Goal: Task Accomplishment & Management: Use online tool/utility

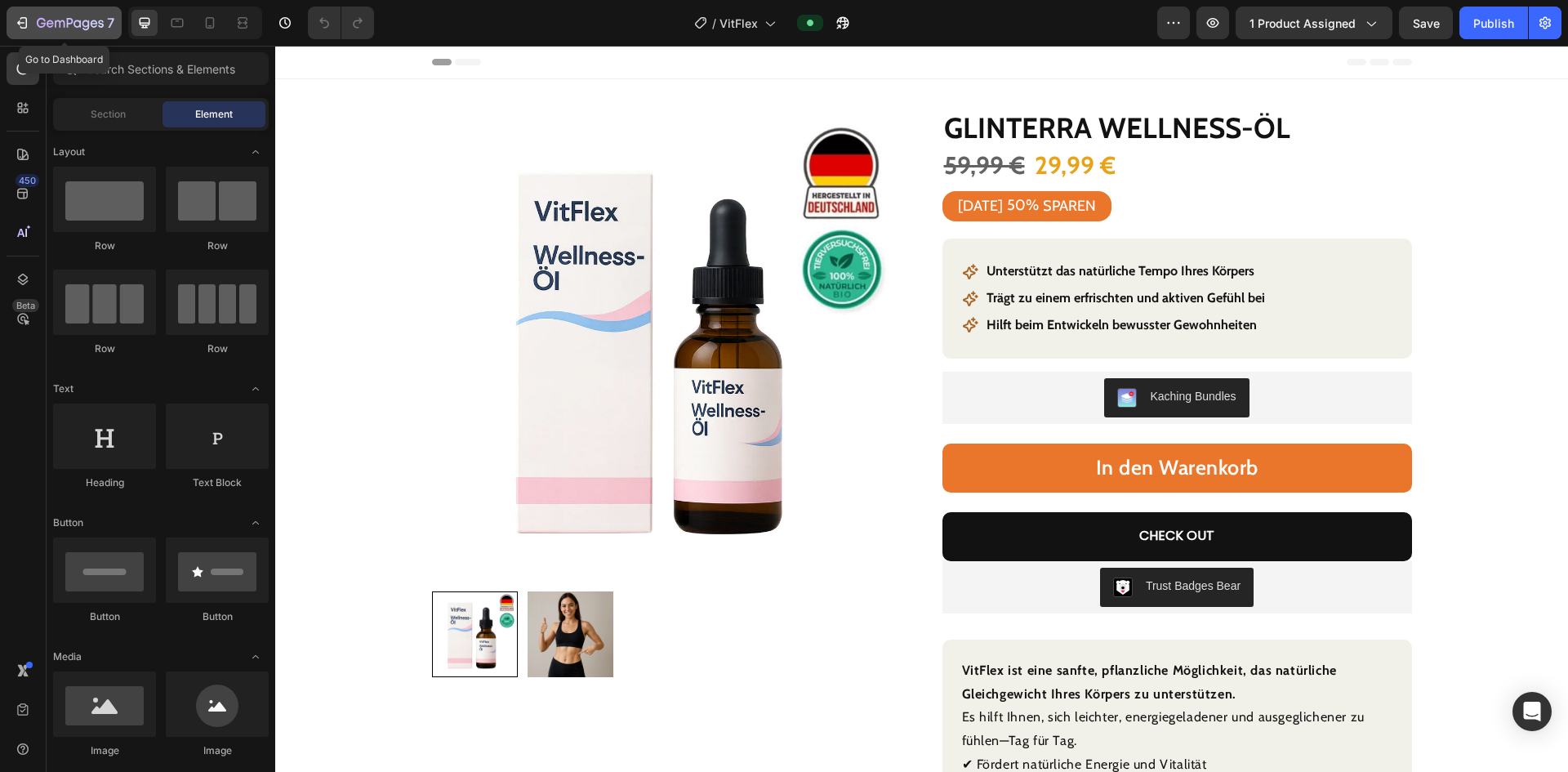
click at [26, 23] on icon "button" at bounding box center [22, 23] width 16 height 16
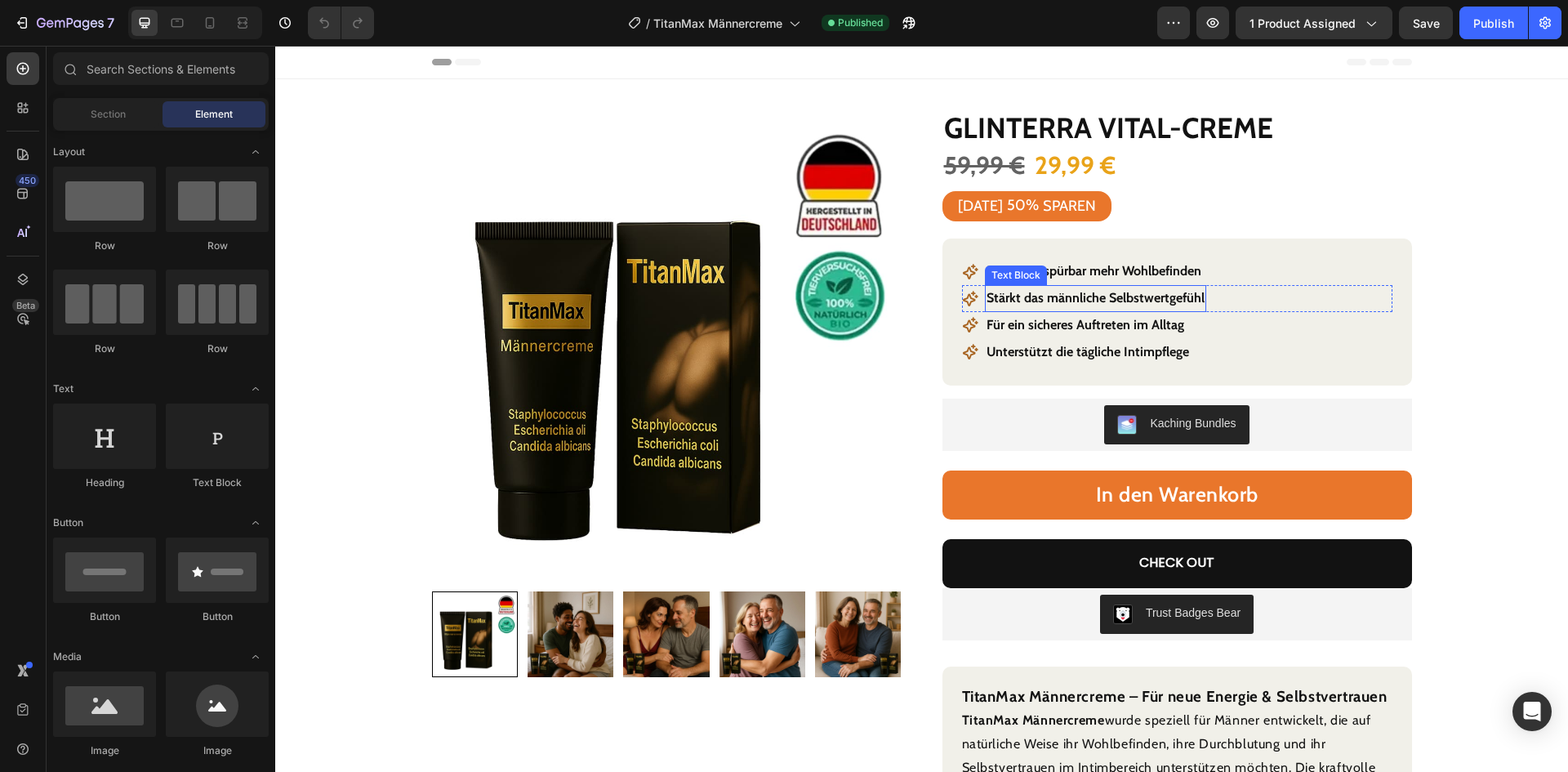
click at [1009, 281] on div "Text Block" at bounding box center [1016, 275] width 62 height 20
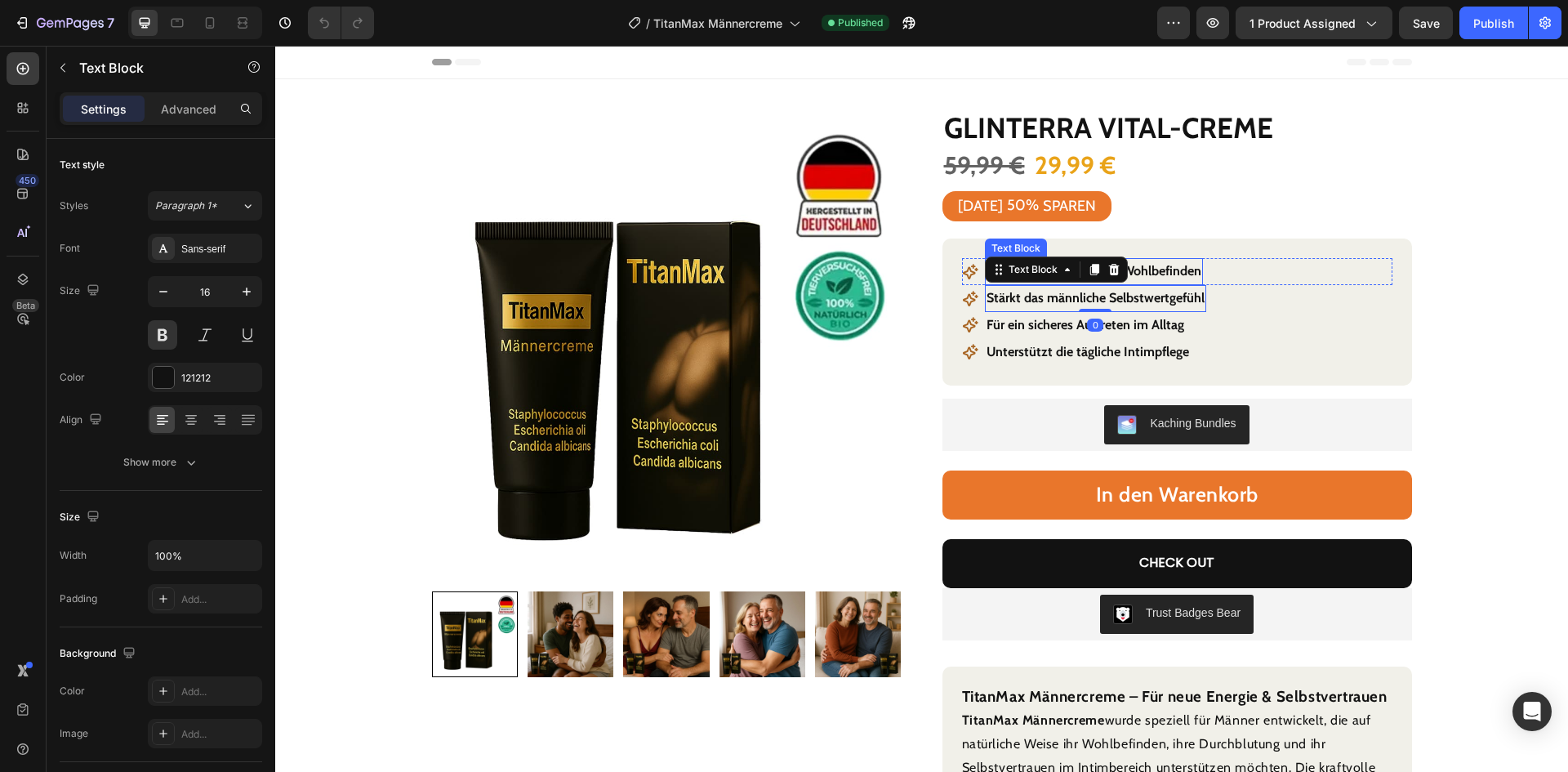
click at [1144, 276] on p "Pflege für spürbar mehr Wohlbefinden" at bounding box center [1094, 271] width 214 height 24
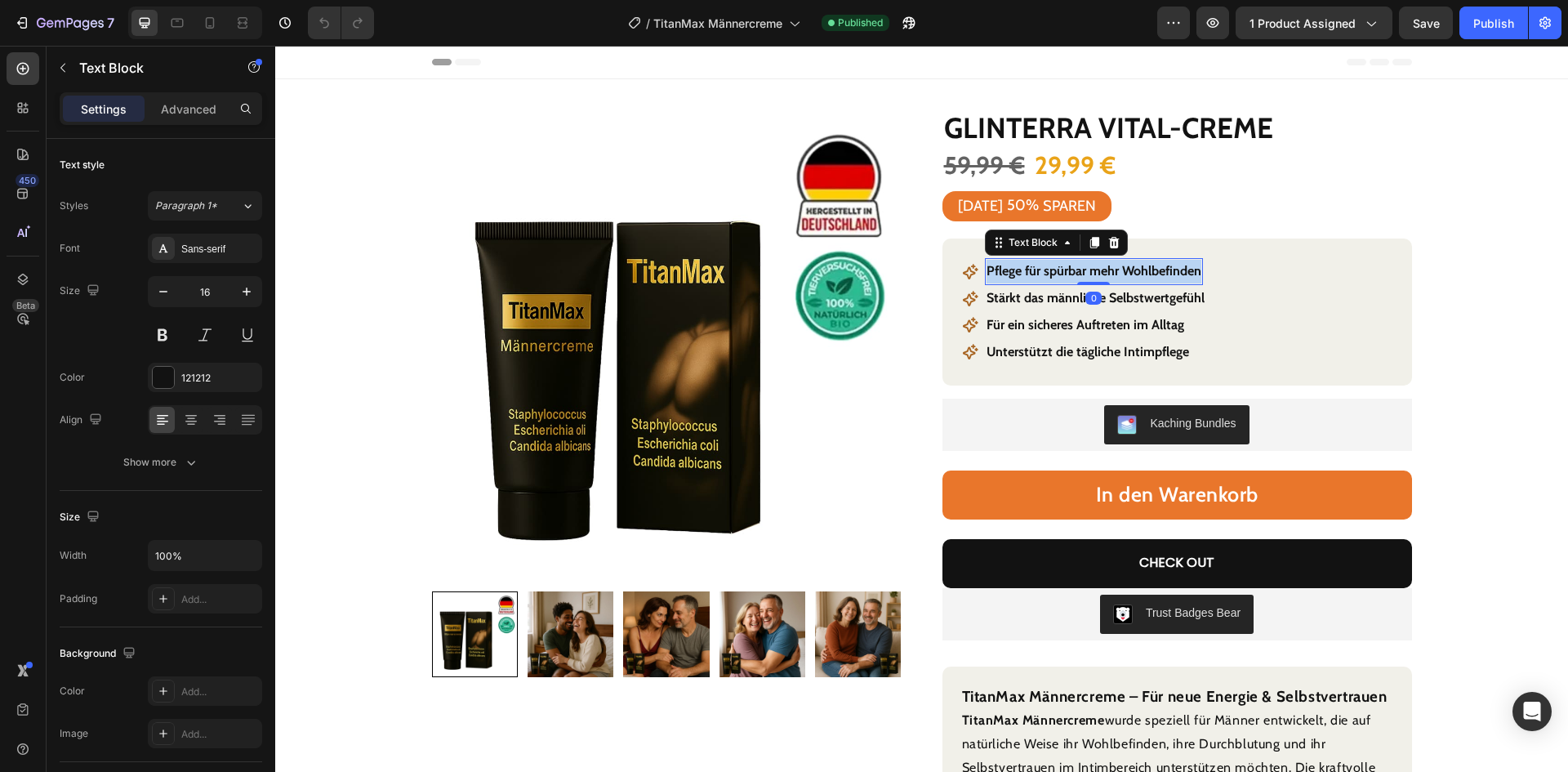
click at [1144, 276] on p "Pflege für spürbar mehr Wohlbefinden" at bounding box center [1094, 271] width 214 height 24
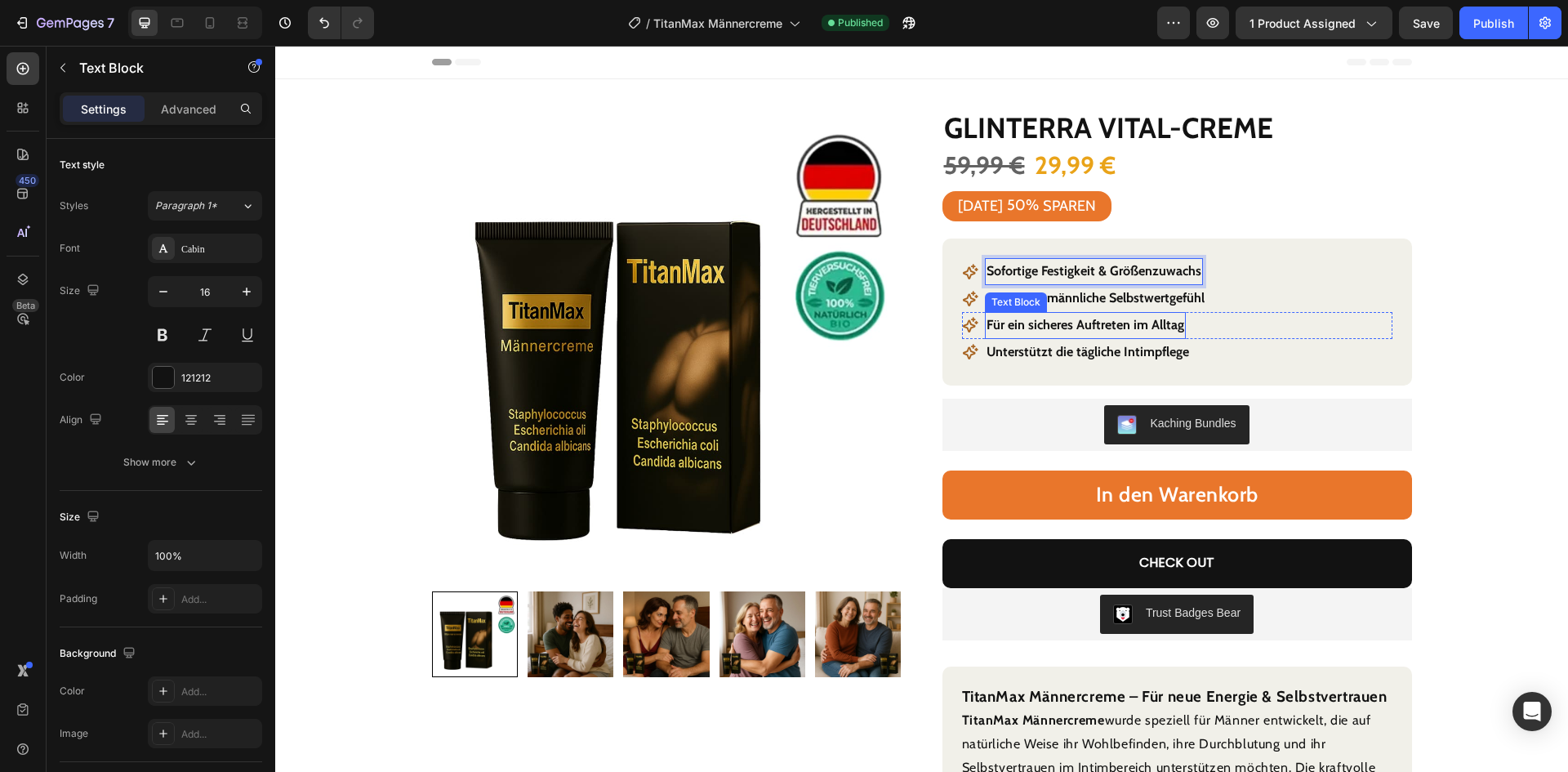
click at [1076, 308] on p "Stärkt das männliche Selbstwertgefühl" at bounding box center [1096, 299] width 218 height 24
click at [1102, 329] on strong "Für ein sicheres Auftreten im Alltag" at bounding box center [1085, 325] width 197 height 15
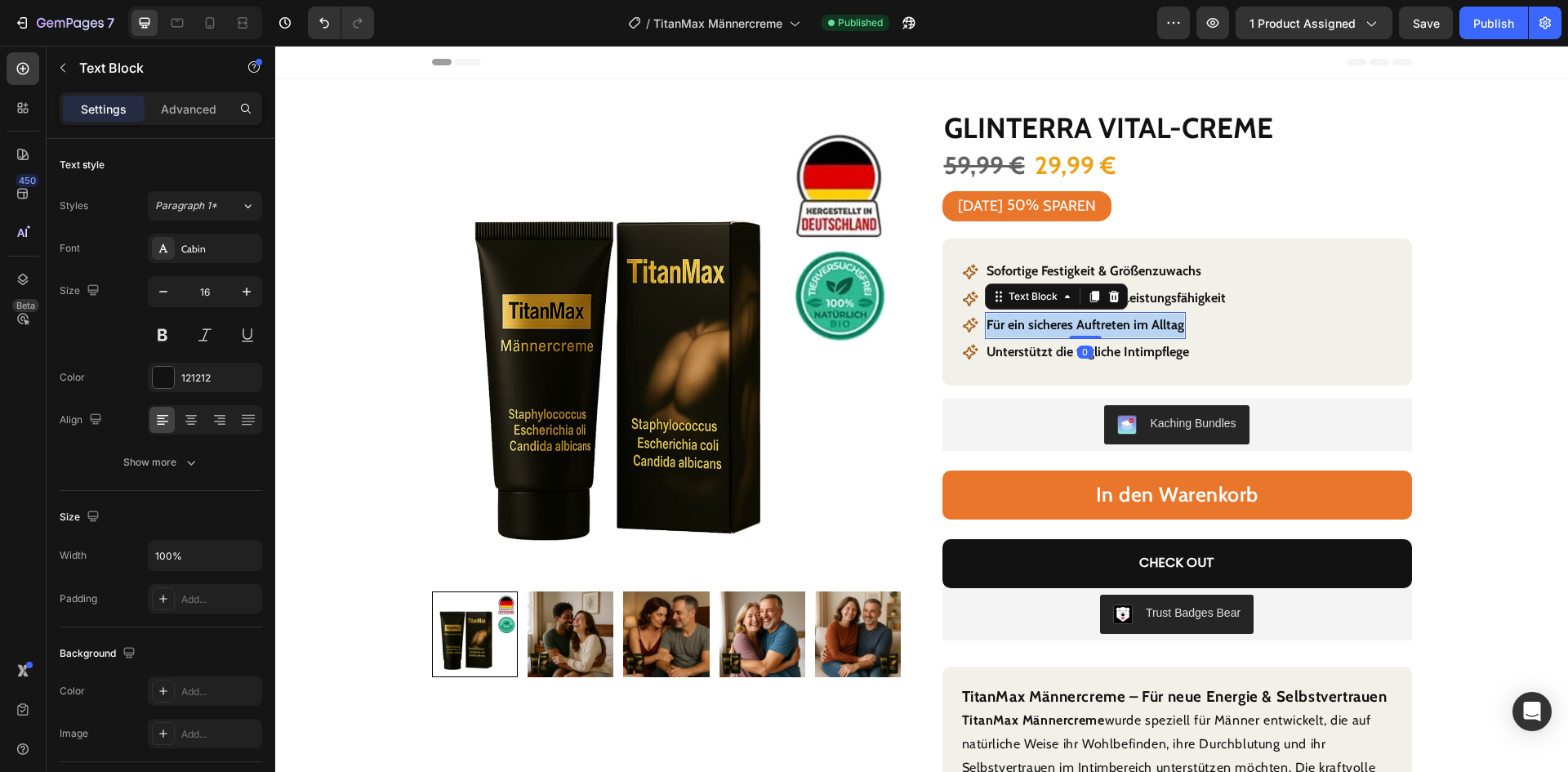
click at [1102, 329] on strong "Für ein sicheres Auftreten im Alltag" at bounding box center [1085, 325] width 197 height 15
click at [1240, 357] on div "Icon Unterstützt die tägliche Intimpflege Text Block Row" at bounding box center [1178, 352] width 431 height 27
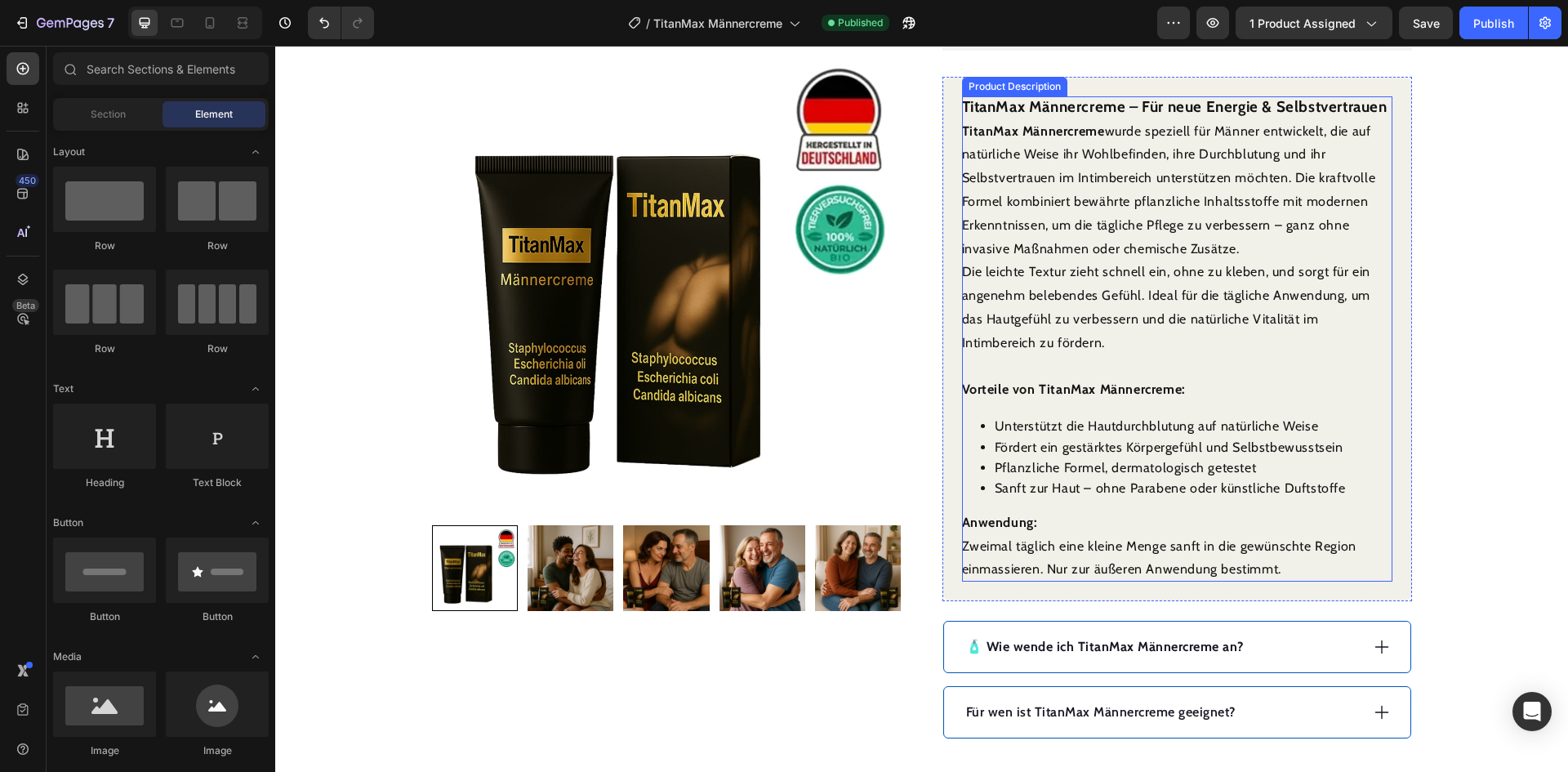
scroll to position [735, 0]
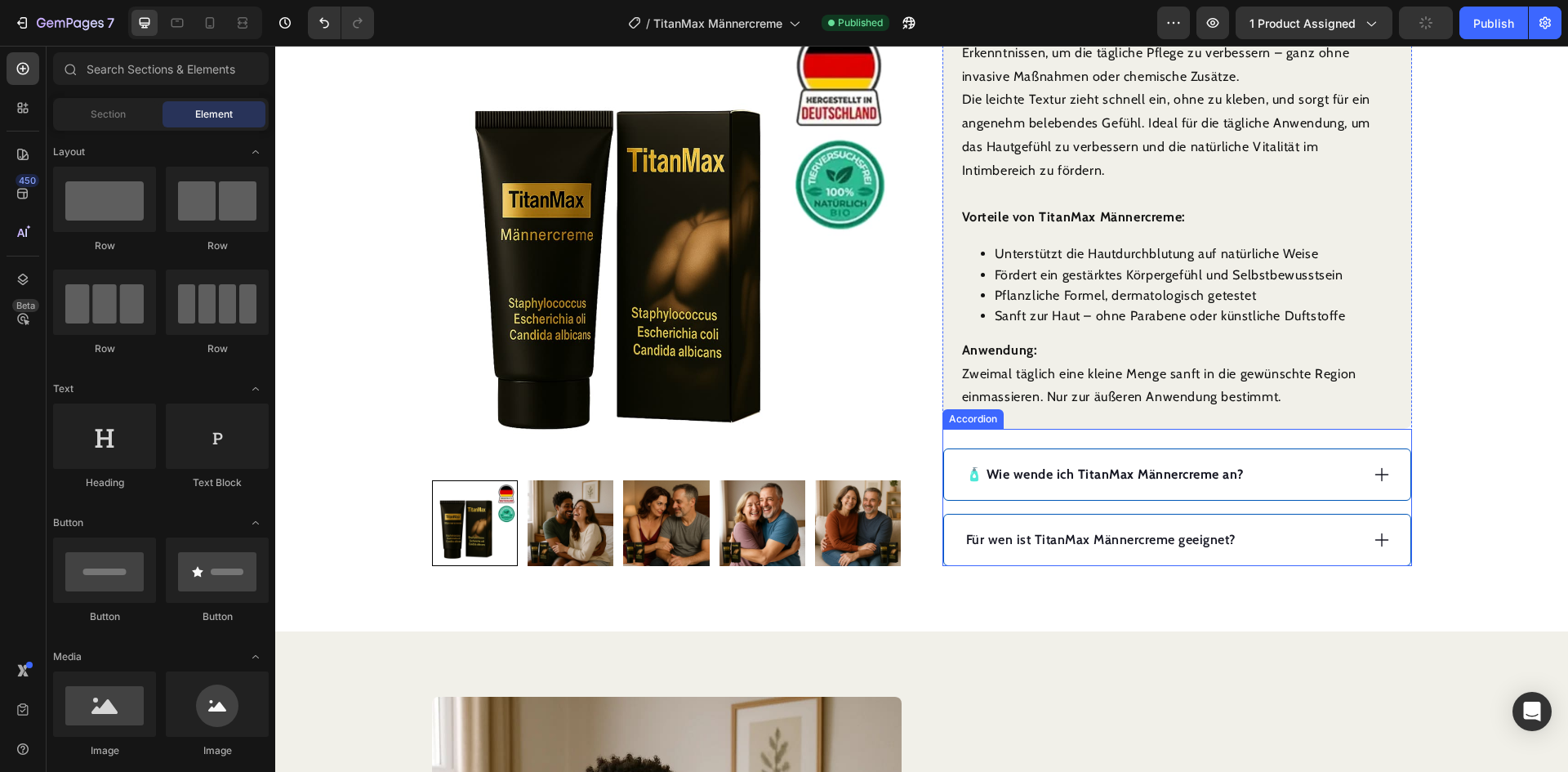
click at [1295, 535] on div "Für wen ist TitanMax Männercreme geeignet?" at bounding box center [1161, 540] width 396 height 25
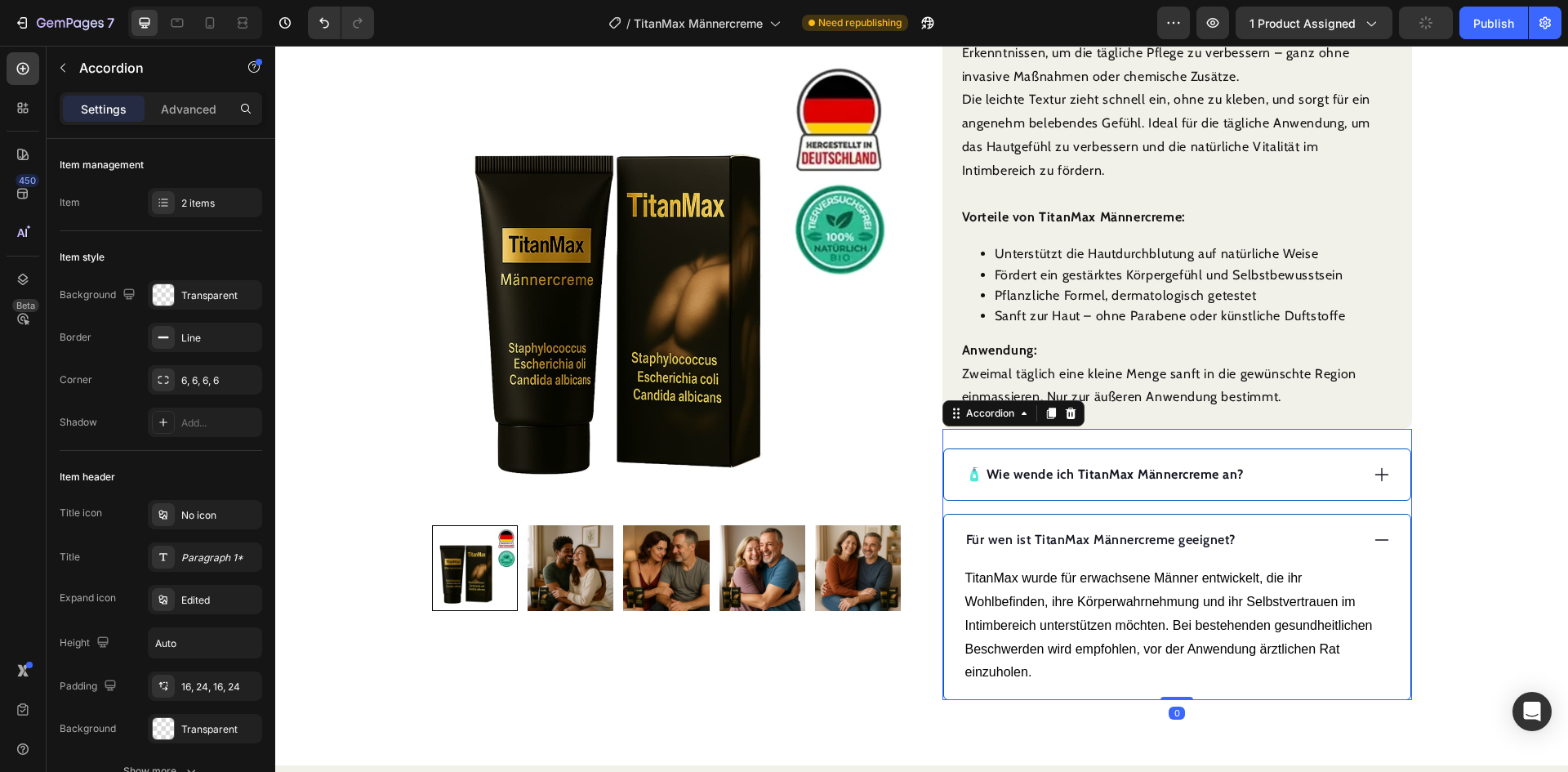
click at [1285, 532] on div "Für wen ist TitanMax Männercreme geeignet?" at bounding box center [1161, 540] width 396 height 25
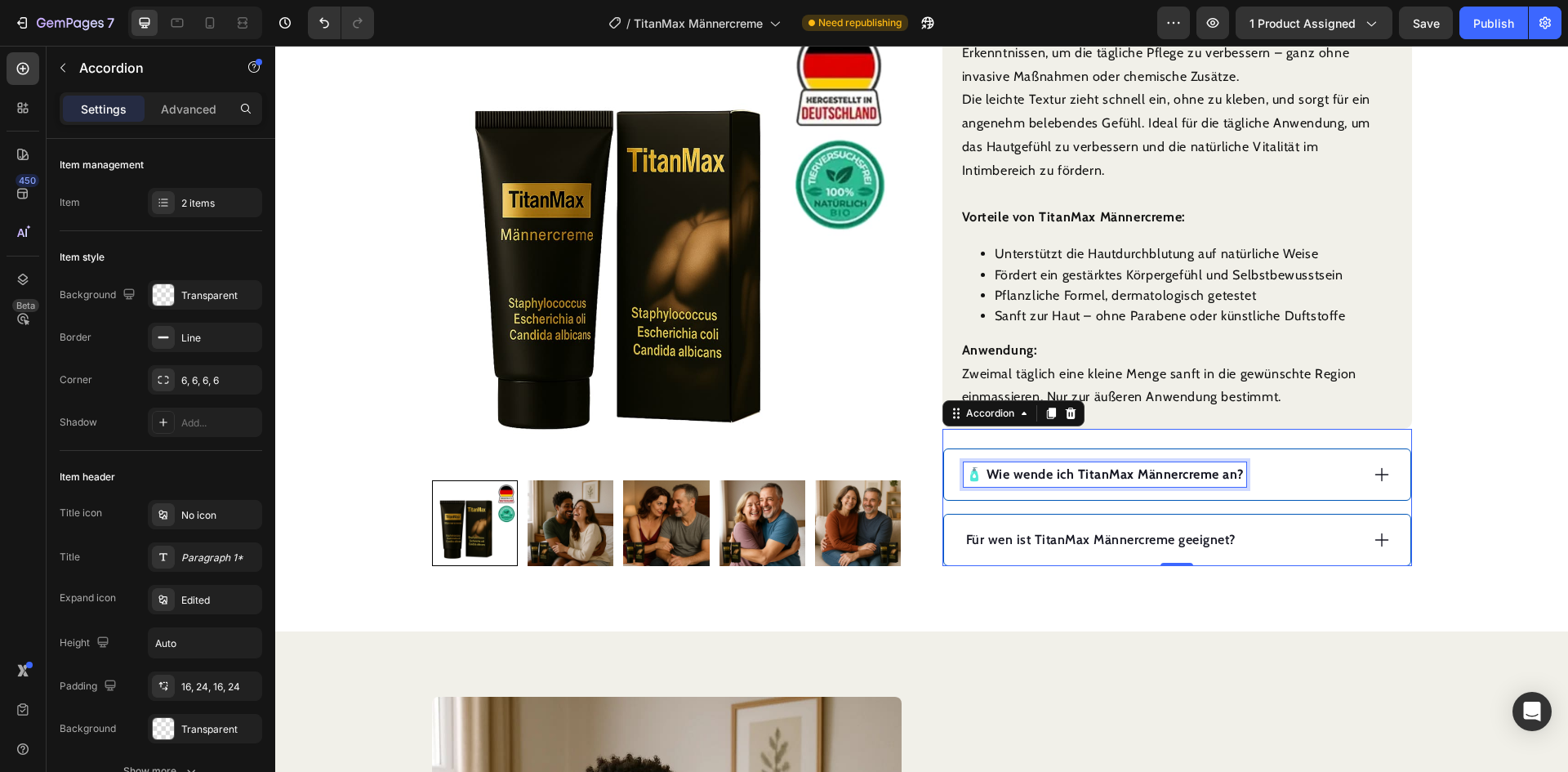
click at [1159, 472] on strong "🧴 Wie wende ich TitanMax Männercreme an?" at bounding box center [1105, 474] width 278 height 15
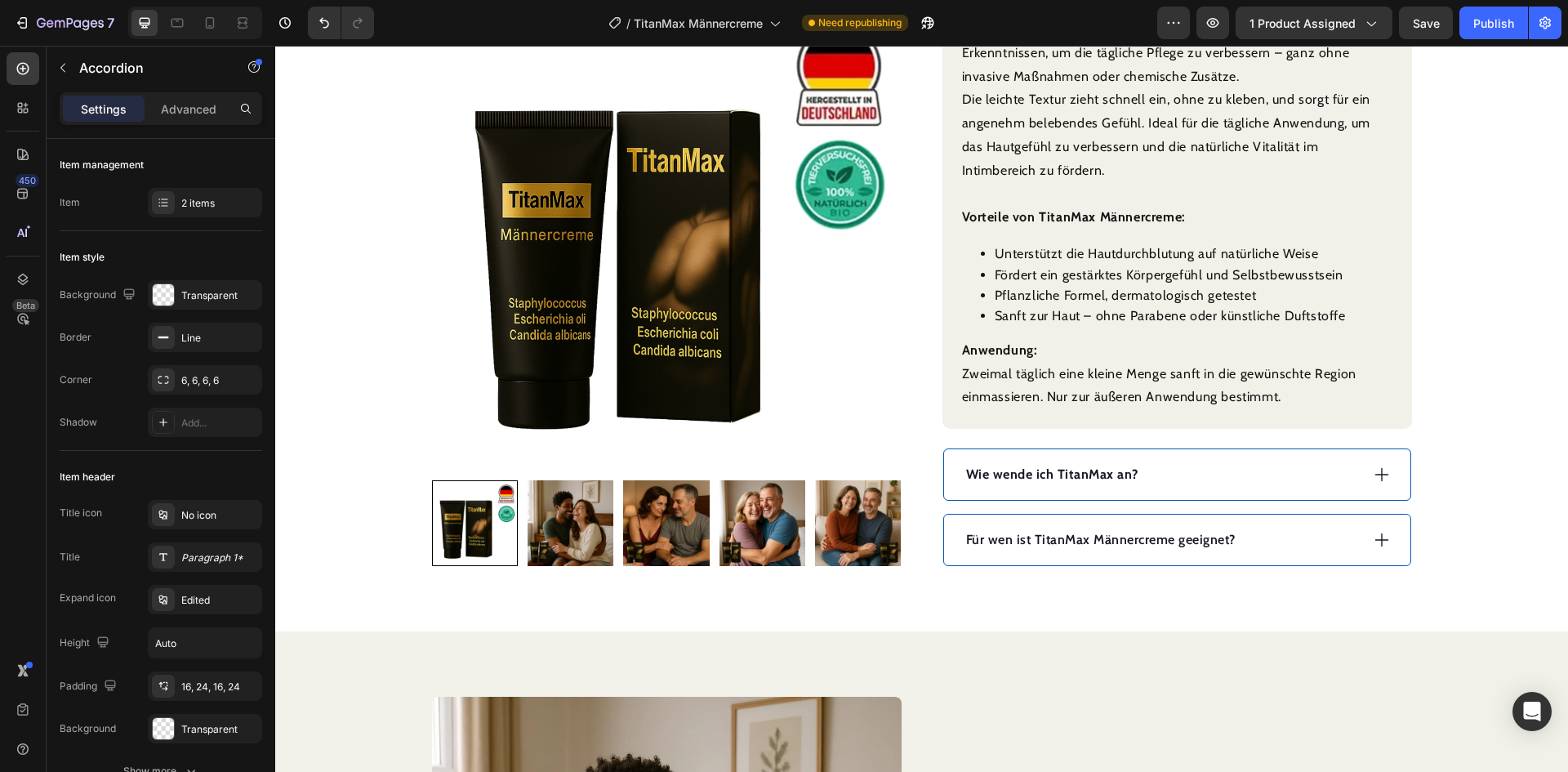
click at [1259, 474] on div "Wie wende ich TitanMax an?" at bounding box center [1161, 474] width 396 height 25
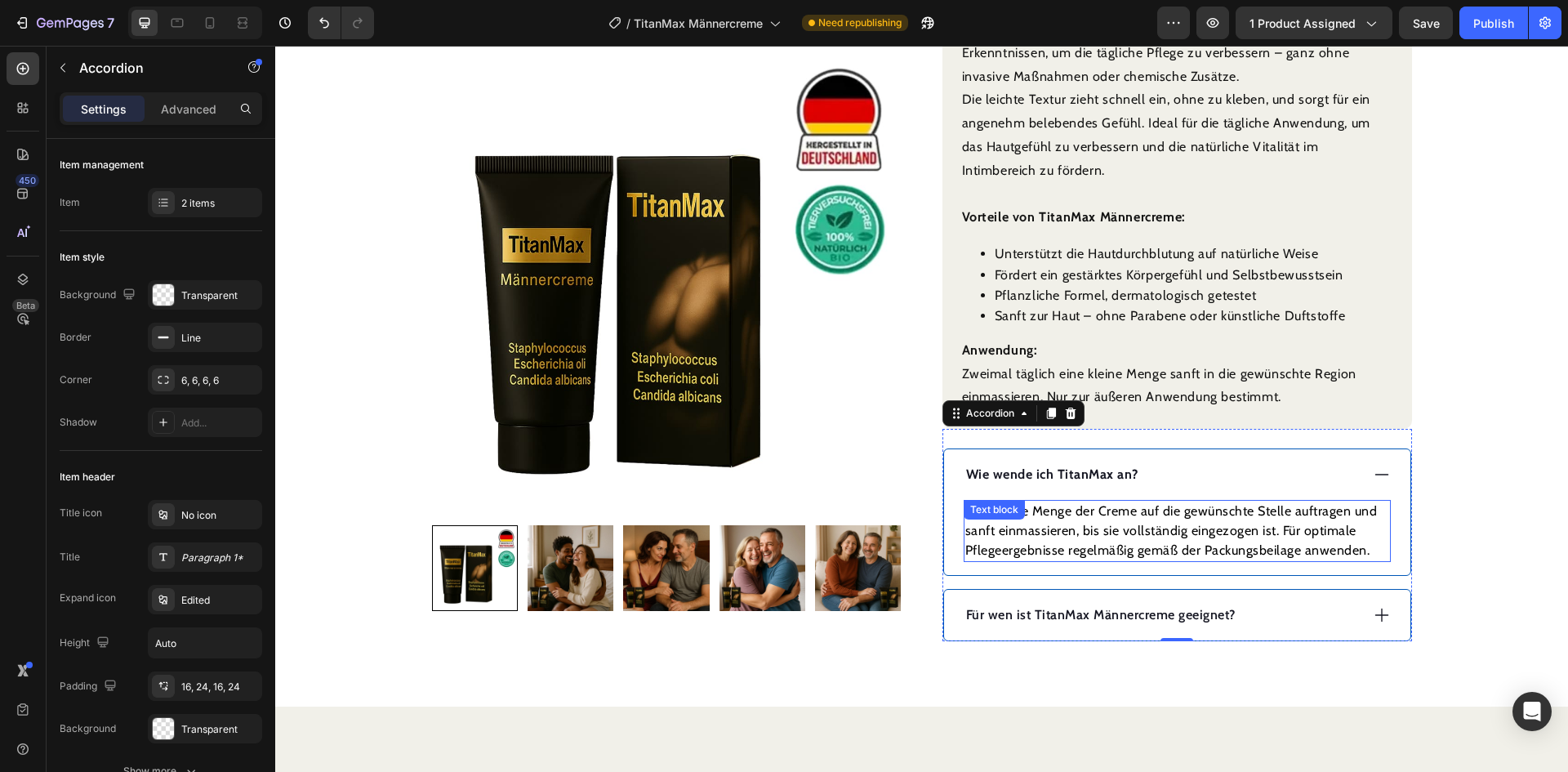
click at [1150, 526] on p "Eine kleine Menge der Creme auf die gewünschte Stelle auftragen und sanft einma…" at bounding box center [1177, 531] width 424 height 59
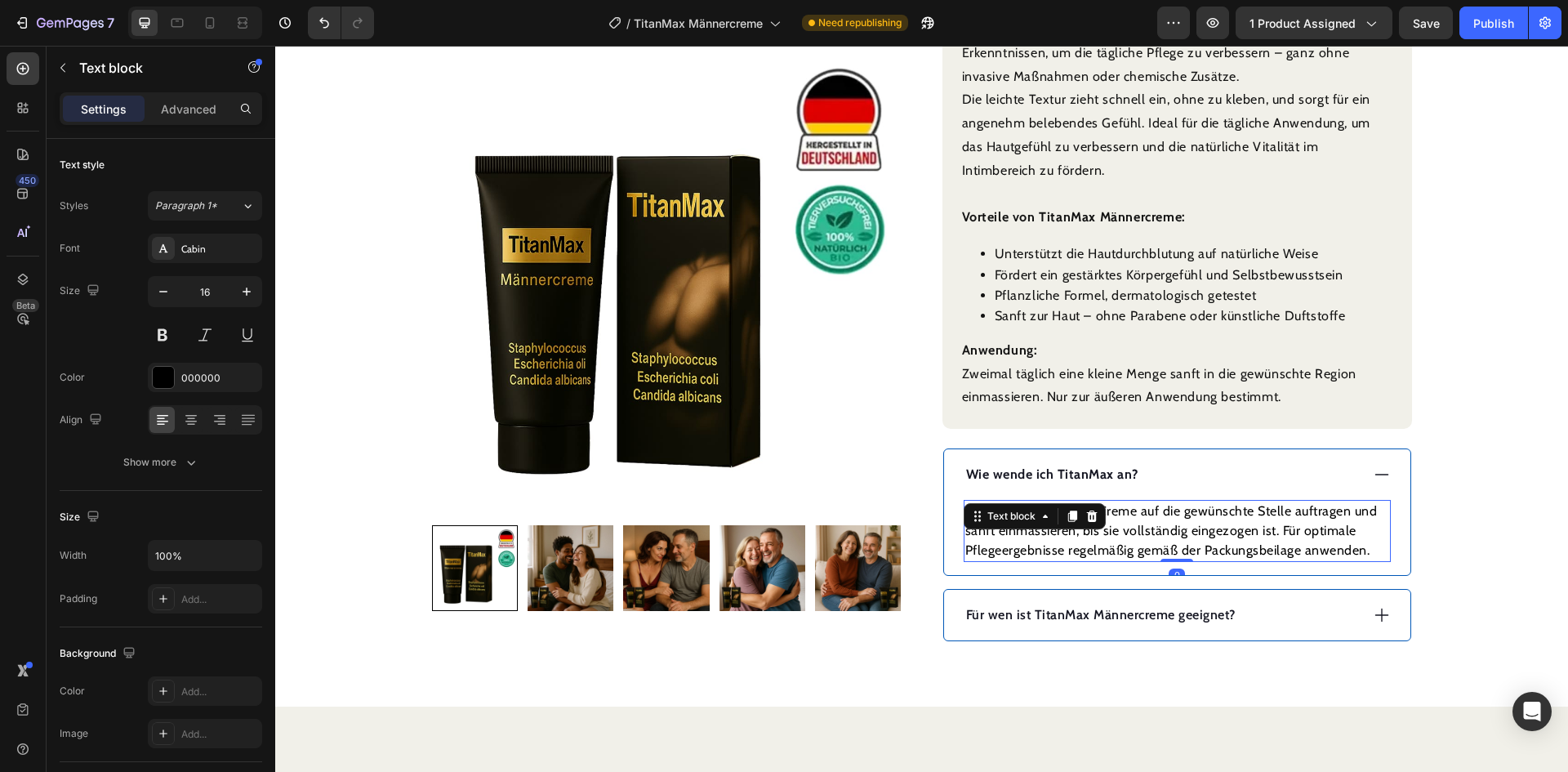
click at [1150, 526] on p "Eine kleine Menge der Creme auf die gewünschte Stelle auftragen und sanft einma…" at bounding box center [1177, 531] width 424 height 59
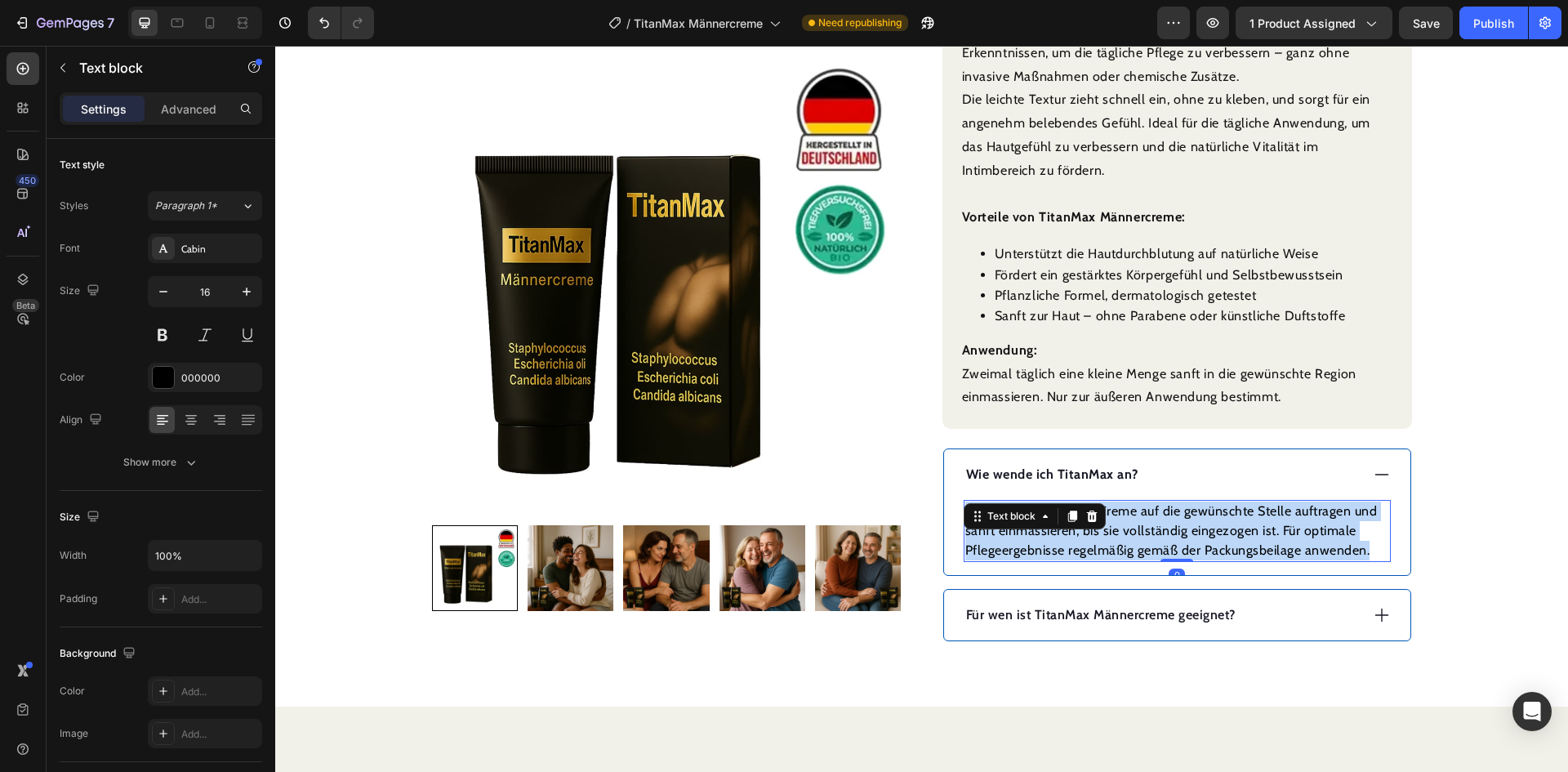
click at [1150, 526] on p "Eine kleine Menge der Creme auf die gewünschte Stelle auftragen und sanft einma…" at bounding box center [1177, 531] width 424 height 59
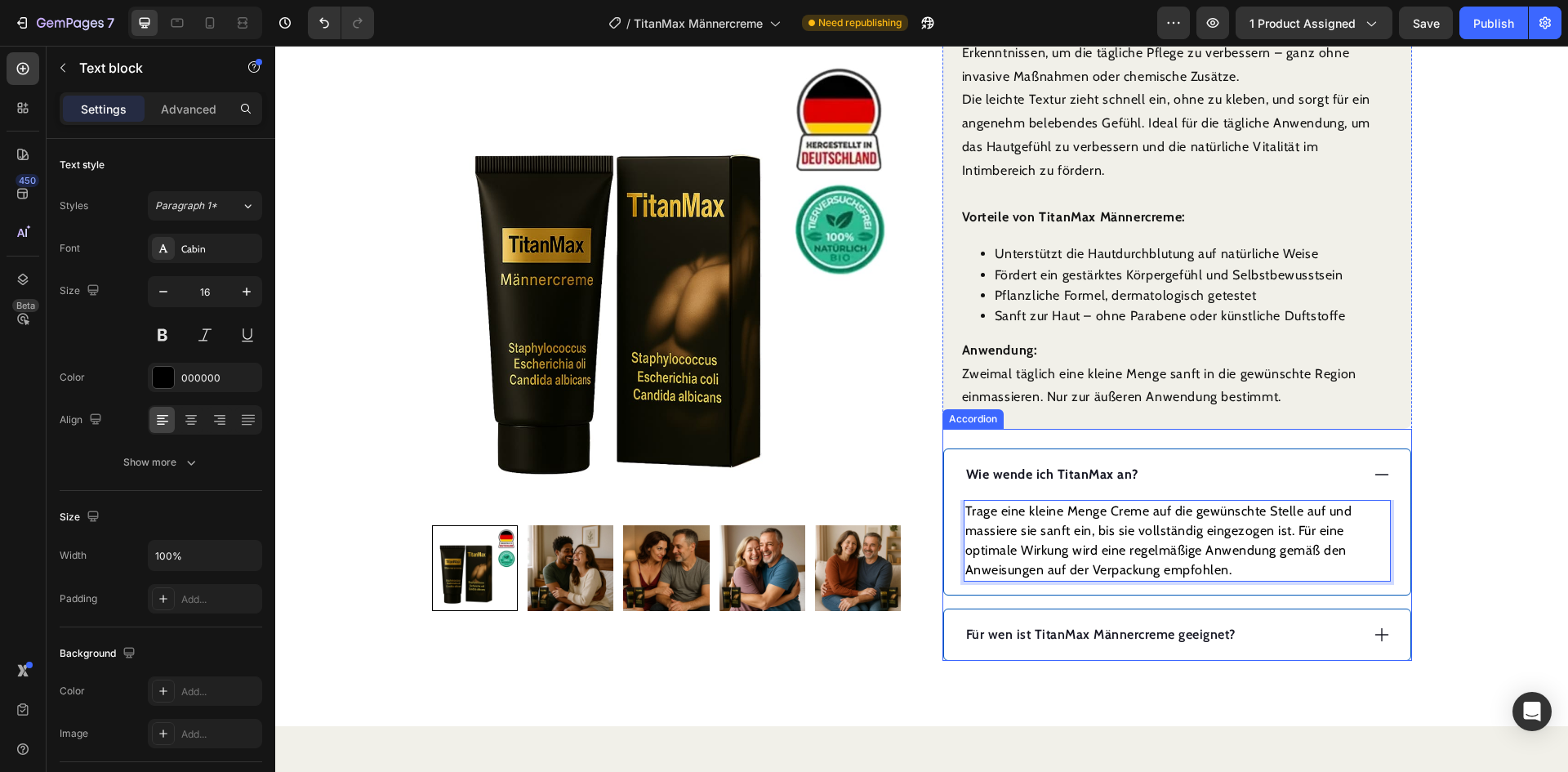
click at [1260, 629] on div "Für wen ist TitanMax Männercreme geeignet?" at bounding box center [1161, 635] width 396 height 25
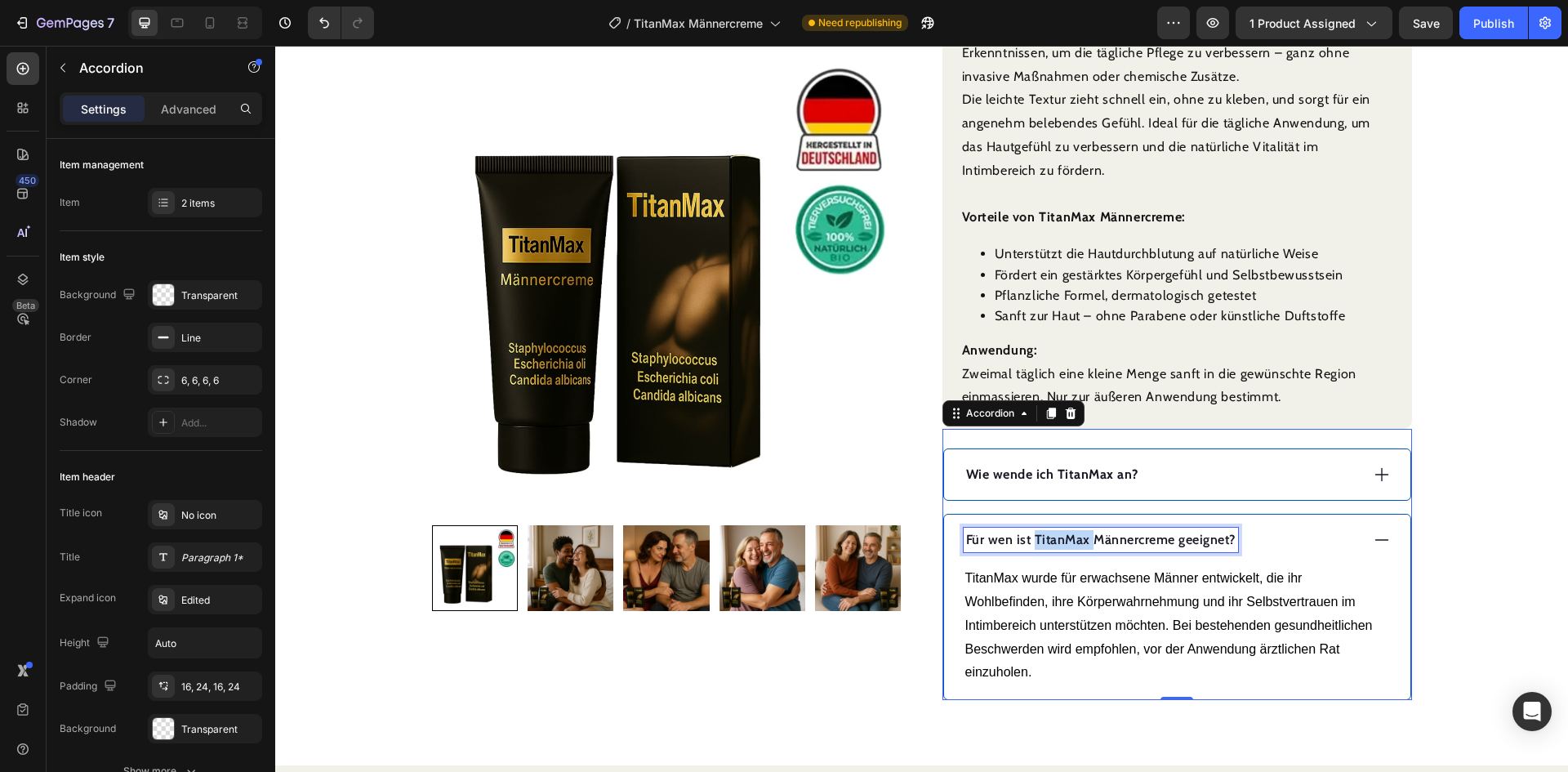
click at [1059, 542] on p "Für wen ist TitanMax Männercreme geeignet?" at bounding box center [1100, 540] width 269 height 20
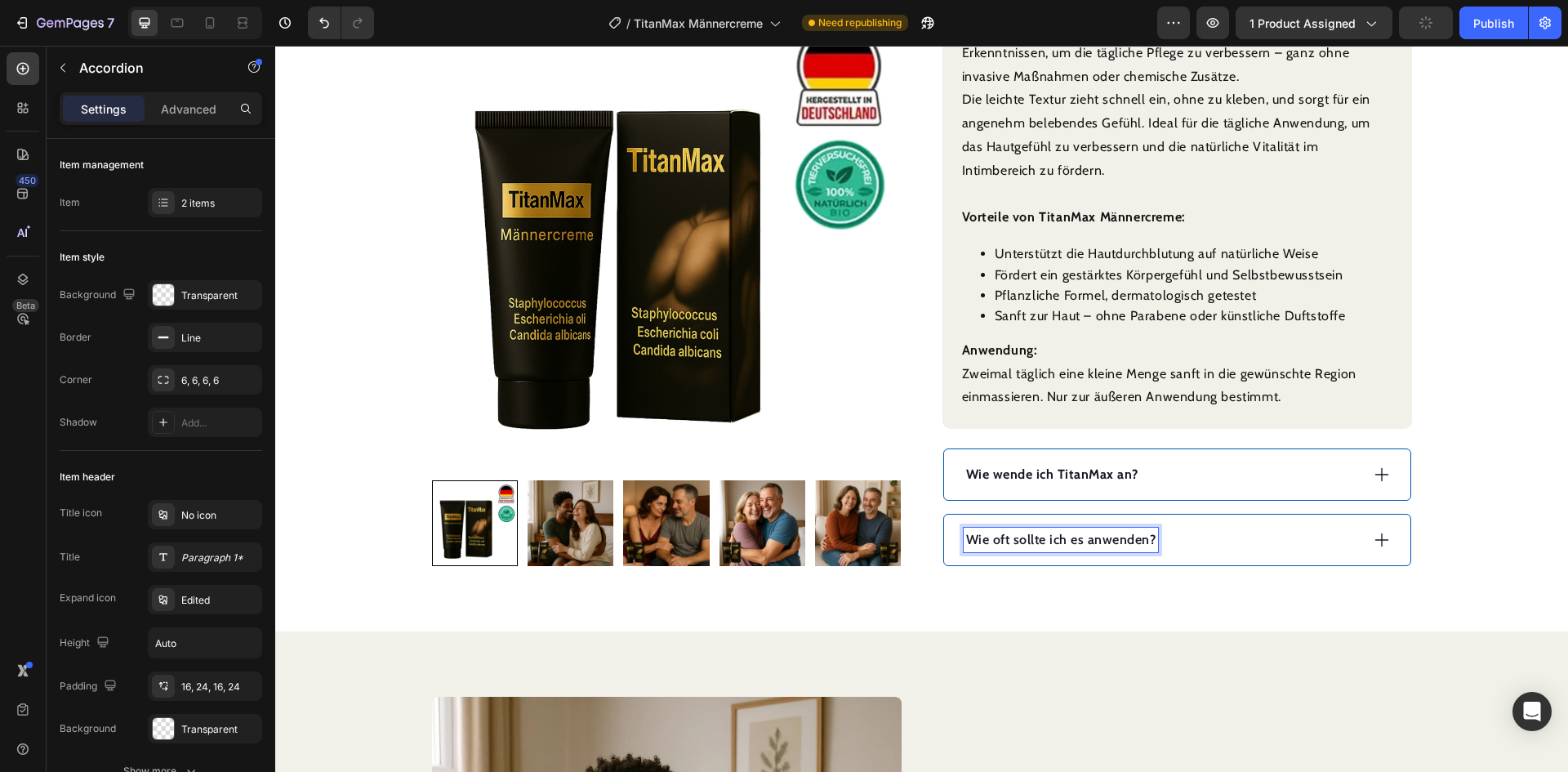
click at [1223, 528] on div "Wie oft sollte ich es anwenden?" at bounding box center [1161, 540] width 396 height 25
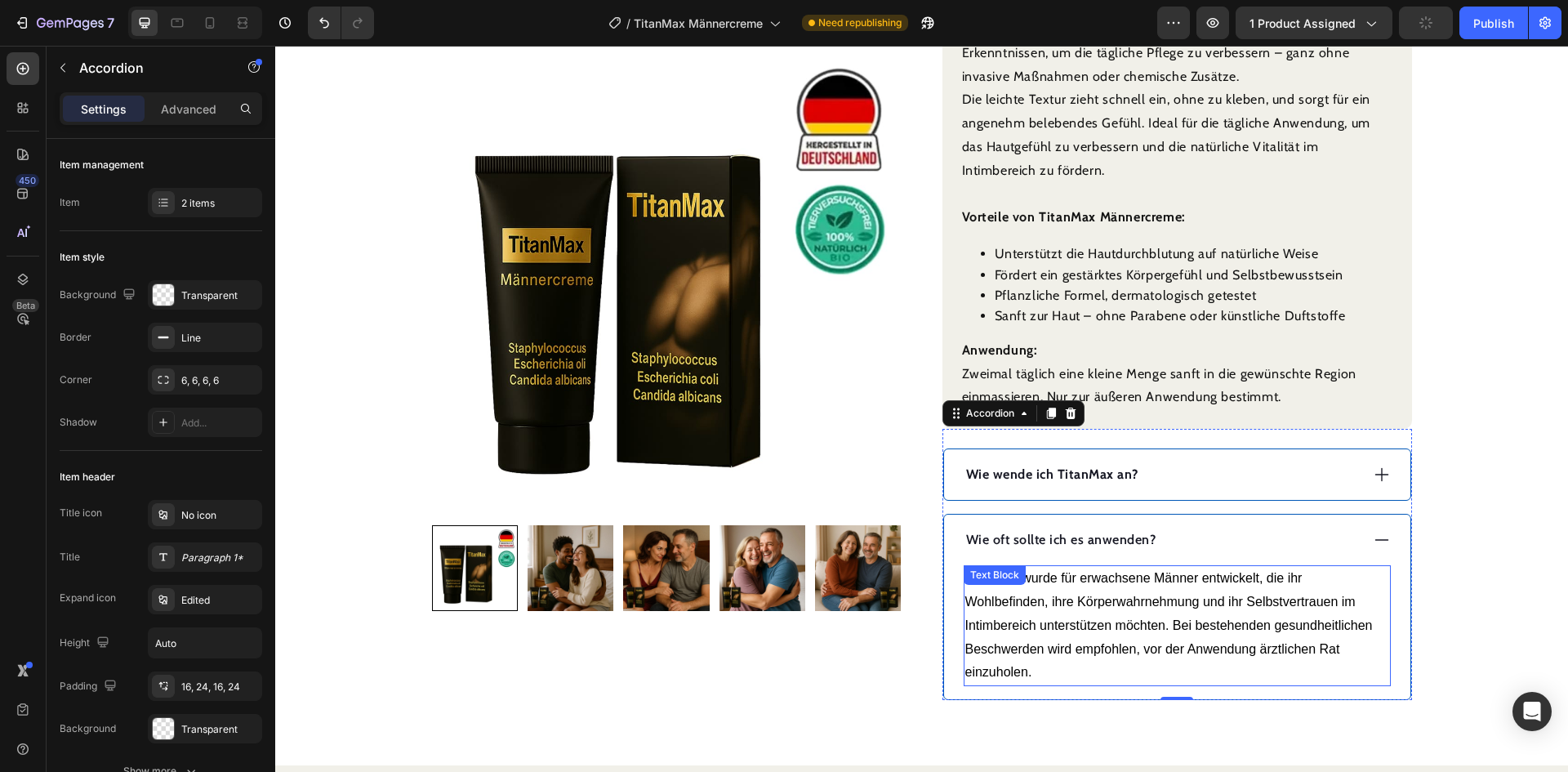
click at [1203, 598] on p "TitanMax wurde für erwachsene Männer entwickelt, die ihr Wohlbefinden, ihre Kör…" at bounding box center [1177, 626] width 424 height 118
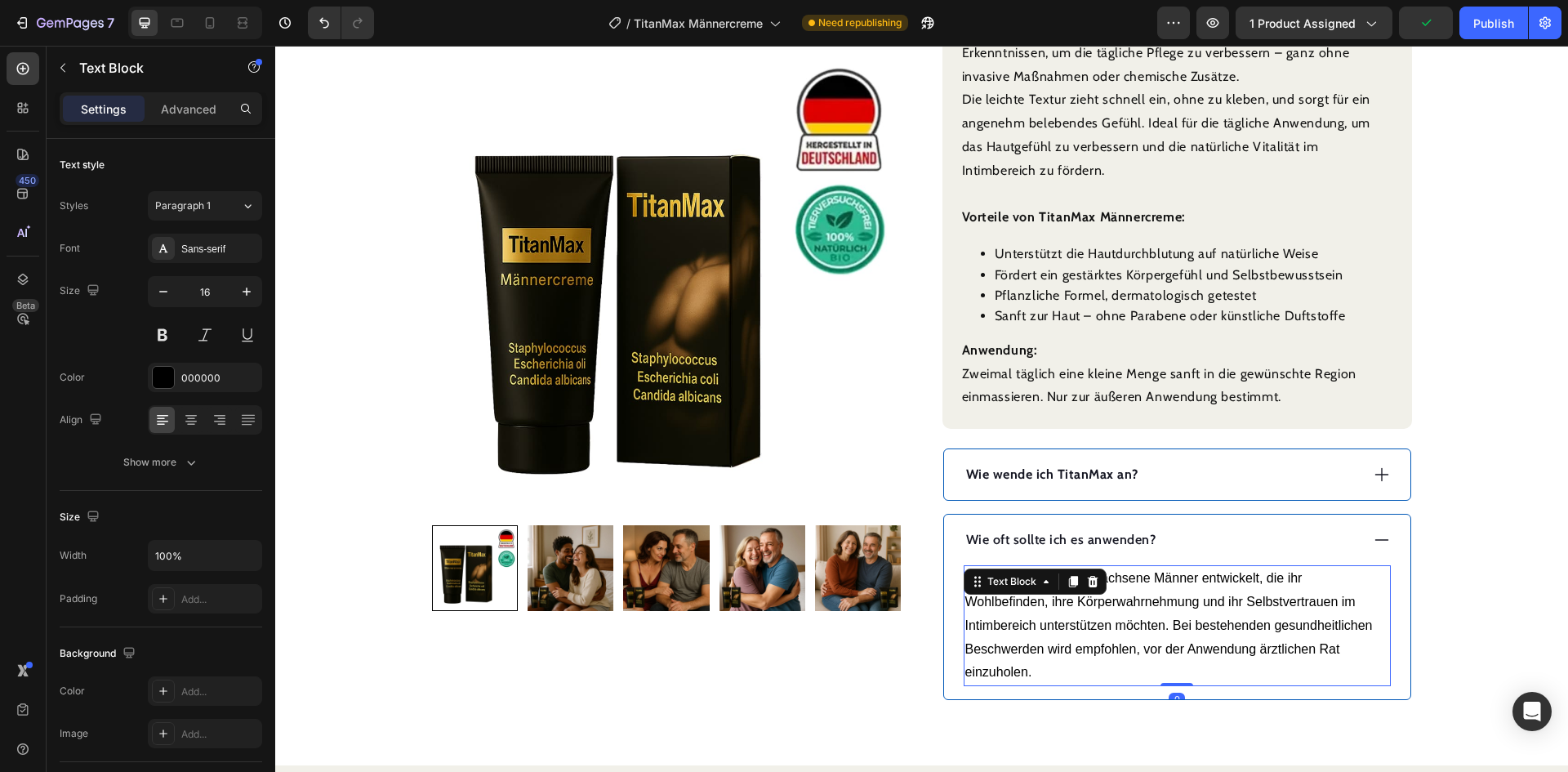
click at [1203, 598] on p "TitanMax wurde für erwachsene Männer entwickelt, die ihr Wohlbefinden, ihre Kör…" at bounding box center [1177, 626] width 424 height 118
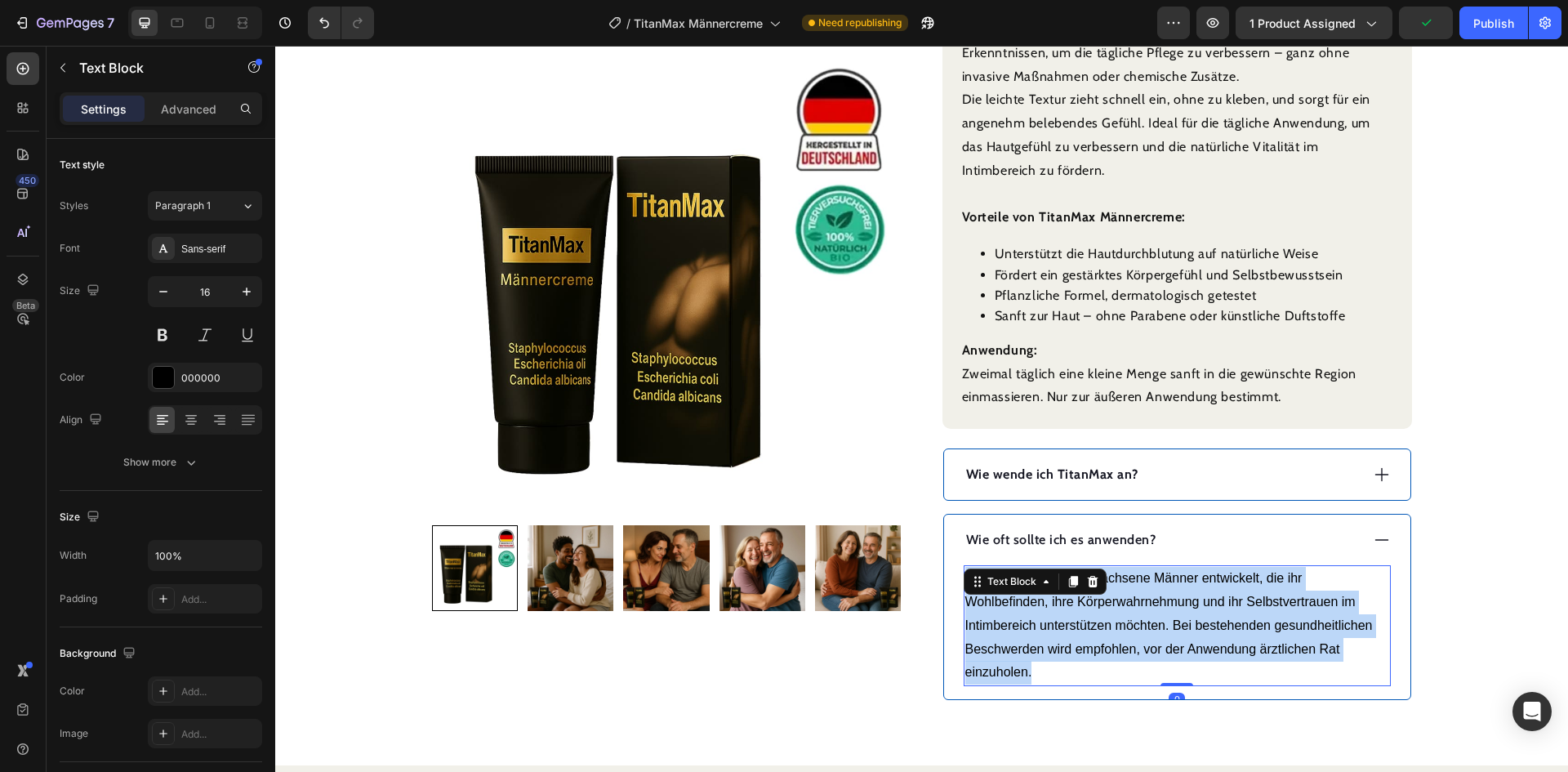
click at [1203, 598] on p "TitanMax wurde für erwachsene Männer entwickelt, die ihr Wohlbefinden, ihre Kör…" at bounding box center [1177, 626] width 424 height 118
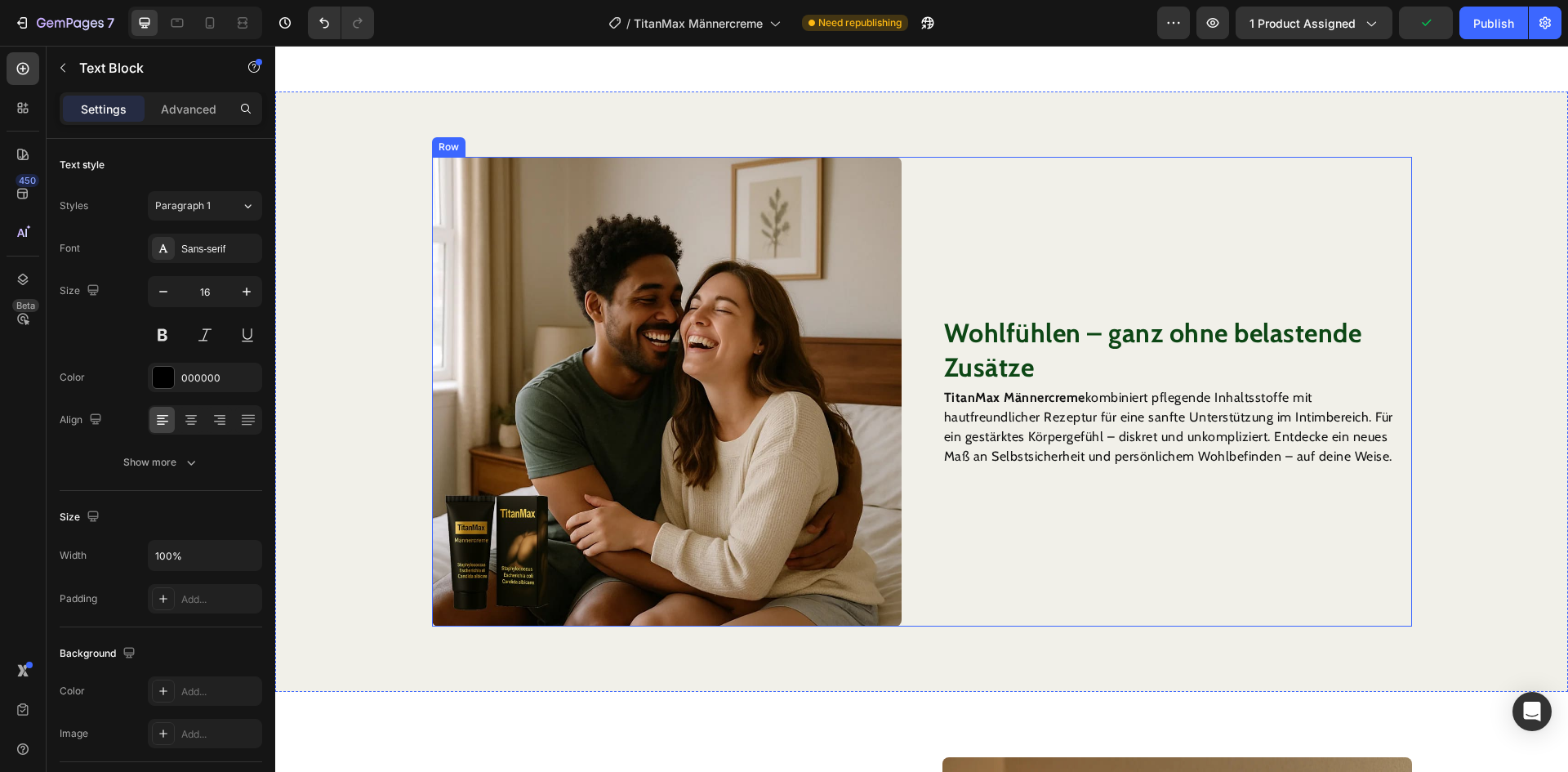
scroll to position [1389, 0]
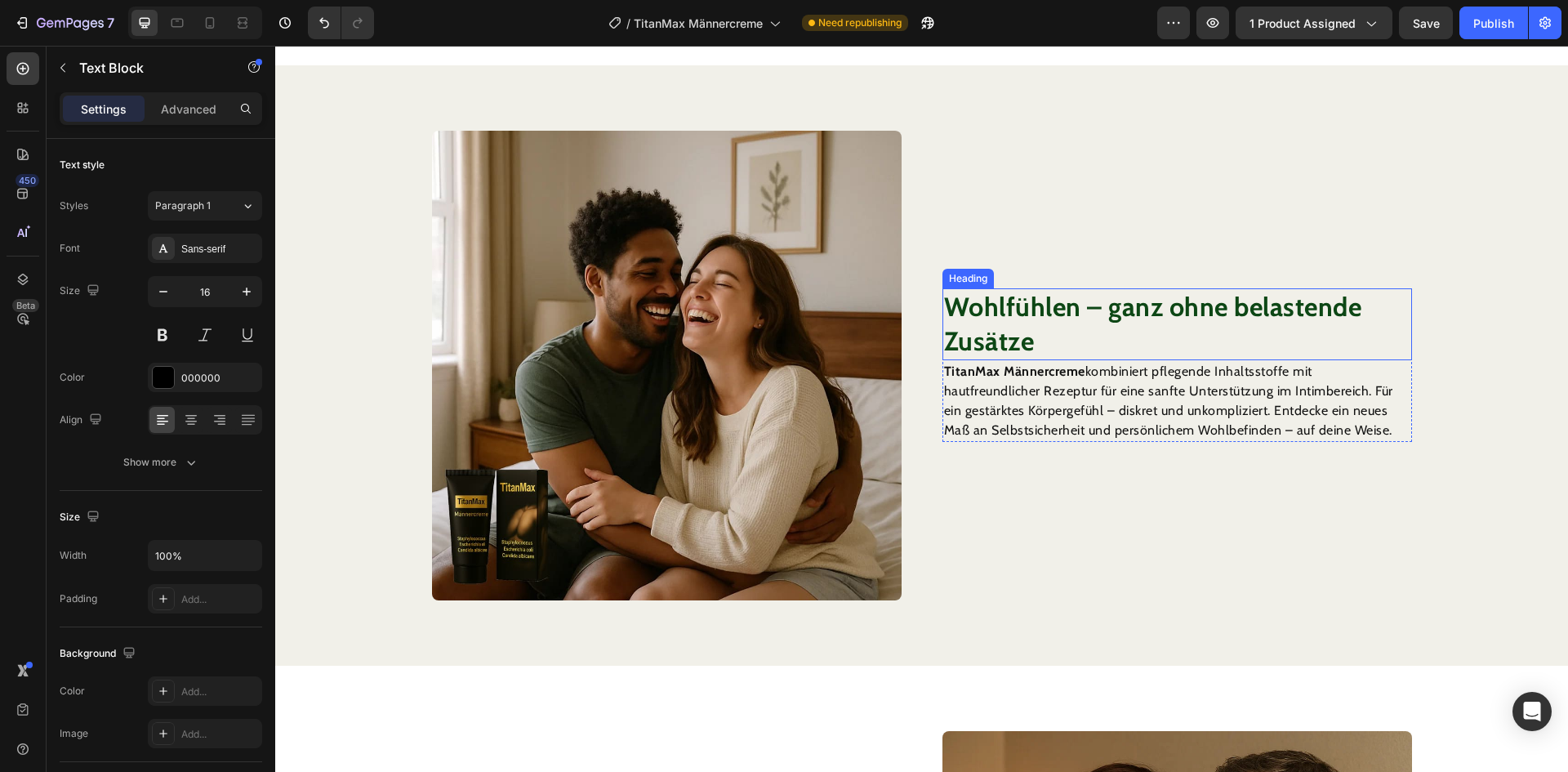
click at [1094, 311] on strong "Wohlfühlen – ganz ohne belastende Zusätze" at bounding box center [1153, 324] width 418 height 66
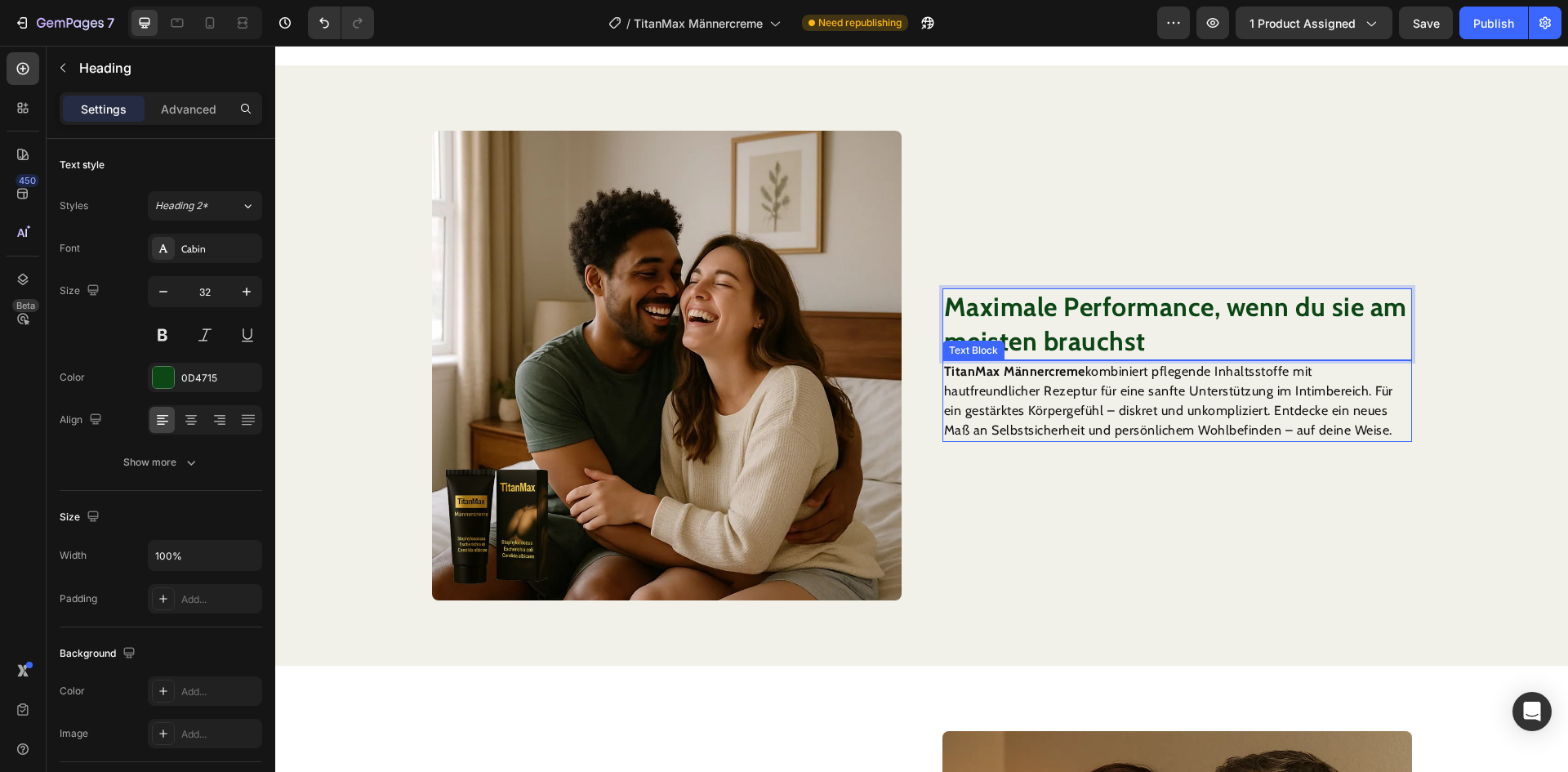
click at [1138, 379] on p "TitanMax Männercreme kombiniert pflegende Inhaltsstoffe mit hautfreundlicher Re…" at bounding box center [1178, 401] width 467 height 78
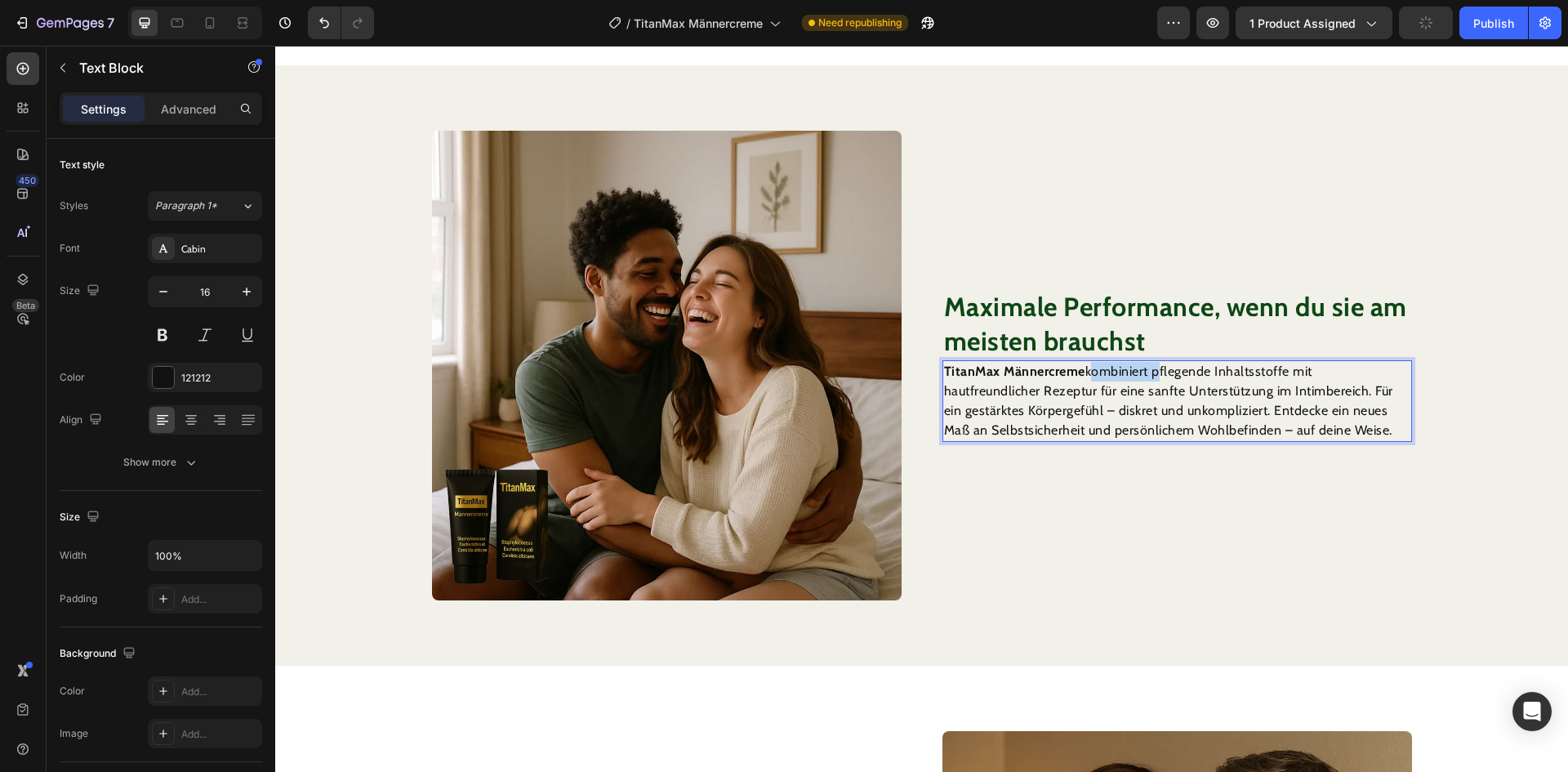
click at [1138, 379] on p "TitanMax Männercreme kombiniert pflegende Inhaltsstoffe mit hautfreundlicher Re…" at bounding box center [1178, 401] width 467 height 78
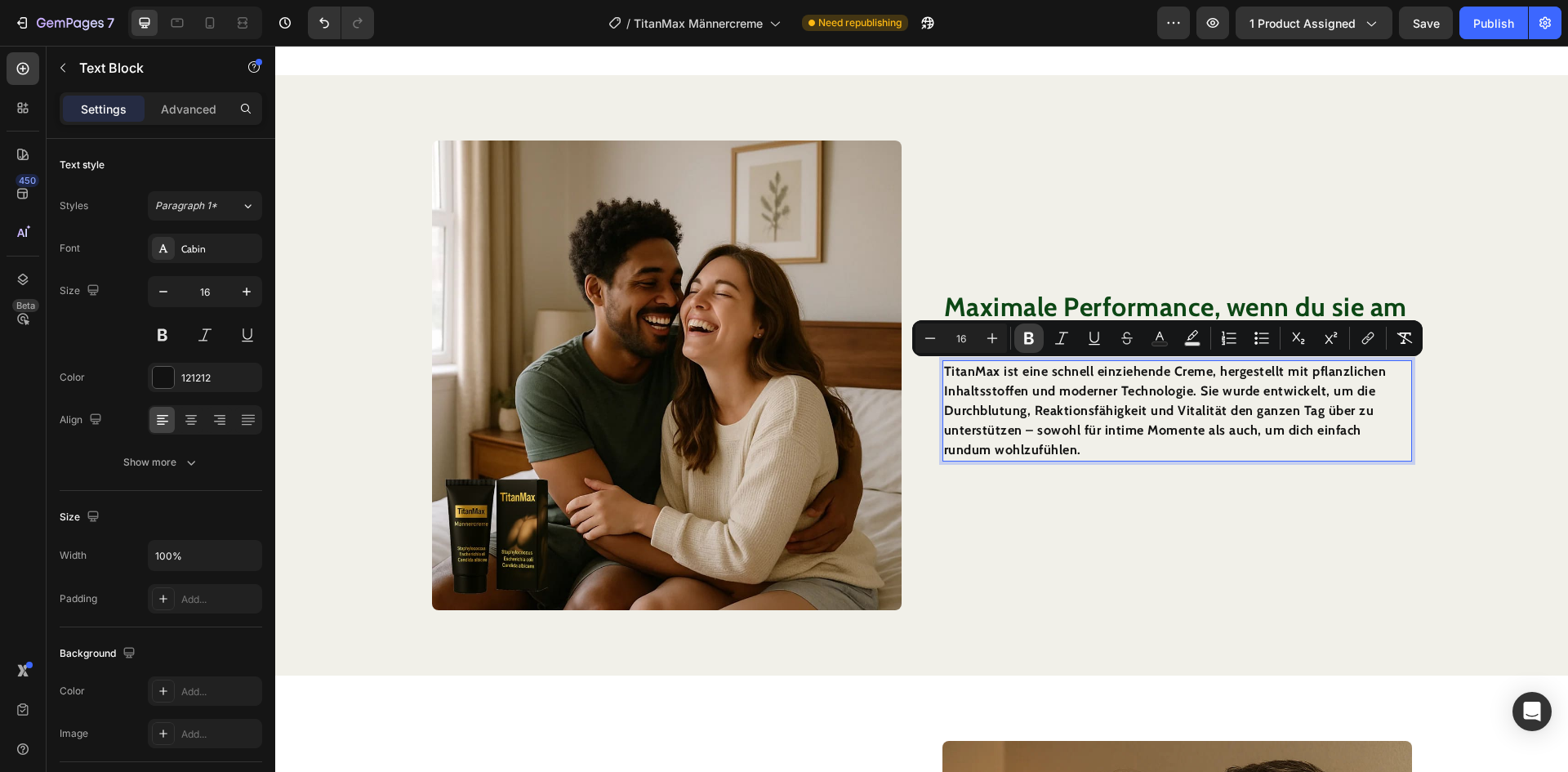
click at [1028, 329] on button "Bold" at bounding box center [1029, 337] width 29 height 29
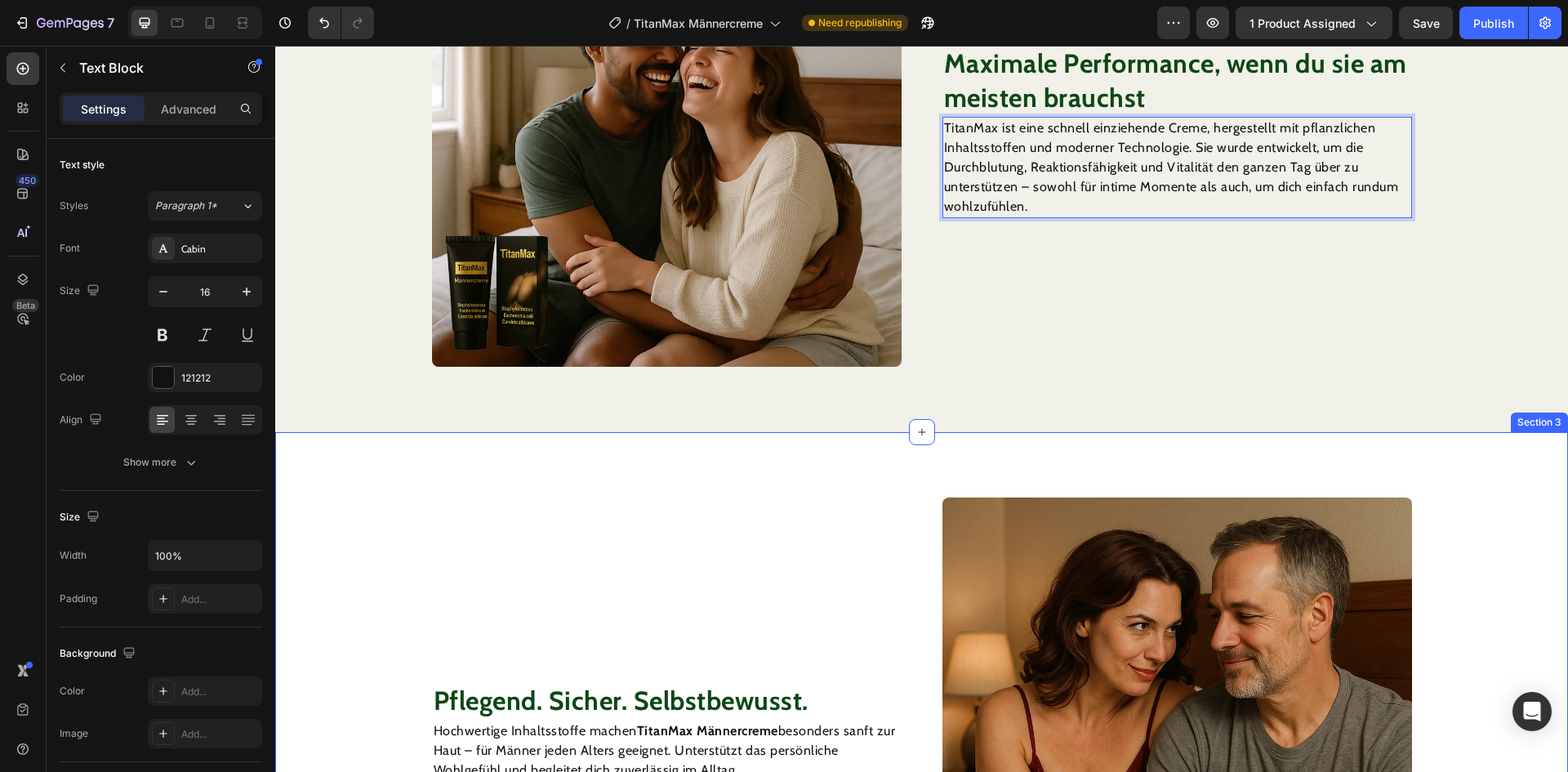
scroll to position [1624, 0]
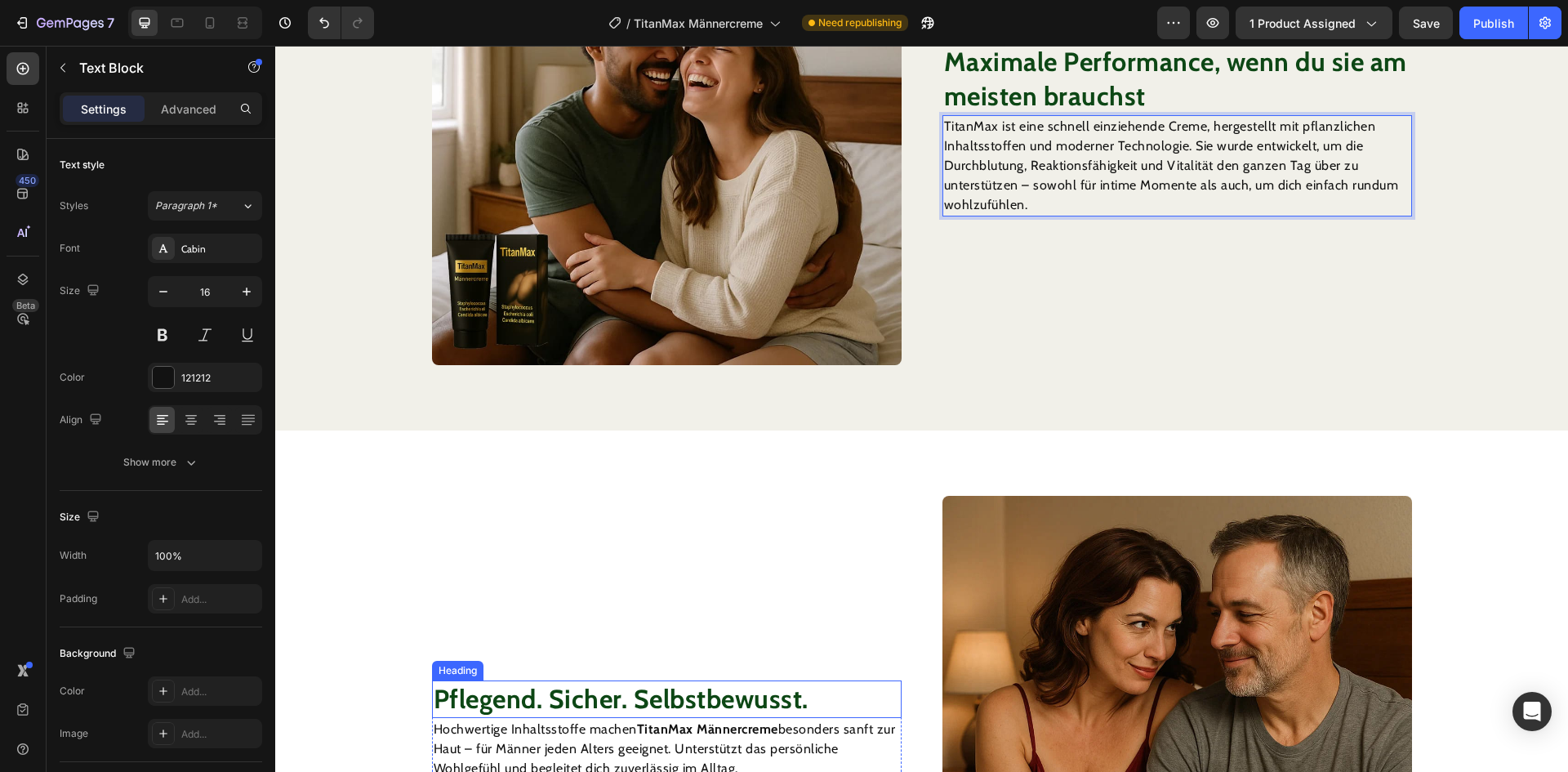
click at [545, 699] on strong "Pflegend. Sicher. Selbstbewusst." at bounding box center [621, 699] width 375 height 32
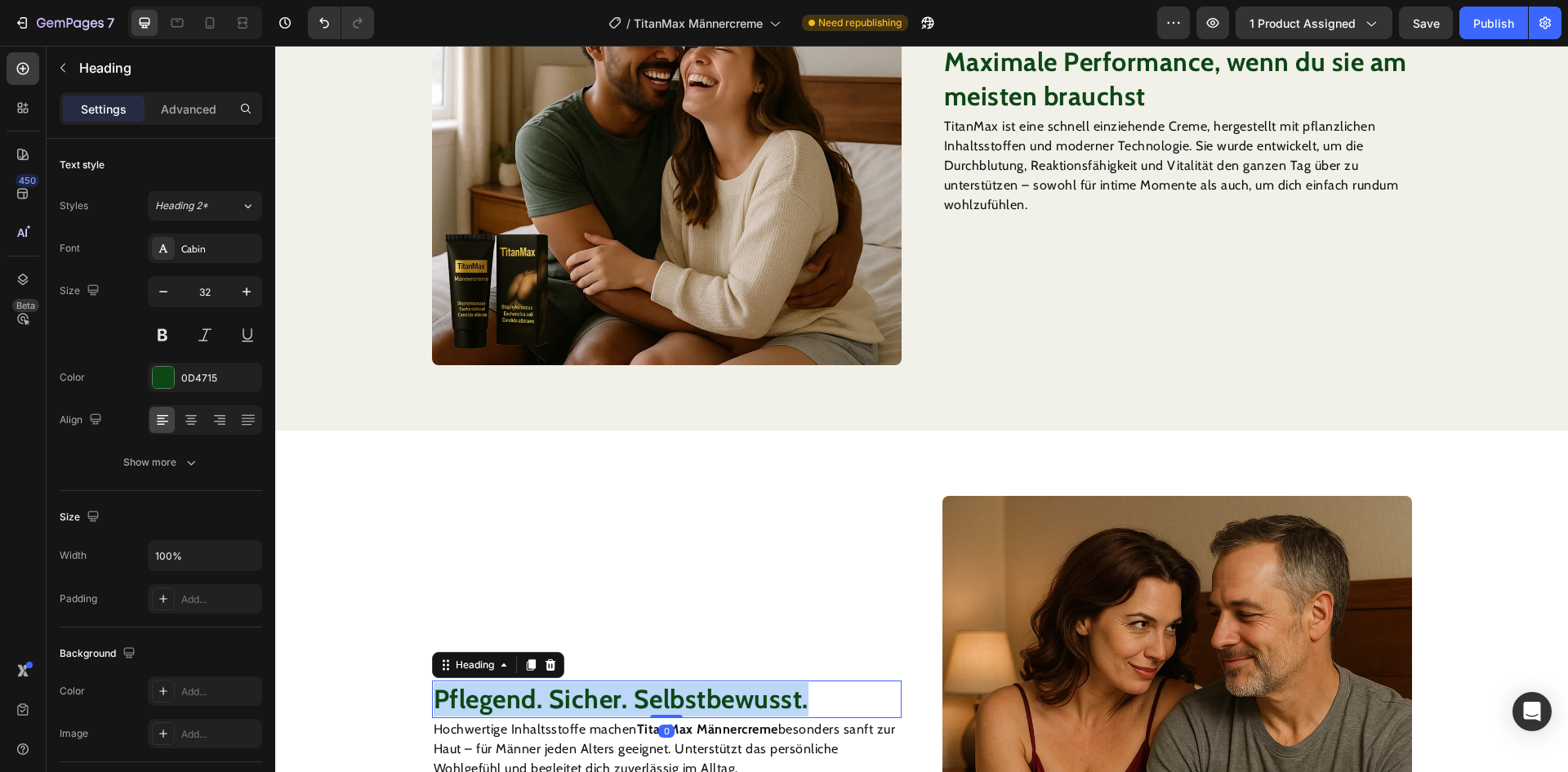
click at [545, 700] on strong "Pflegend. Sicher. Selbstbewusst." at bounding box center [621, 699] width 375 height 32
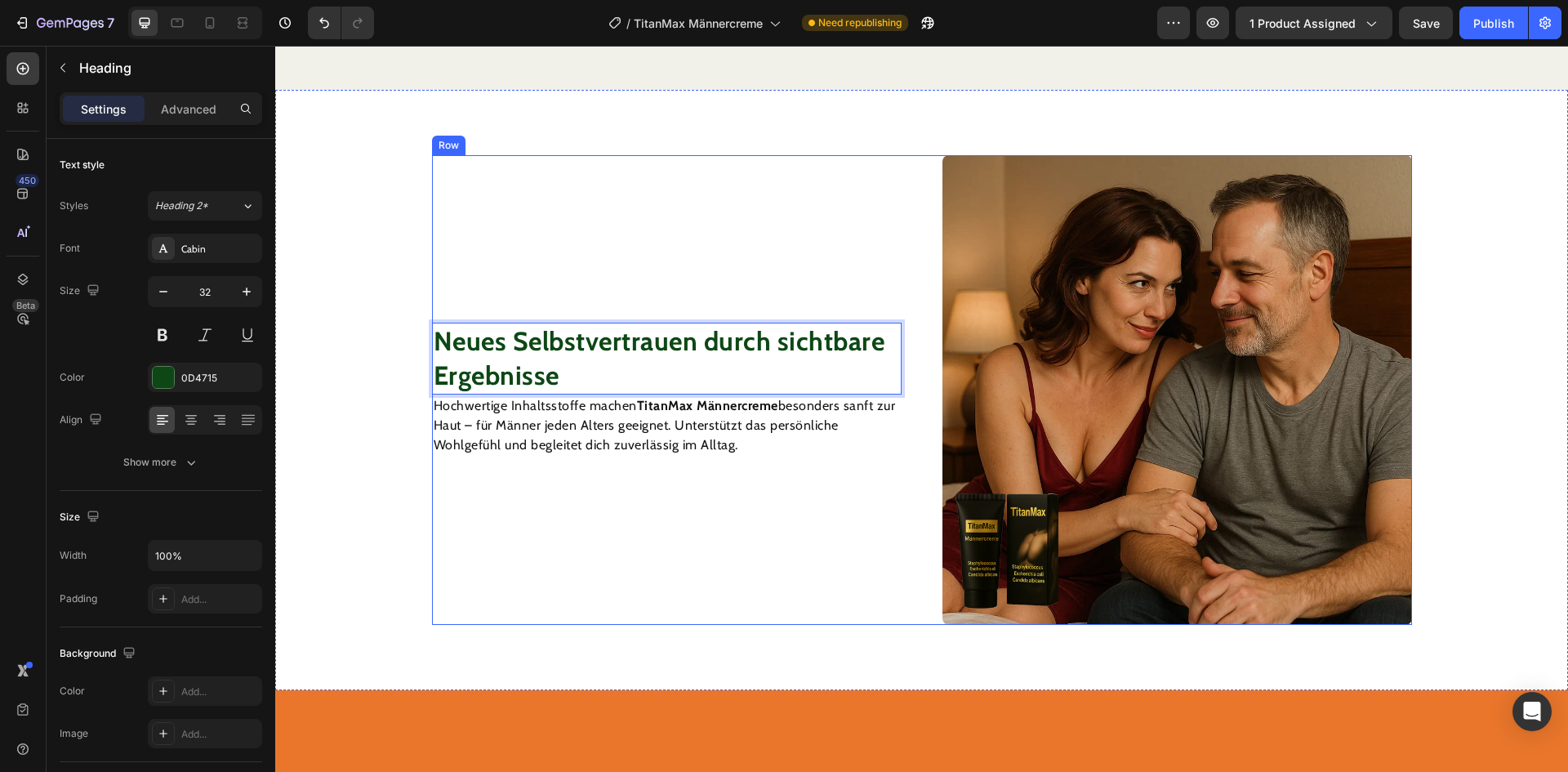
scroll to position [2016, 0]
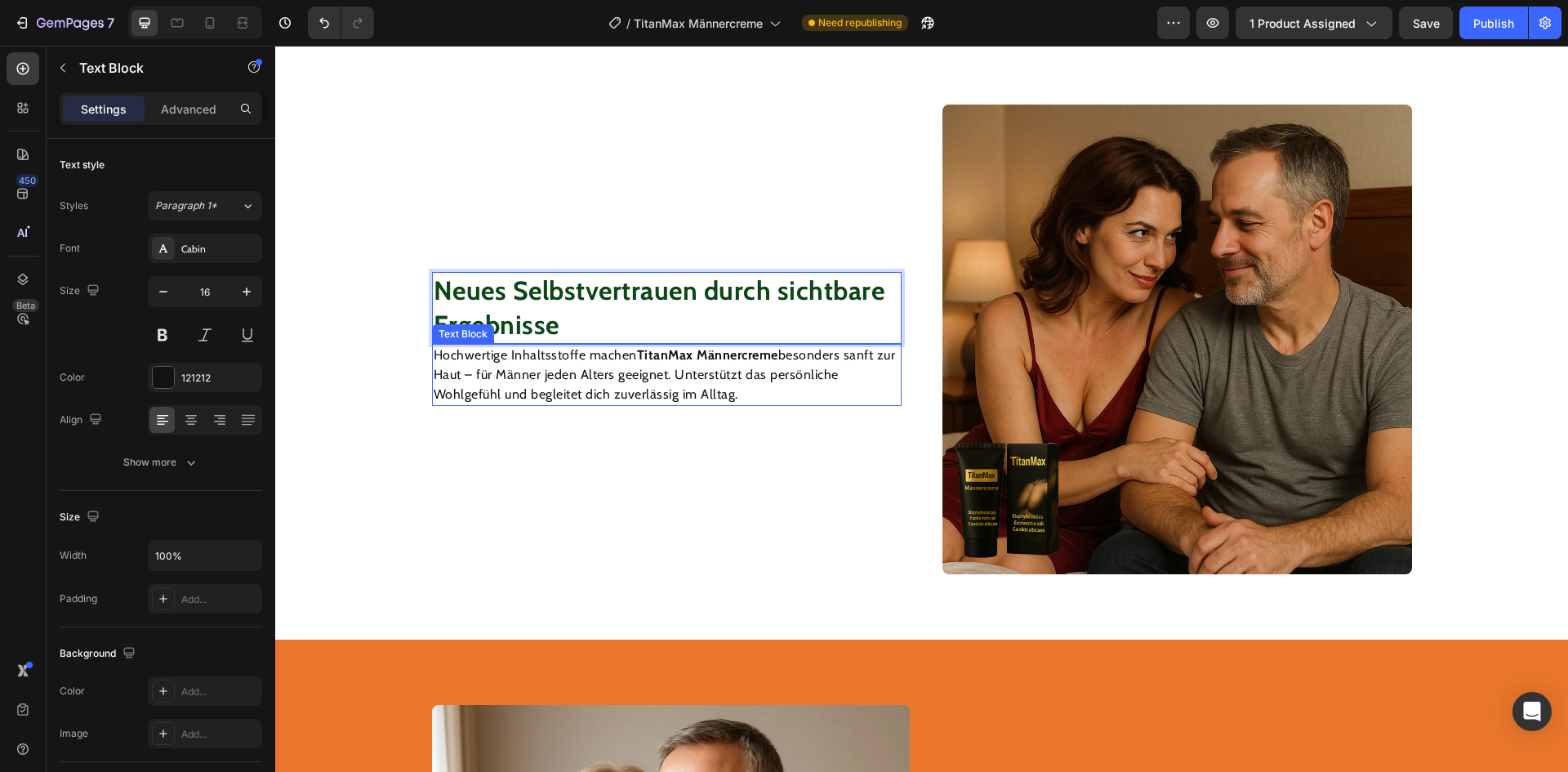
click at [583, 386] on p "Hochwertige Inhaltsstoffe machen TitanMax Männercreme besonders sanft zur Haut …" at bounding box center [667, 375] width 467 height 59
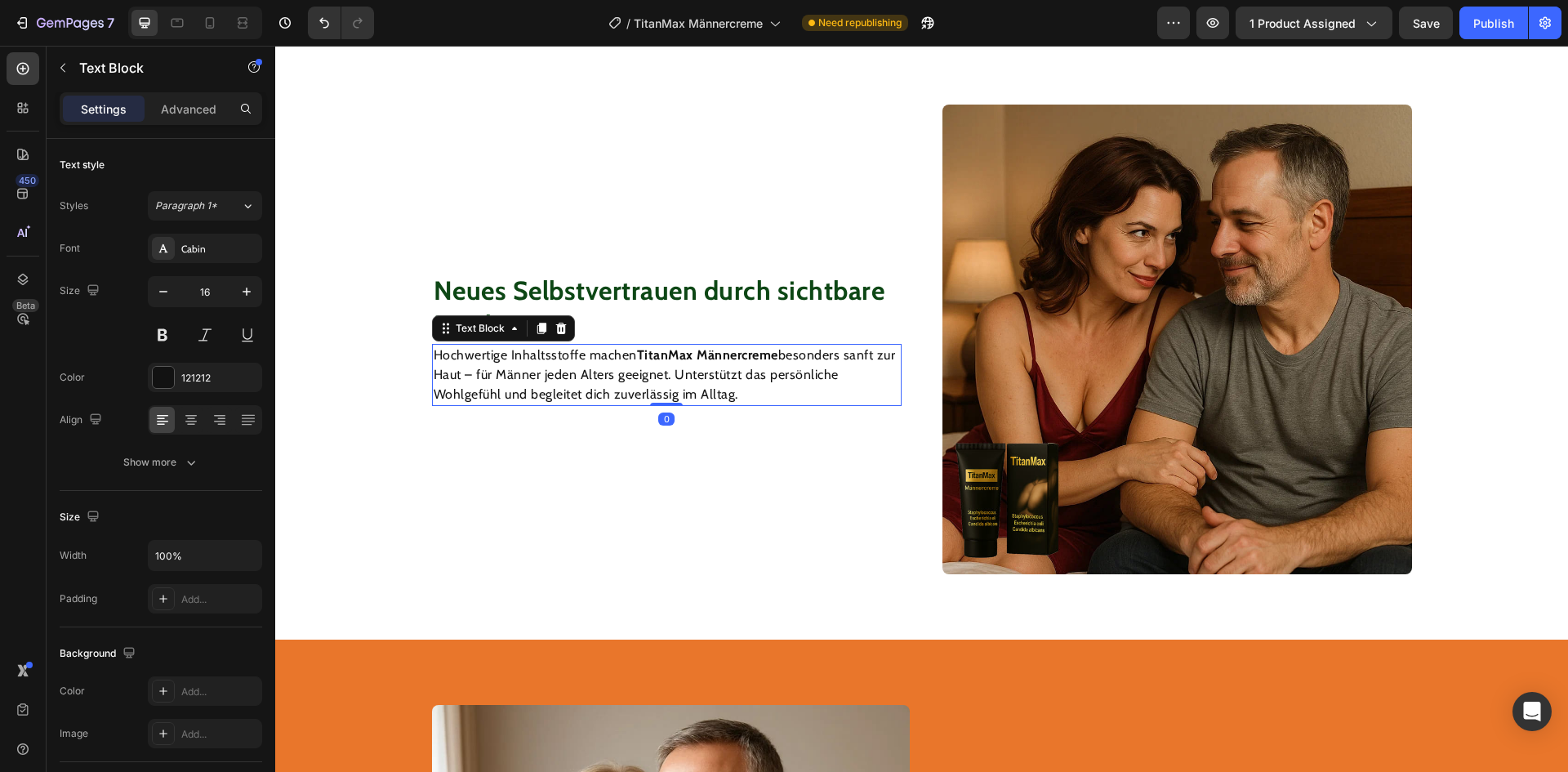
click at [583, 386] on p "Hochwertige Inhaltsstoffe machen TitanMax Männercreme besonders sanft zur Haut …" at bounding box center [667, 375] width 467 height 59
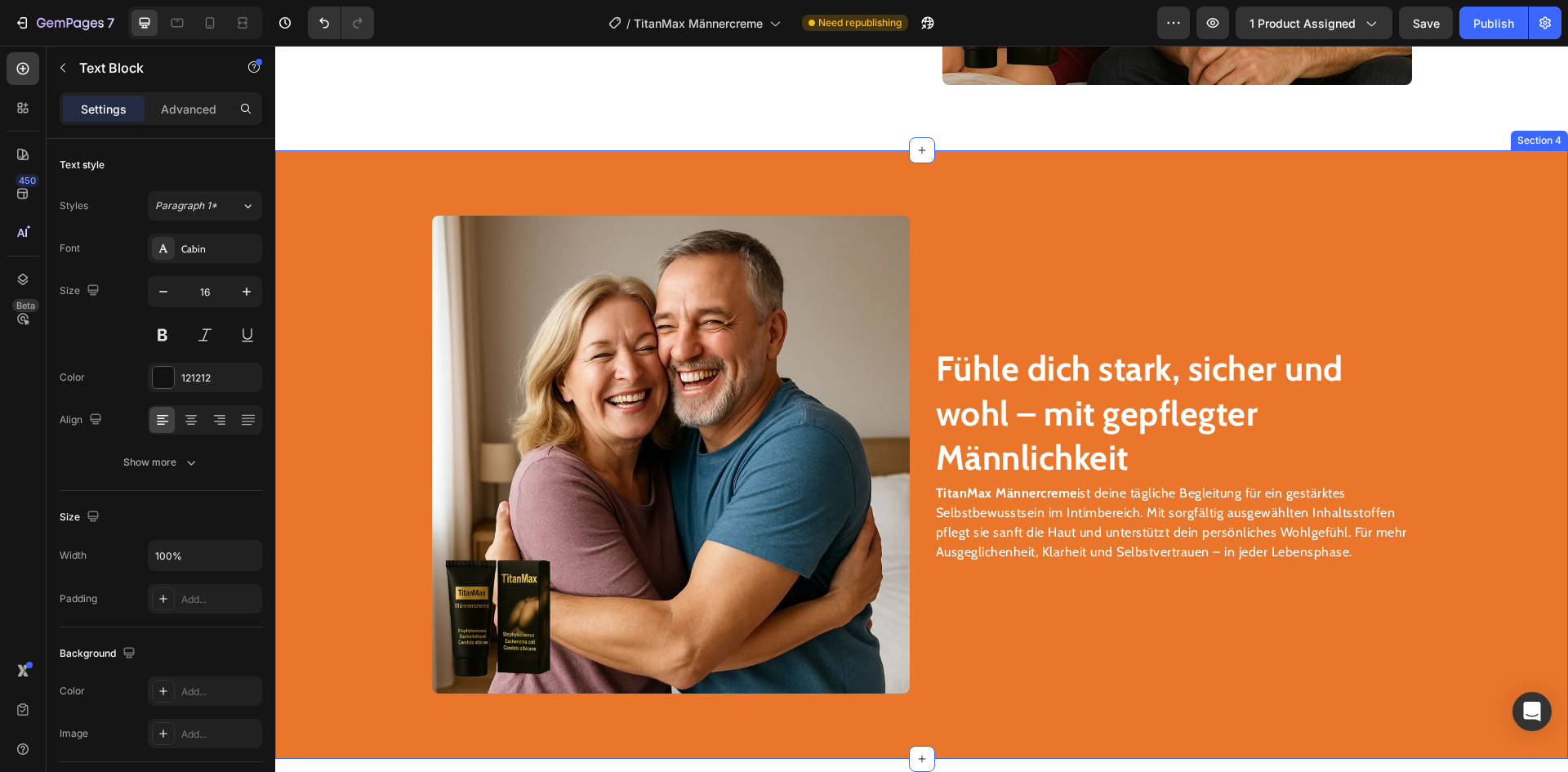
scroll to position [2506, 0]
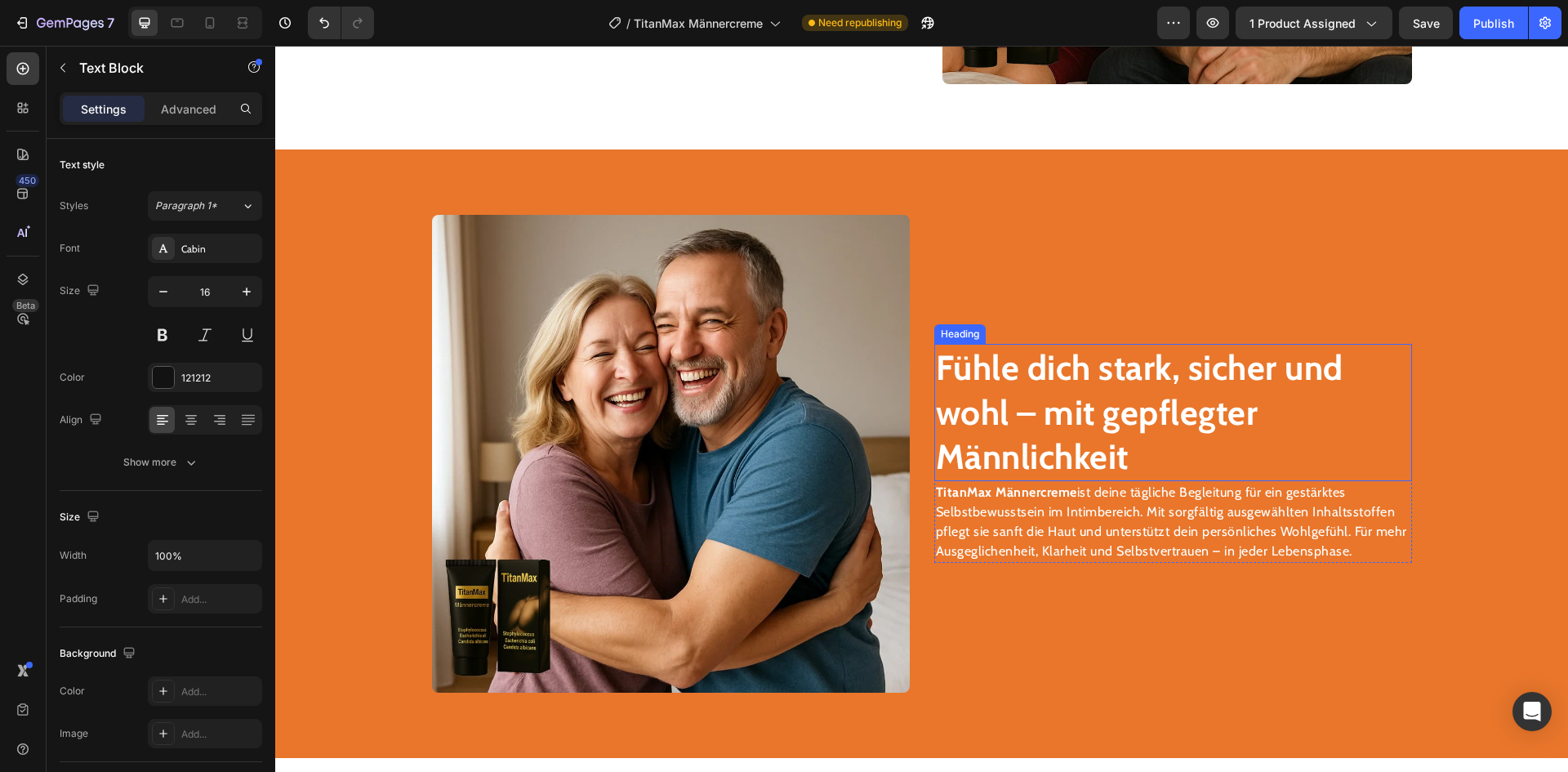
click at [1042, 378] on strong "Fühle dich stark, sicher und wohl – mit gepflegter Männlichkeit" at bounding box center [1140, 412] width 408 height 131
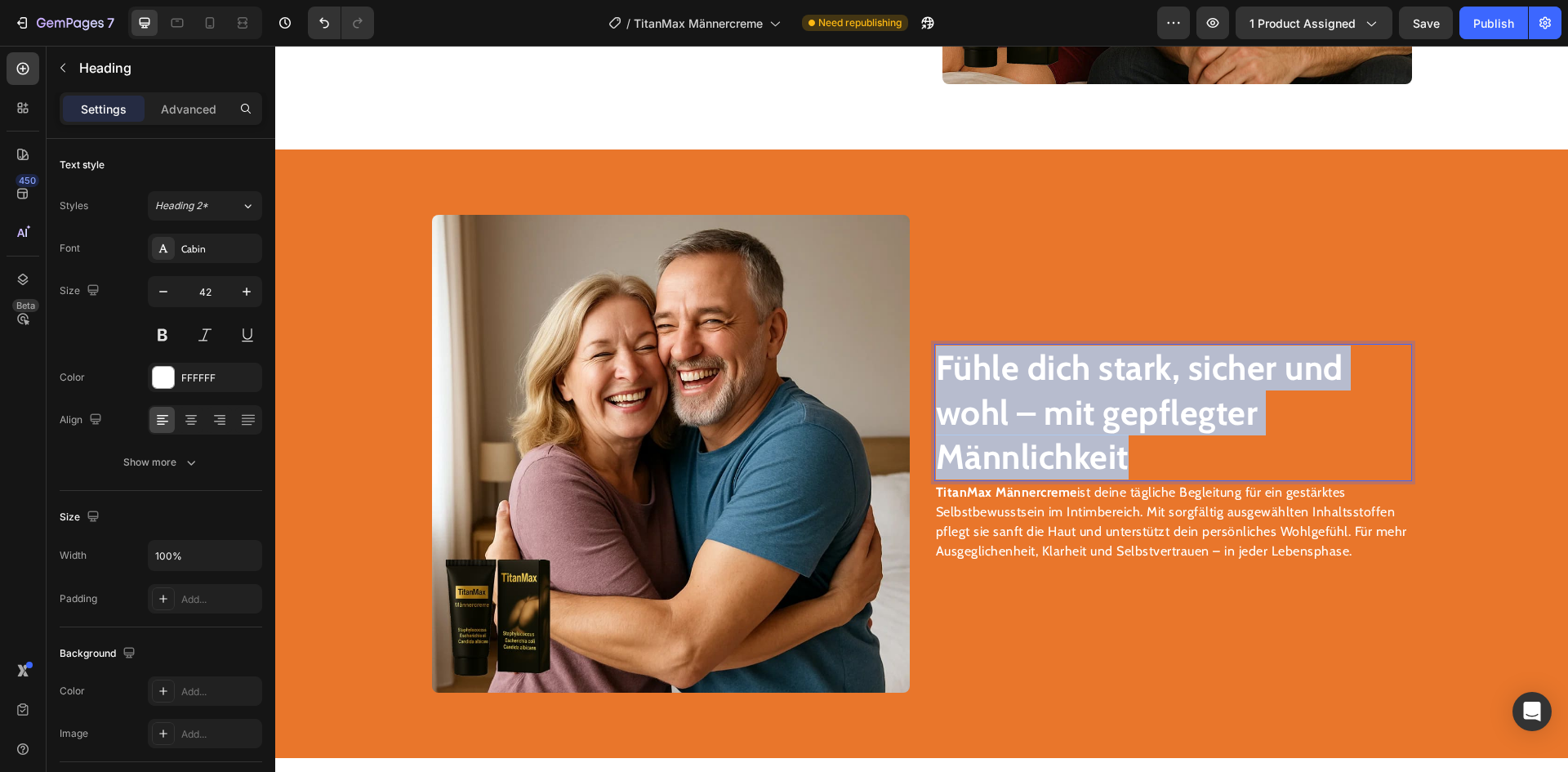
click at [1042, 378] on strong "Fühle dich stark, sicher und wohl – mit gepflegter Männlichkeit" at bounding box center [1140, 412] width 408 height 131
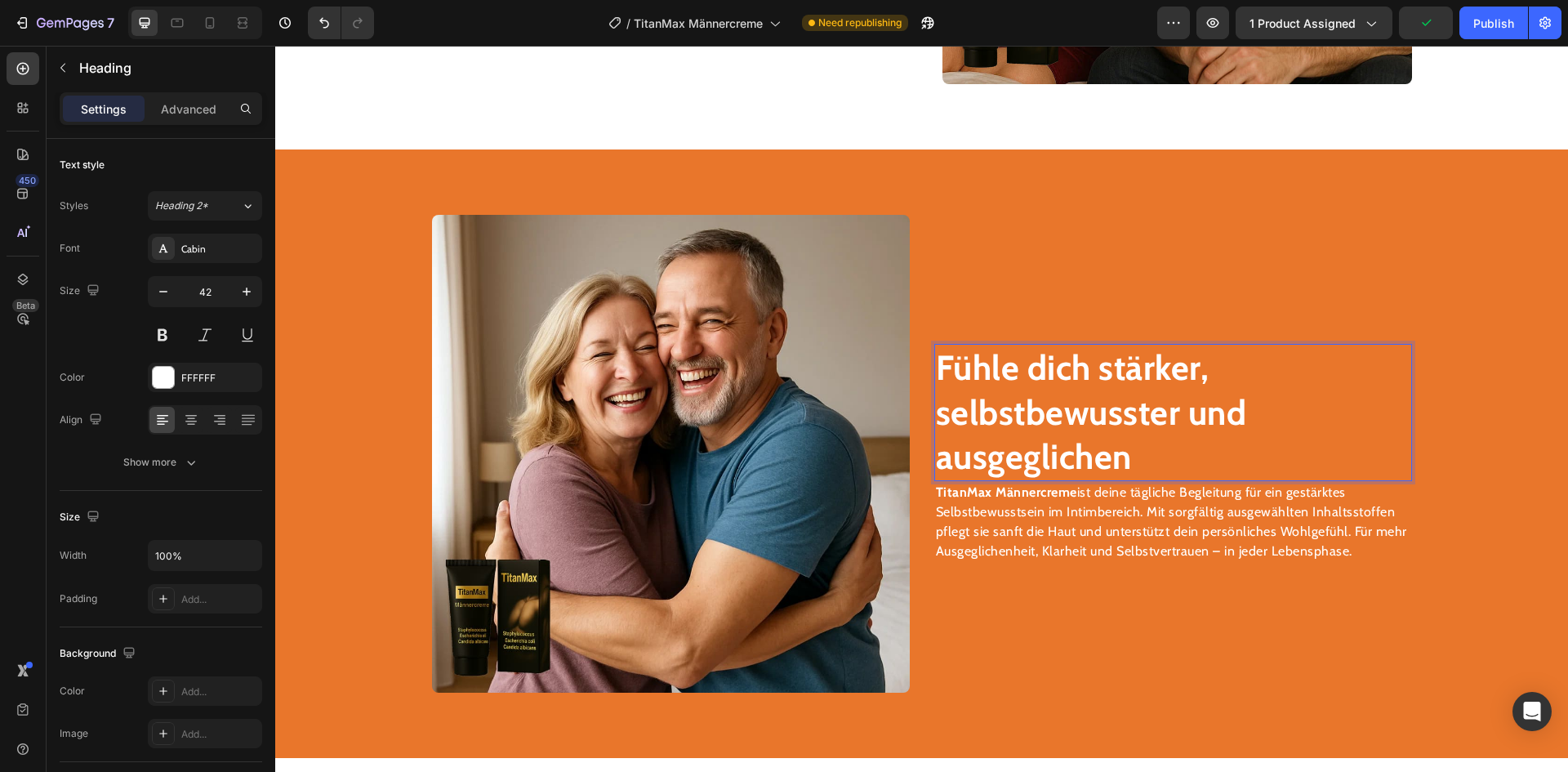
click at [1076, 519] on p "TitanMax Männercreme ist deine tägliche Begleitung für ein gestärktes Selbstbew…" at bounding box center [1173, 522] width 474 height 78
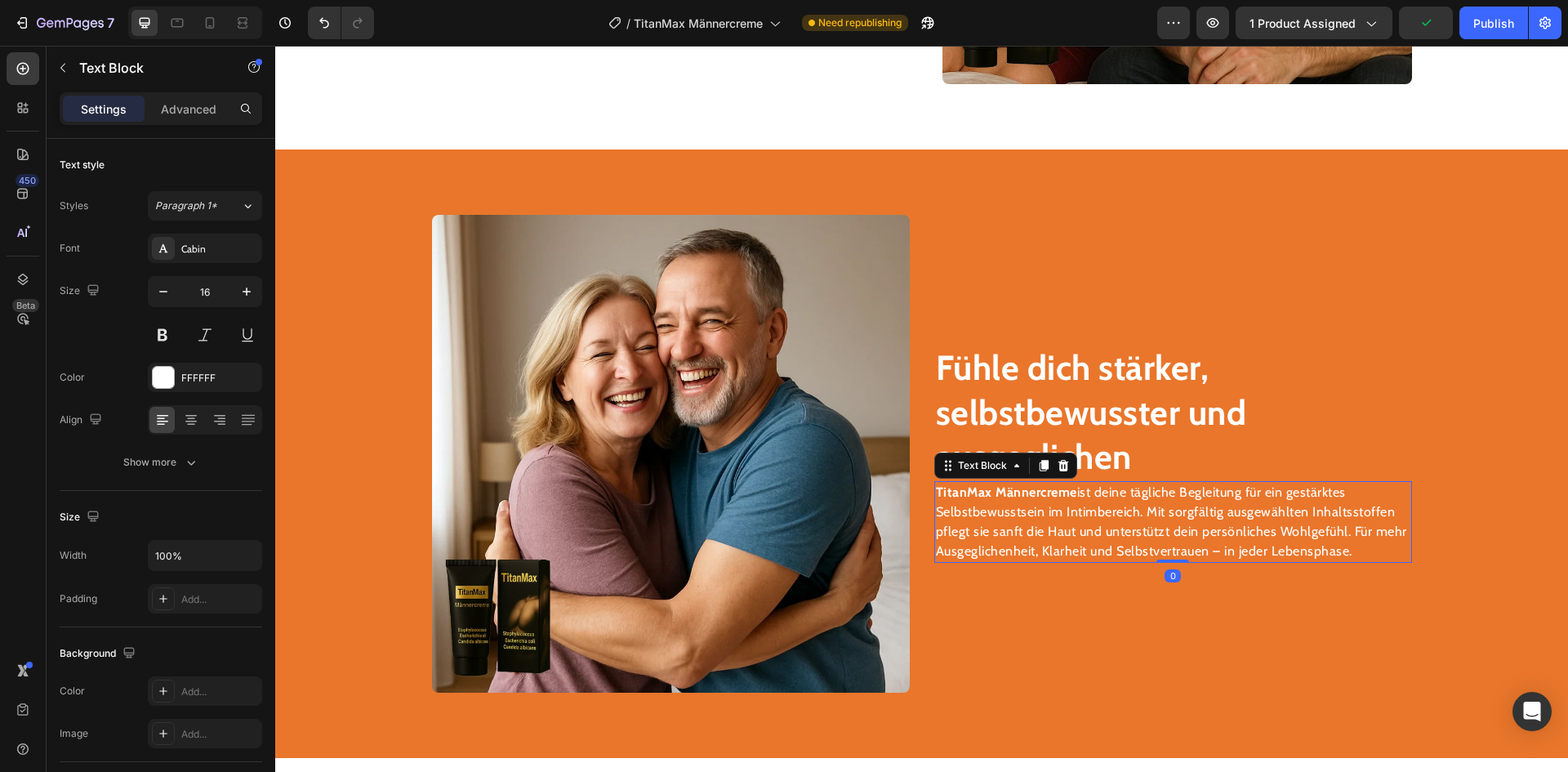
click at [1076, 519] on p "TitanMax Männercreme ist deine tägliche Begleitung für ein gestärktes Selbstbew…" at bounding box center [1173, 522] width 474 height 78
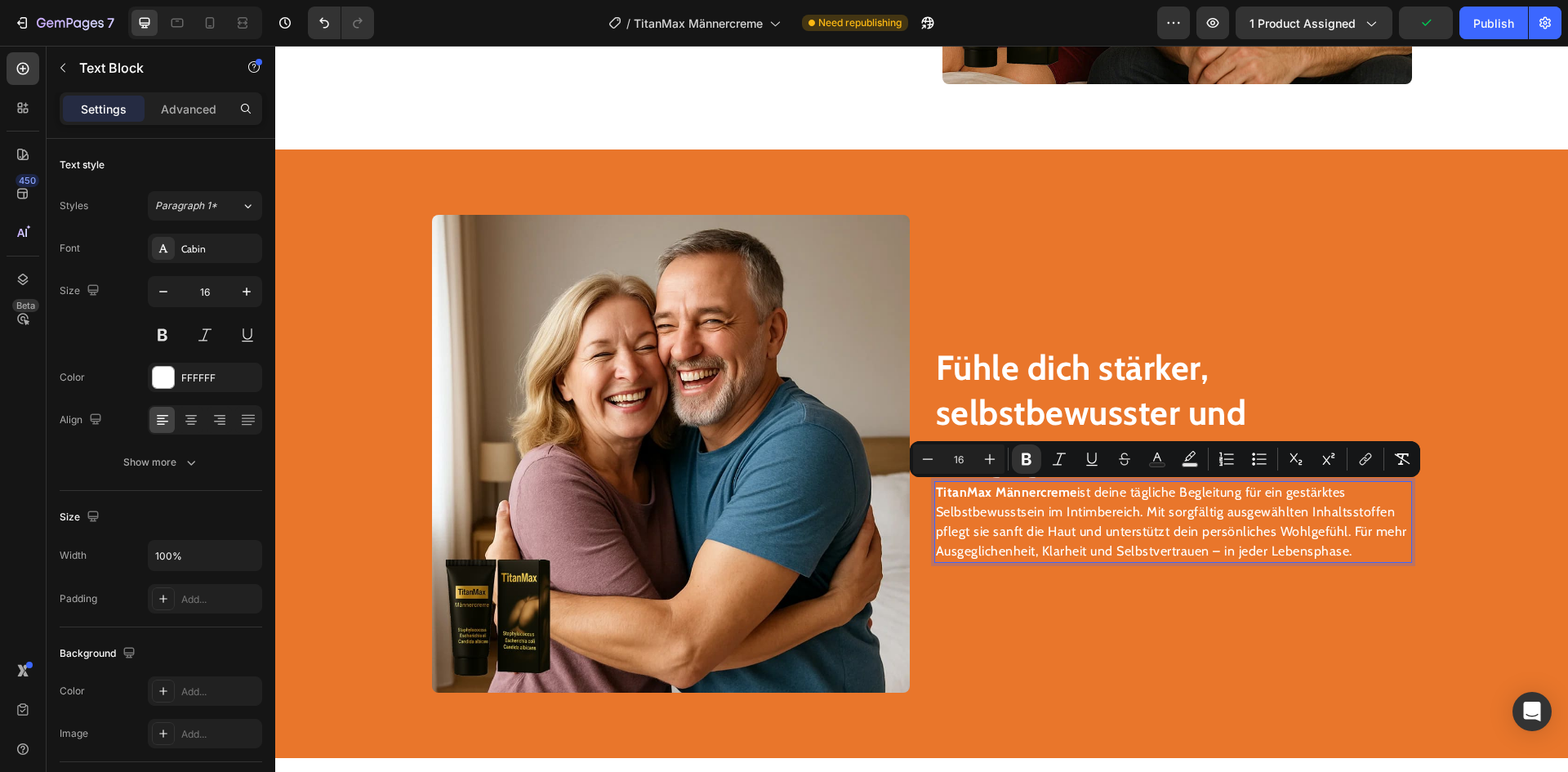
scroll to position [2516, 0]
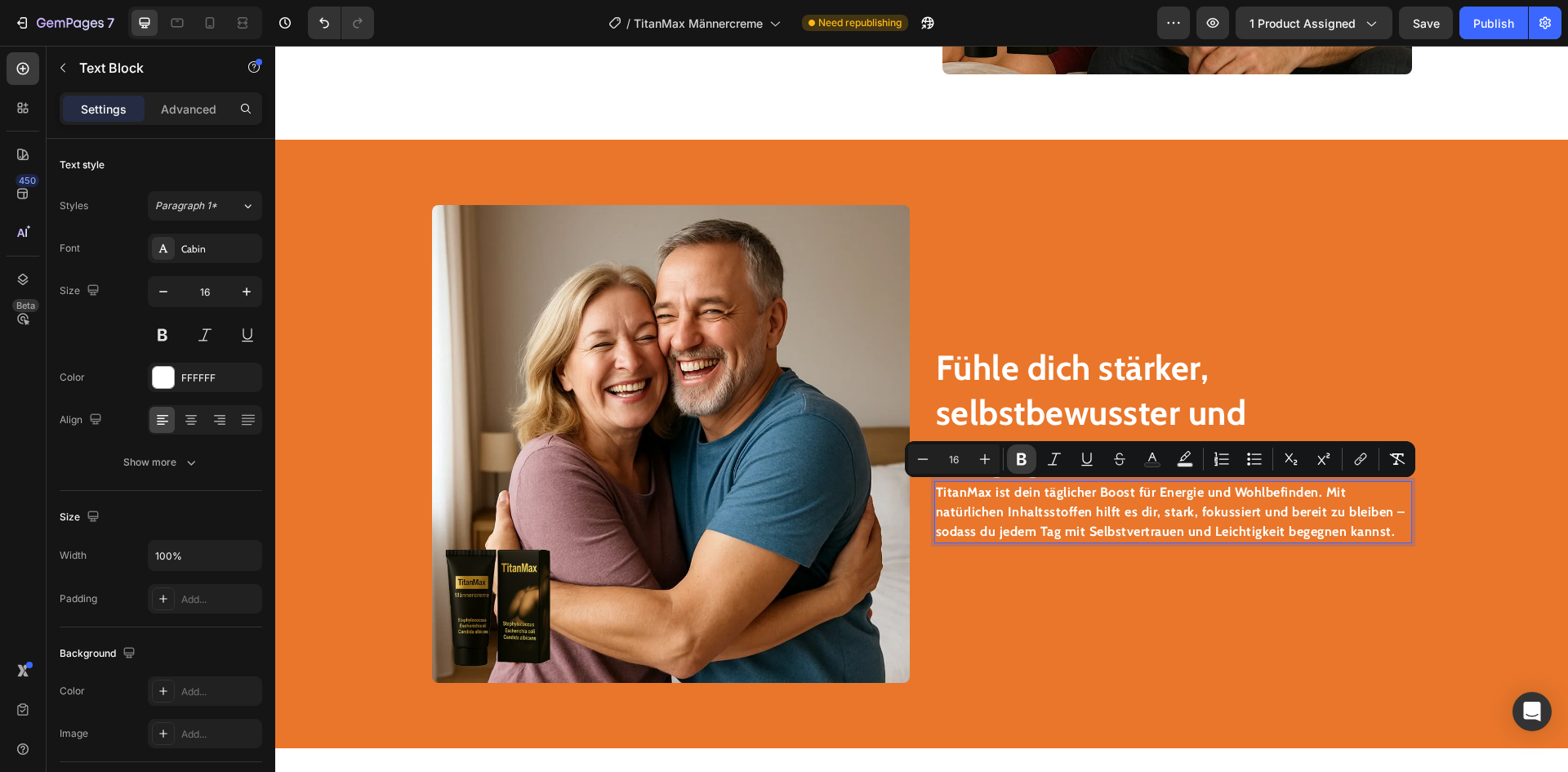
click at [1031, 456] on button "Bold" at bounding box center [1021, 458] width 29 height 29
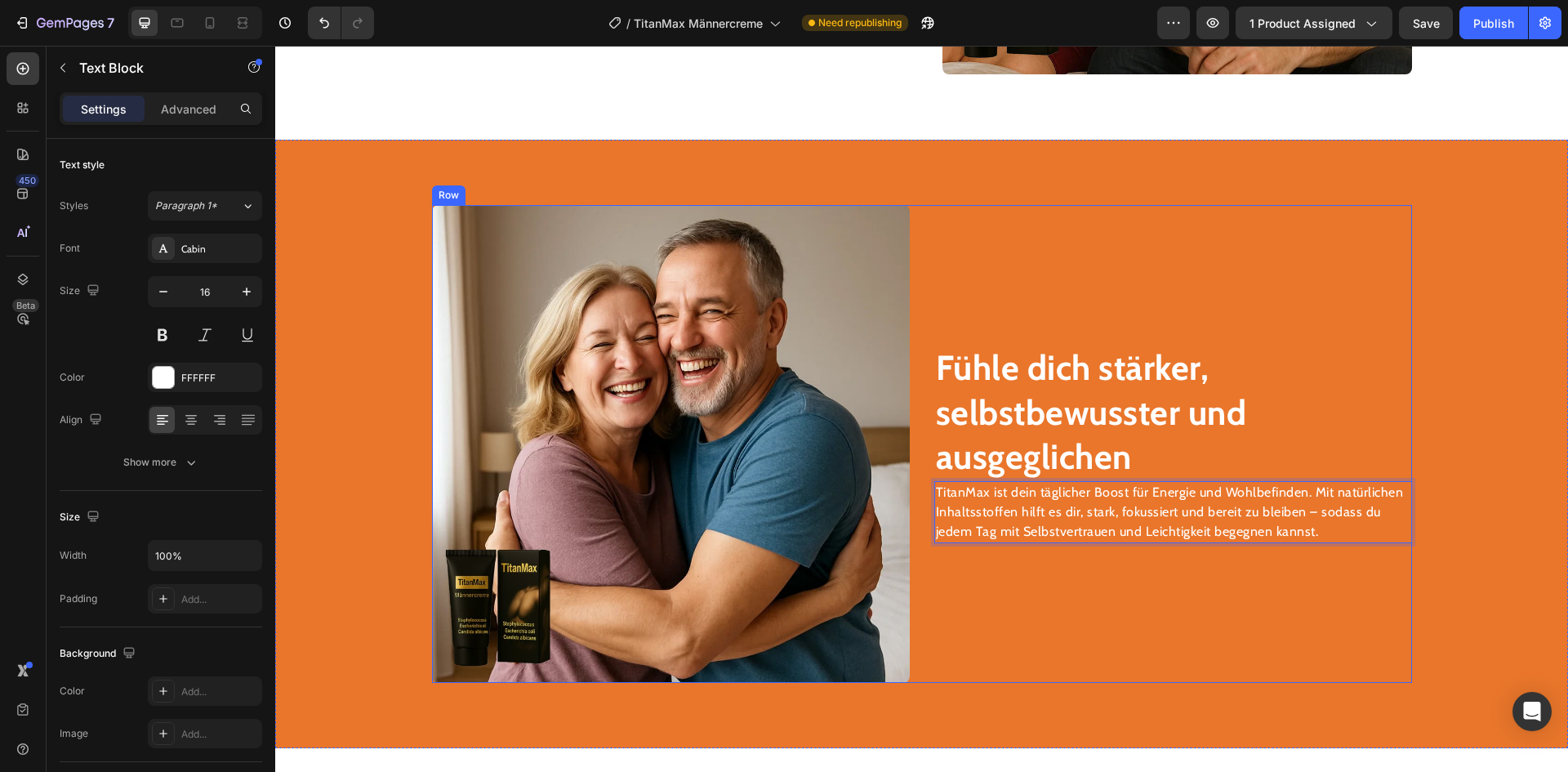
click at [1037, 608] on div "⁠⁠⁠⁠⁠⁠⁠ Fühle dich stärker, selbstbewusster und ausgeglichen Heading TitanMax i…" at bounding box center [1173, 444] width 478 height 478
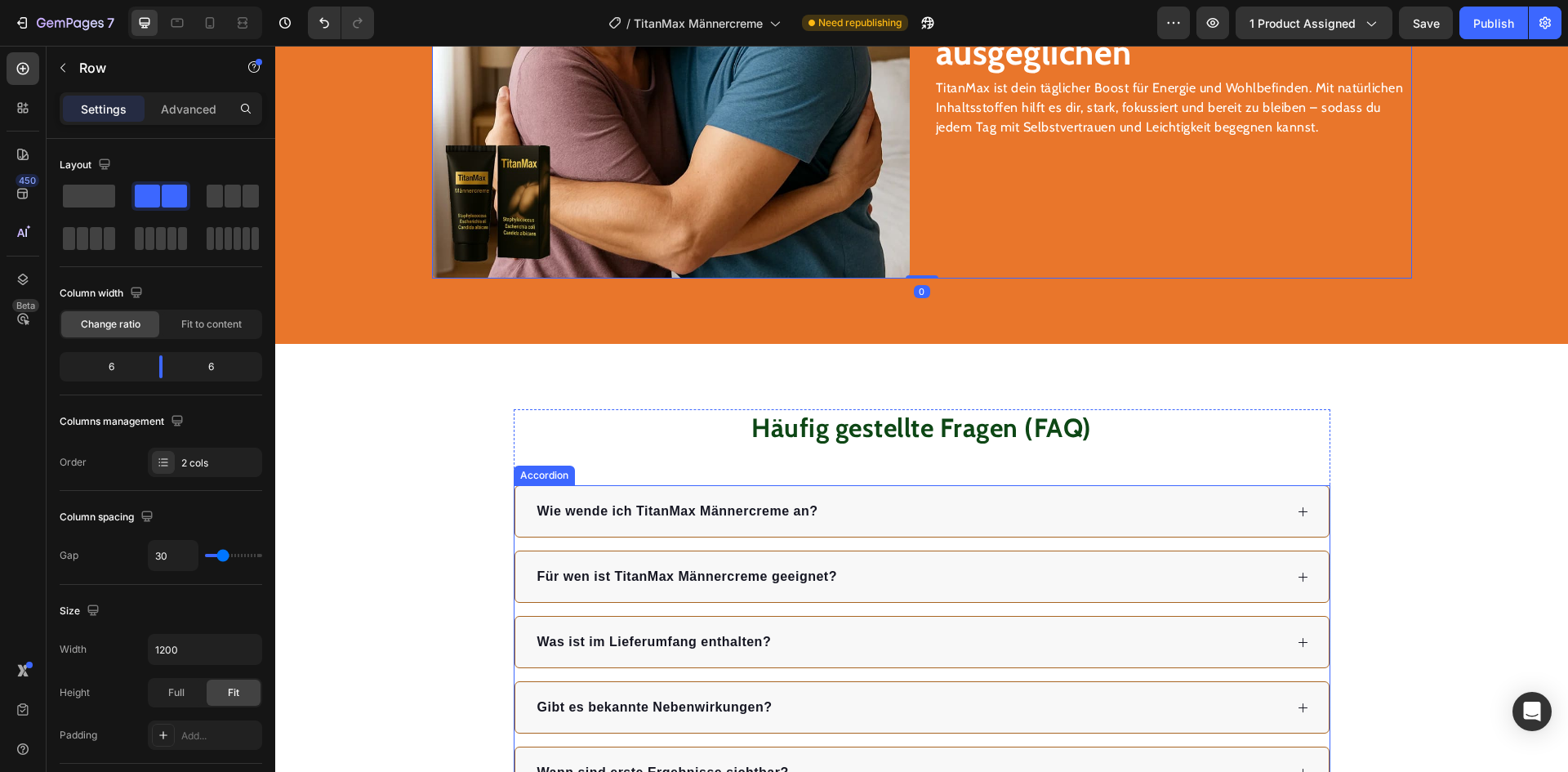
scroll to position [3006, 0]
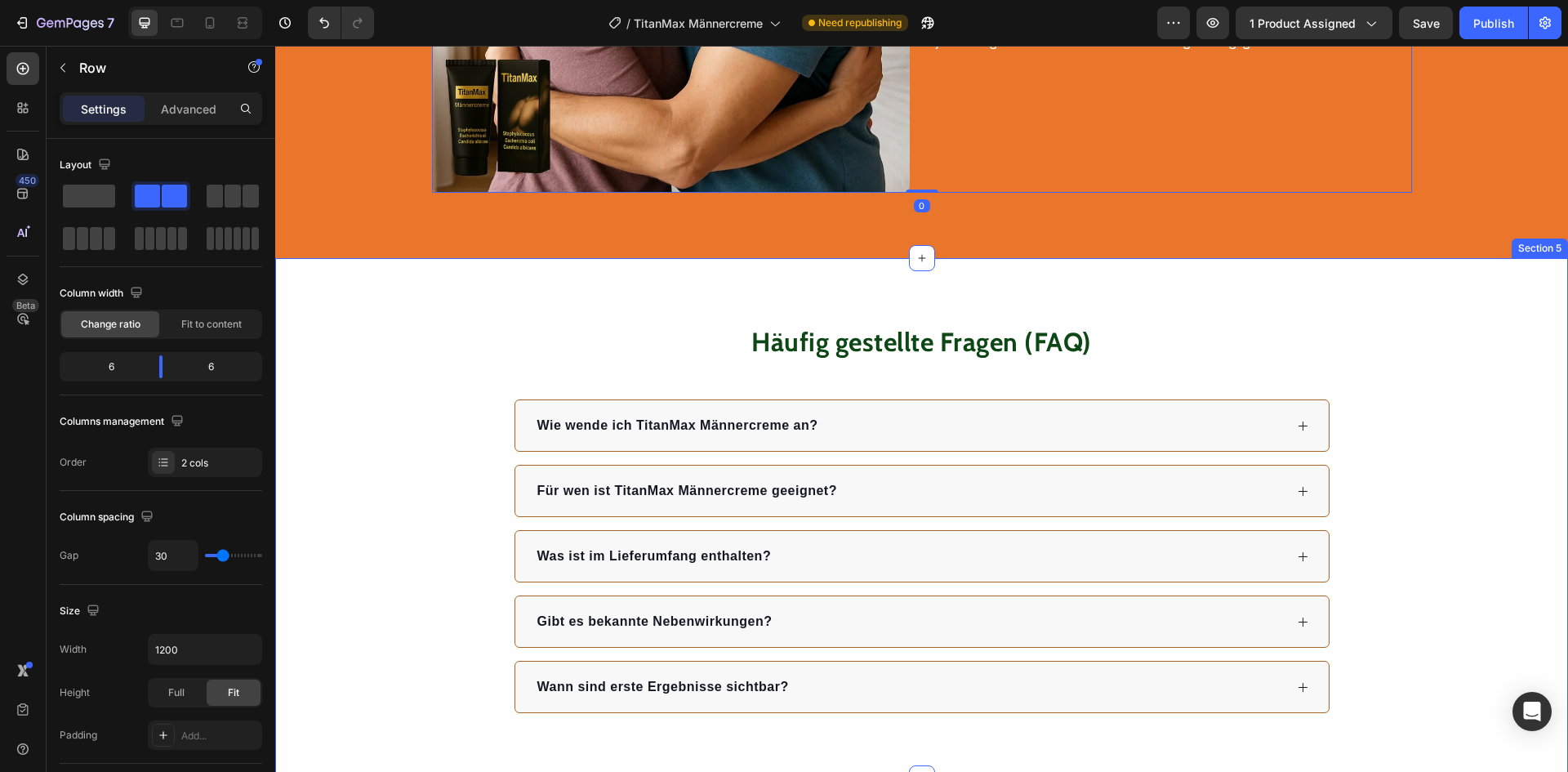
click at [1261, 303] on div "Häufig gestellte Fragen (FAQ) Heading Wie wende ich TitanMax Männercreme an? Fü…" at bounding box center [921, 519] width 1293 height 522
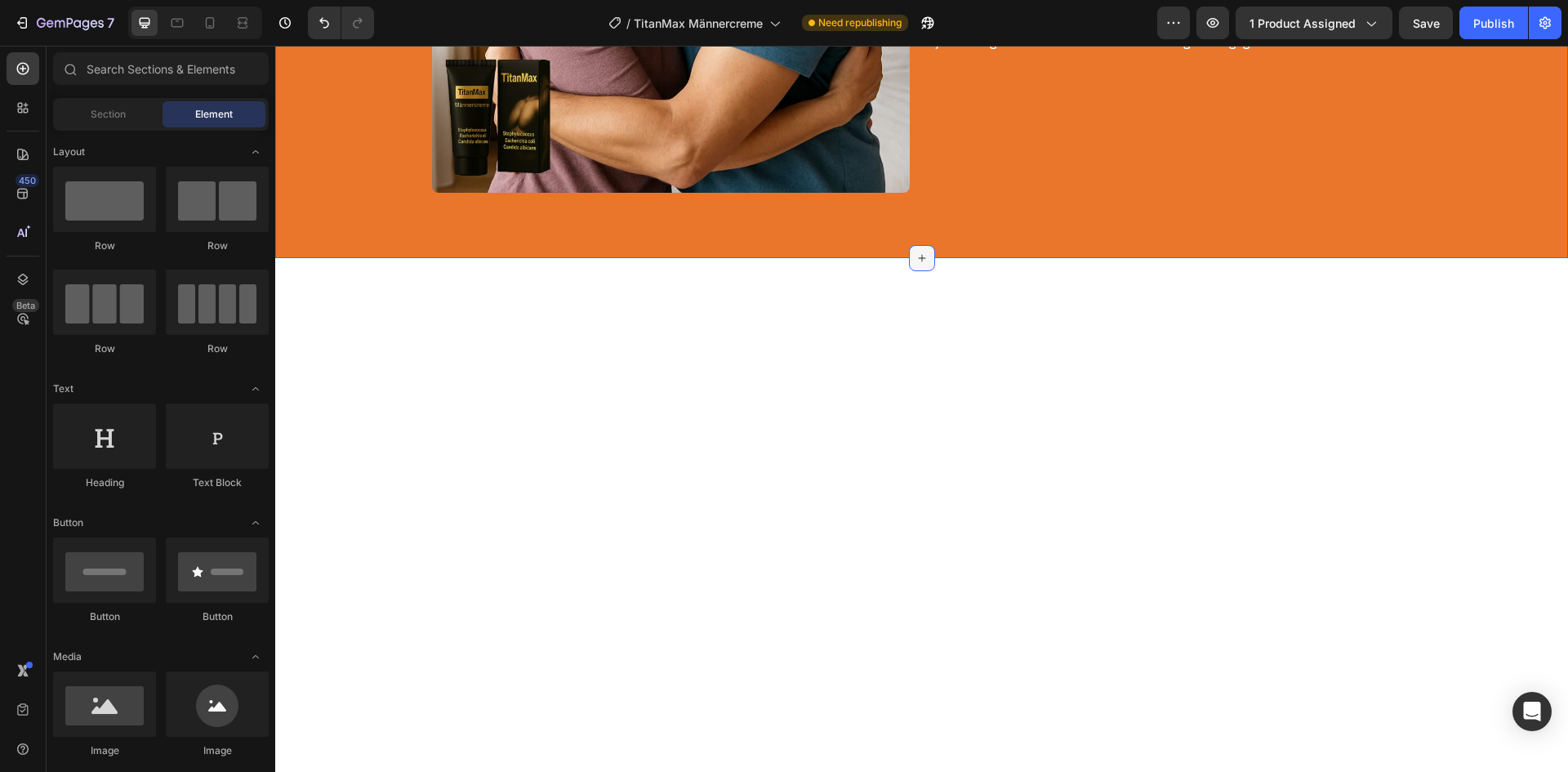
click at [917, 257] on icon at bounding box center [922, 258] width 13 height 13
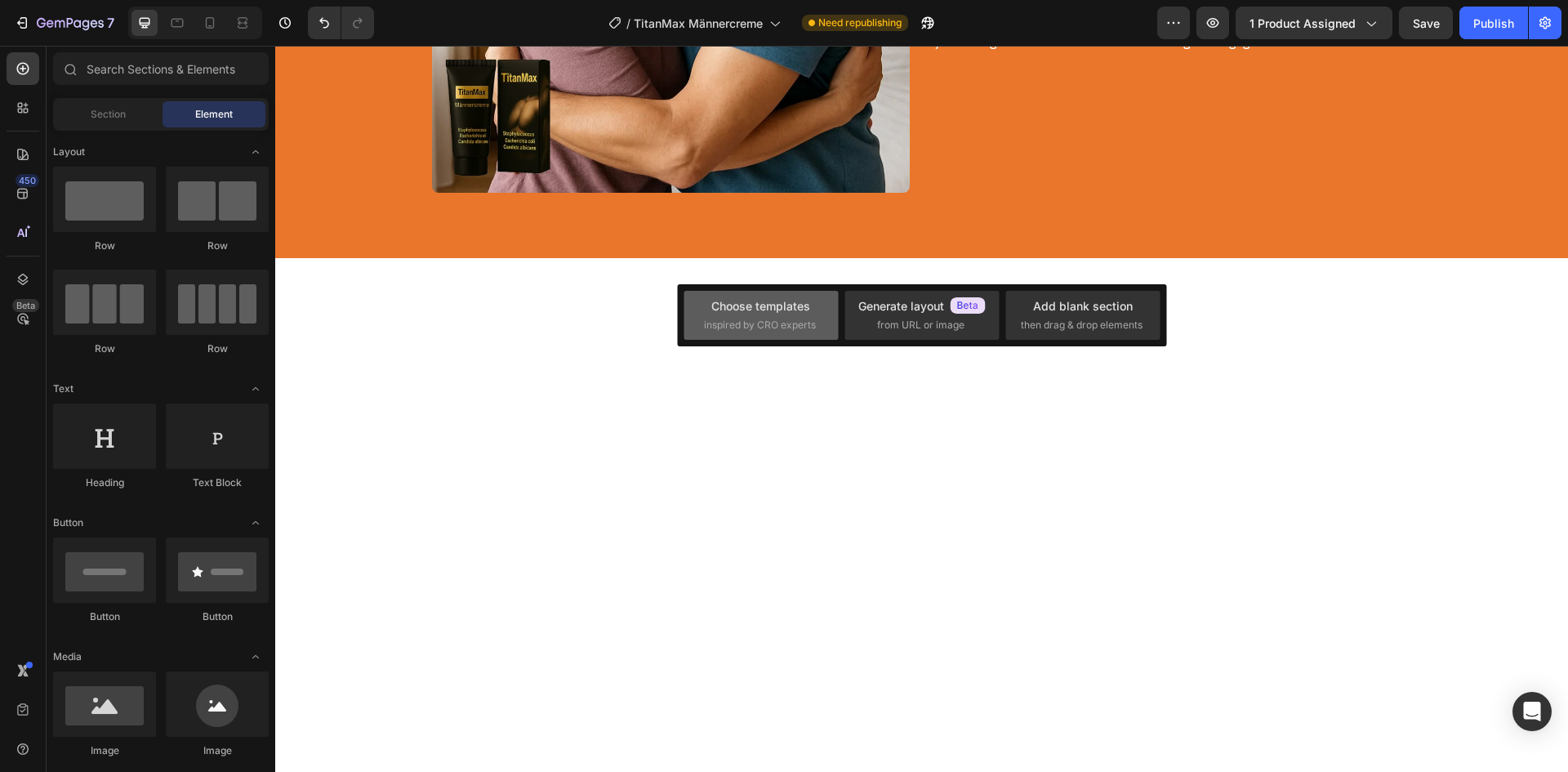
click at [782, 317] on div "Choose templates inspired by CRO experts" at bounding box center [760, 315] width 114 height 35
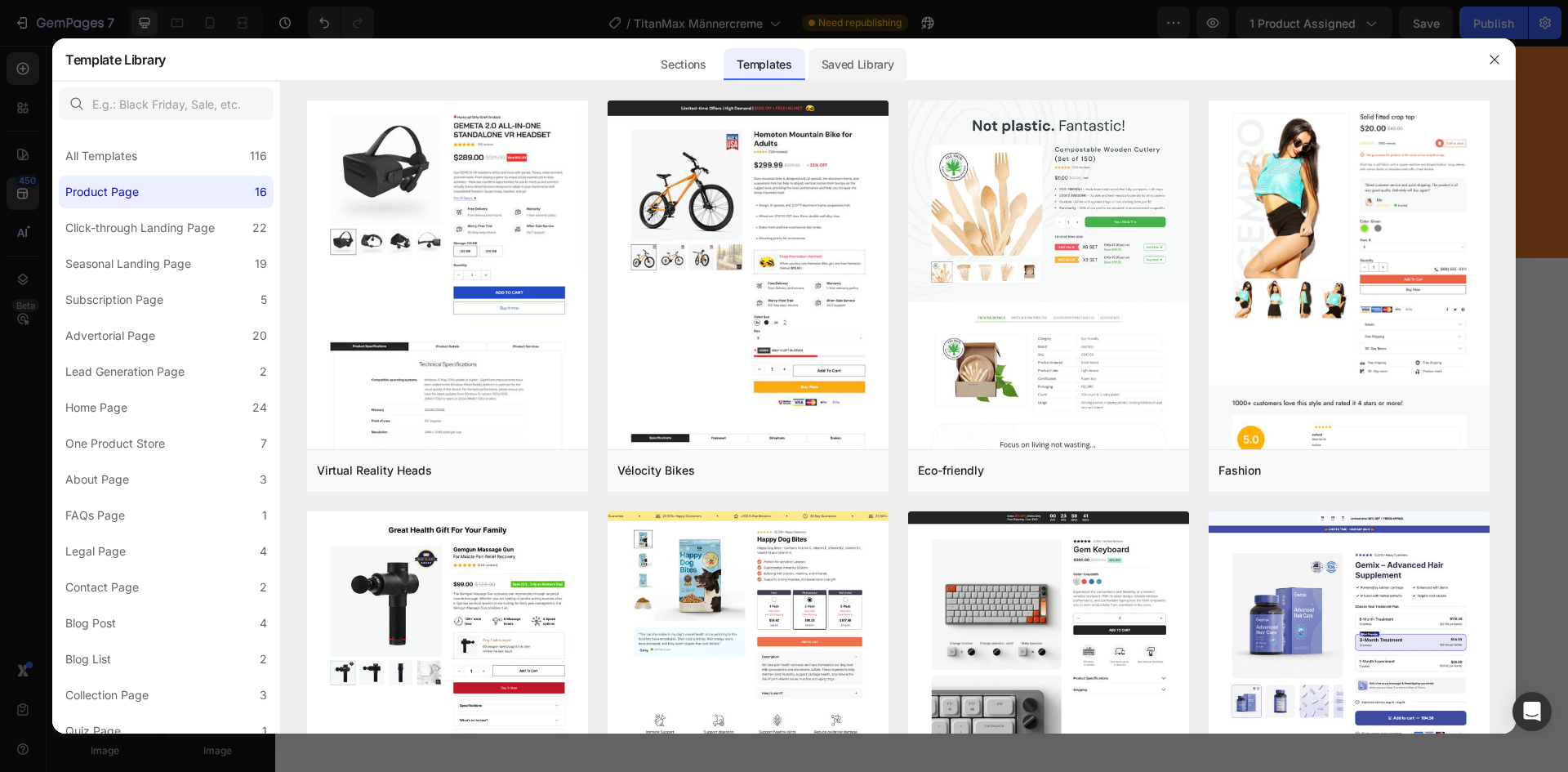
click at [827, 64] on div "Saved Library" at bounding box center [858, 64] width 99 height 33
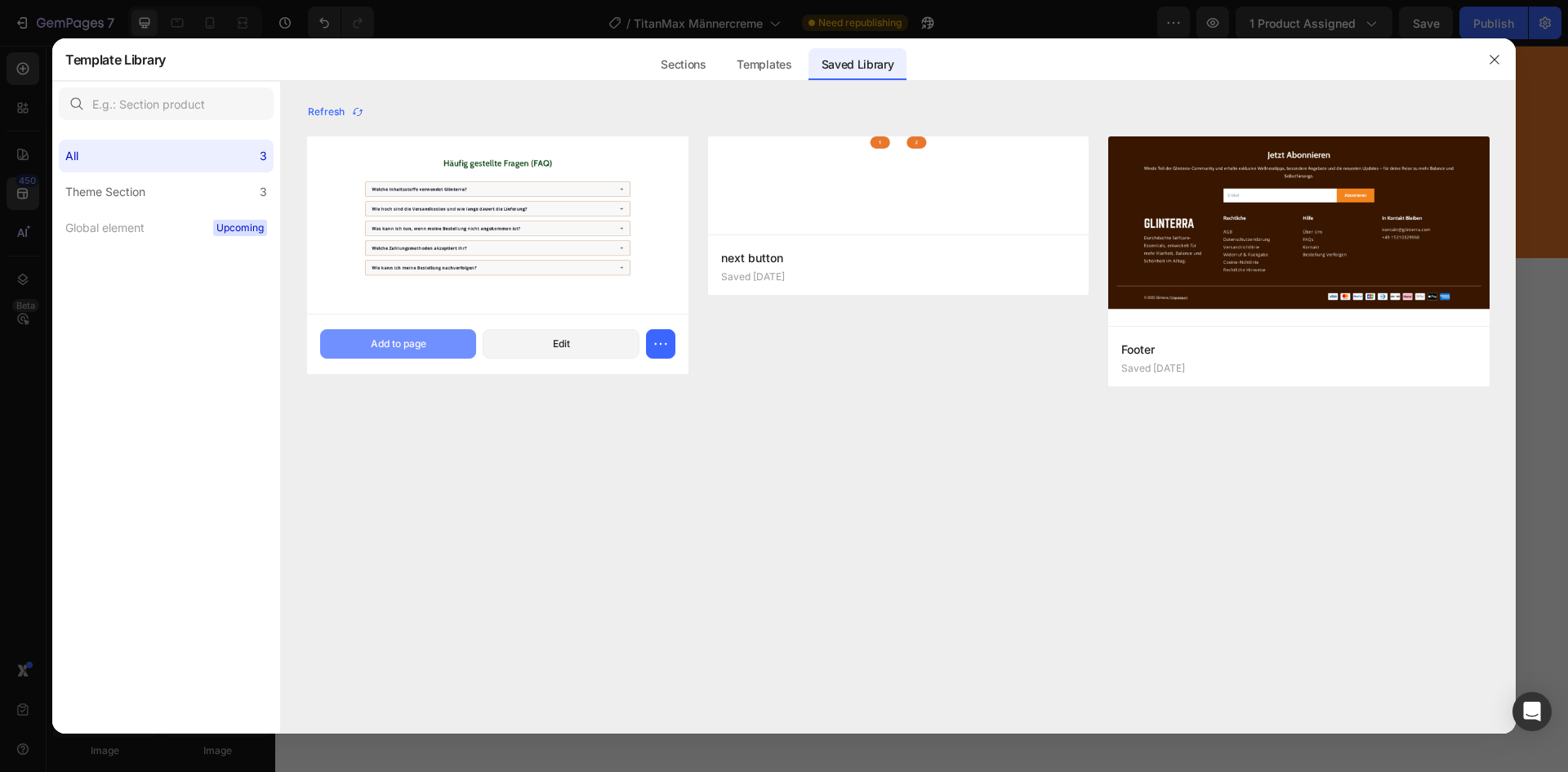
click at [412, 335] on button "Add to page" at bounding box center [398, 343] width 156 height 29
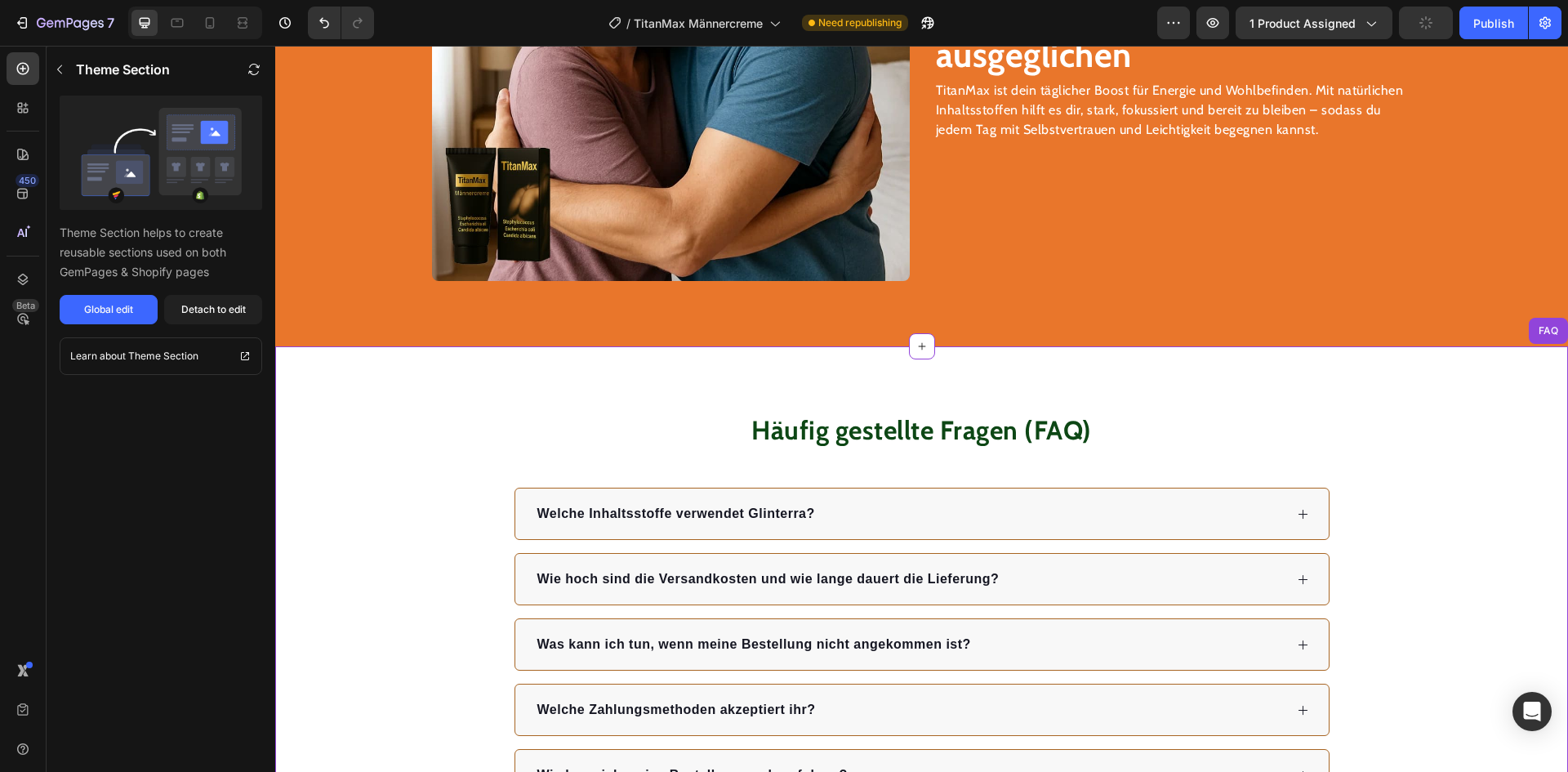
scroll to position [2760, 0]
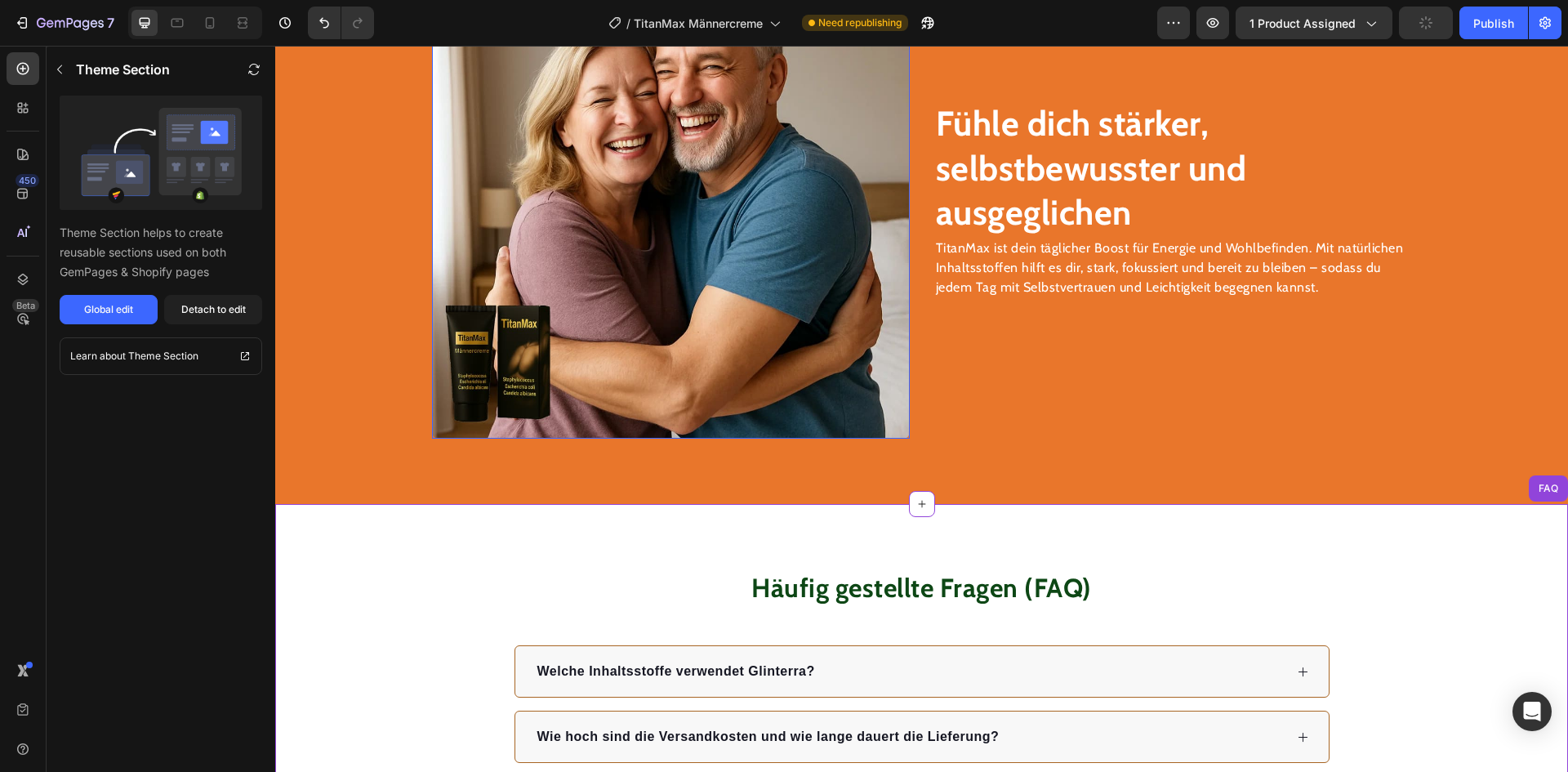
click at [631, 196] on img at bounding box center [671, 199] width 478 height 478
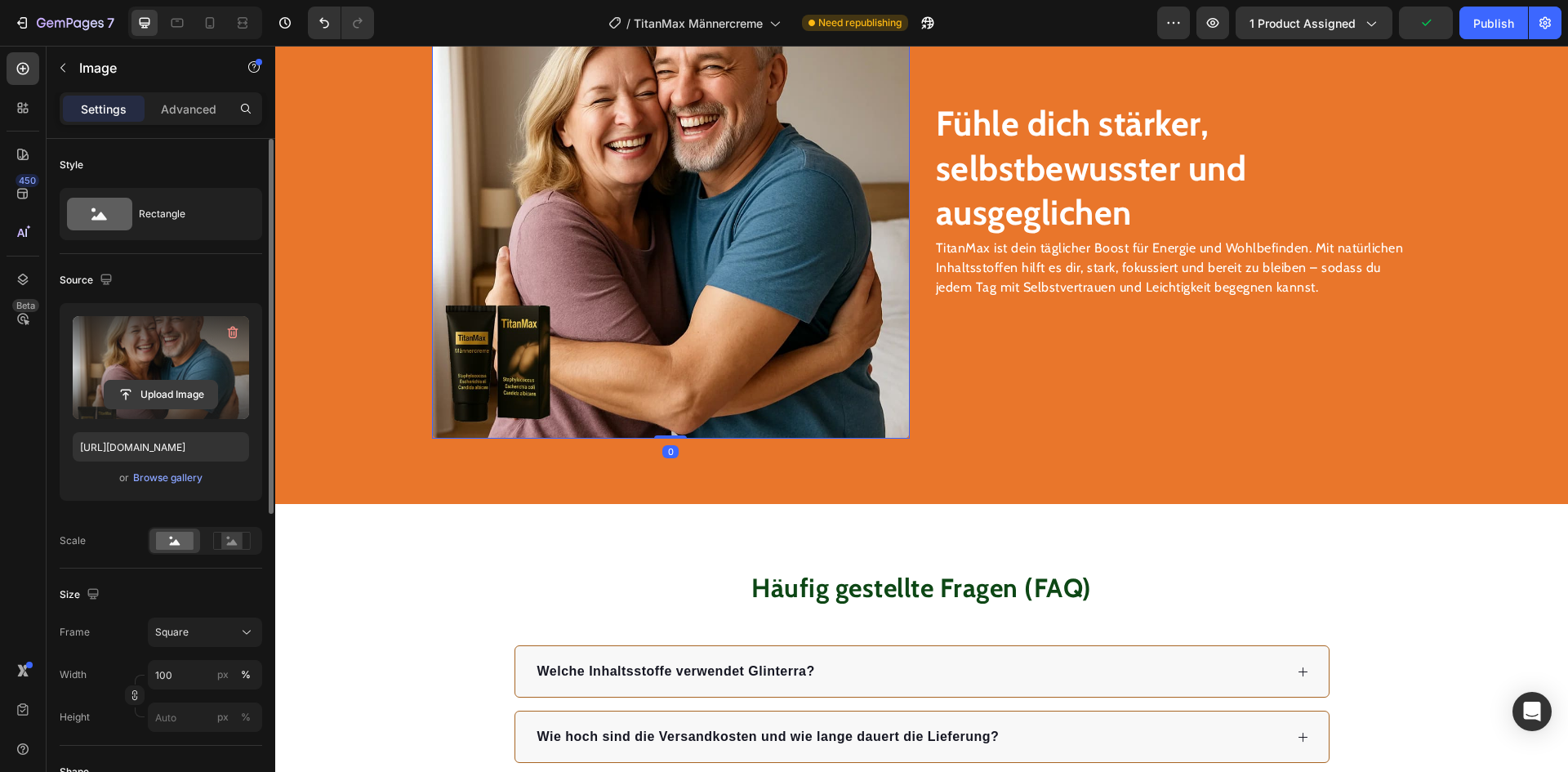
click at [171, 391] on input "file" at bounding box center [161, 394] width 112 height 27
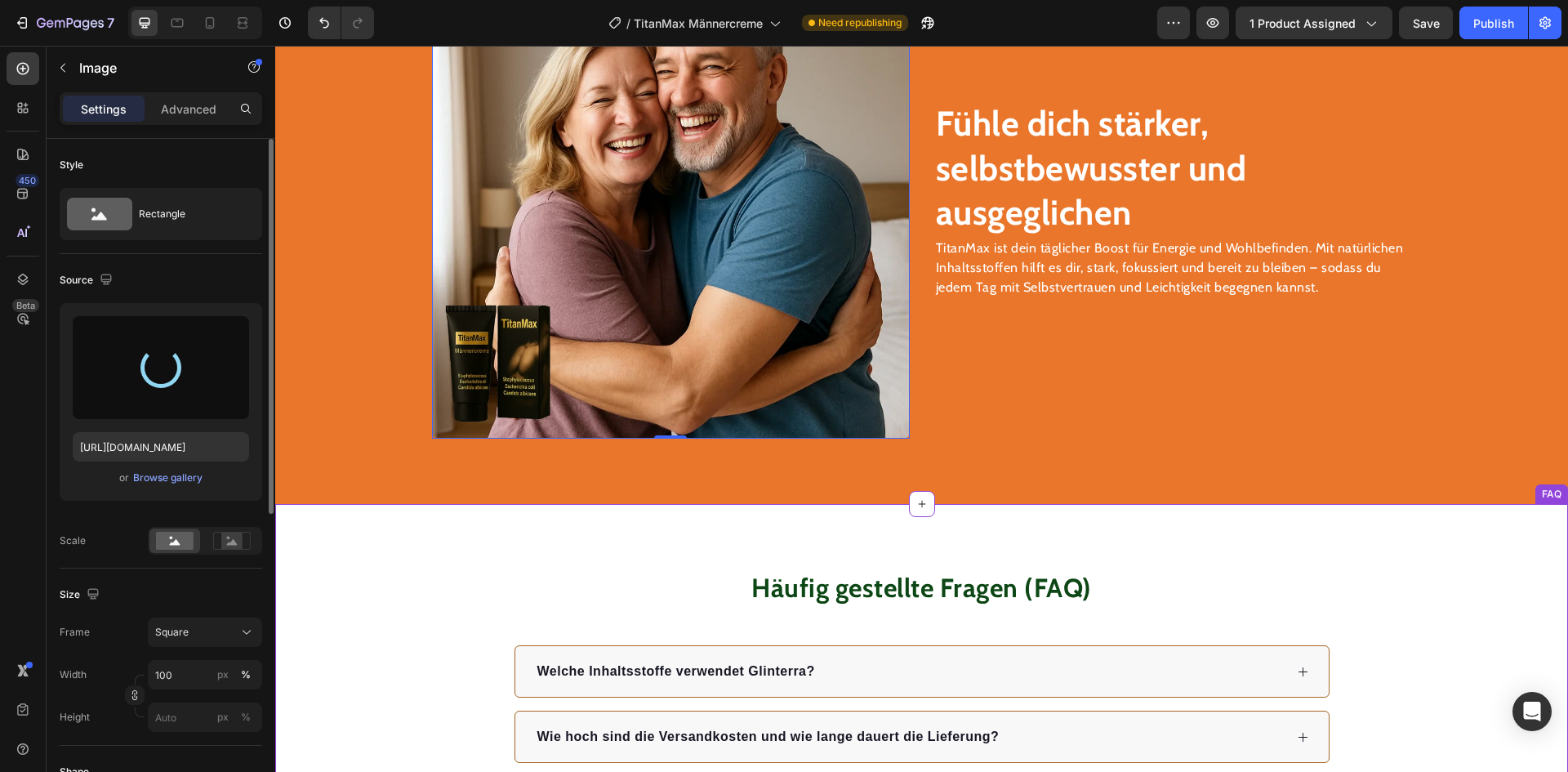
type input "[URL][DOMAIN_NAME]"
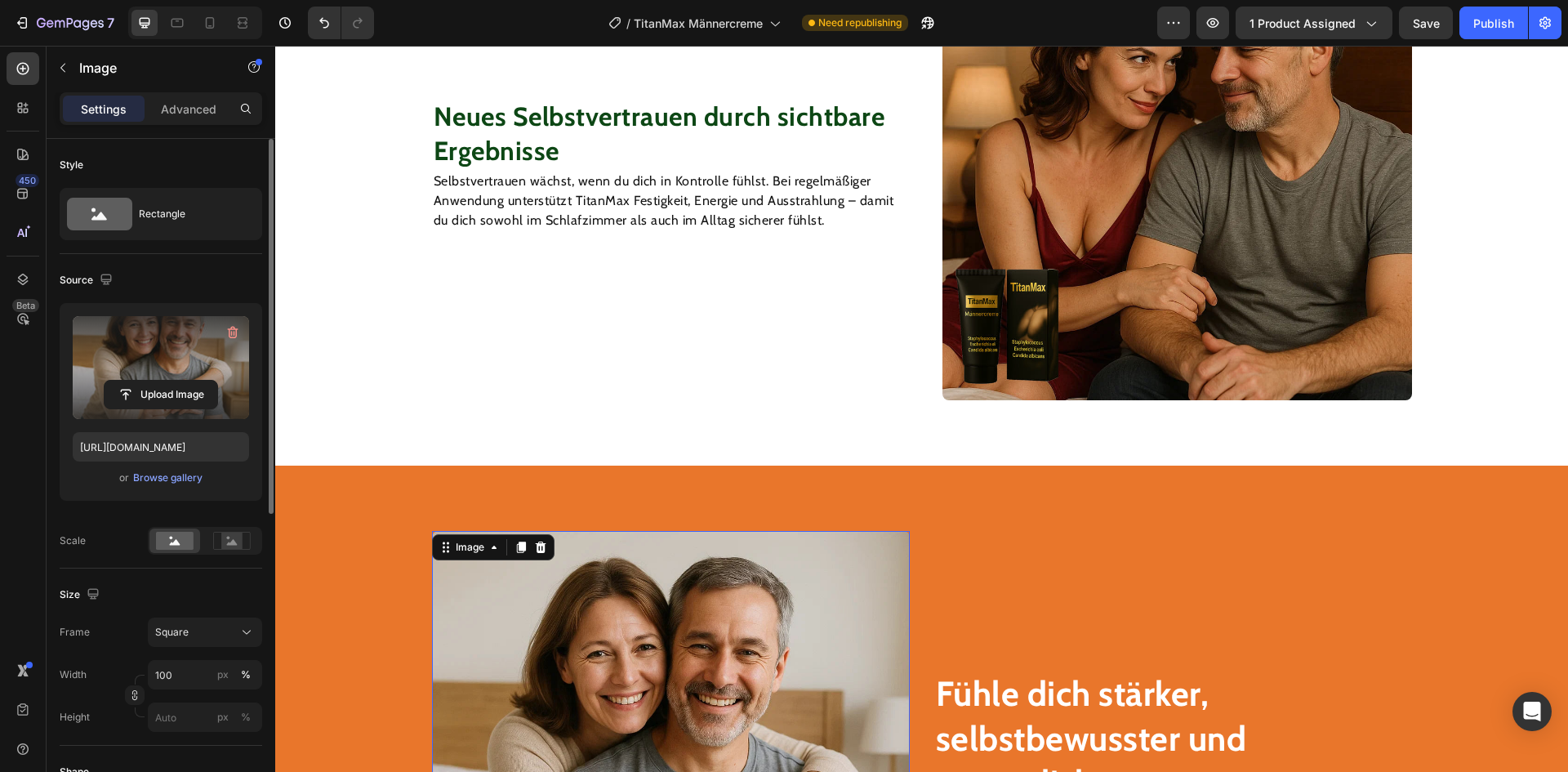
scroll to position [2188, 0]
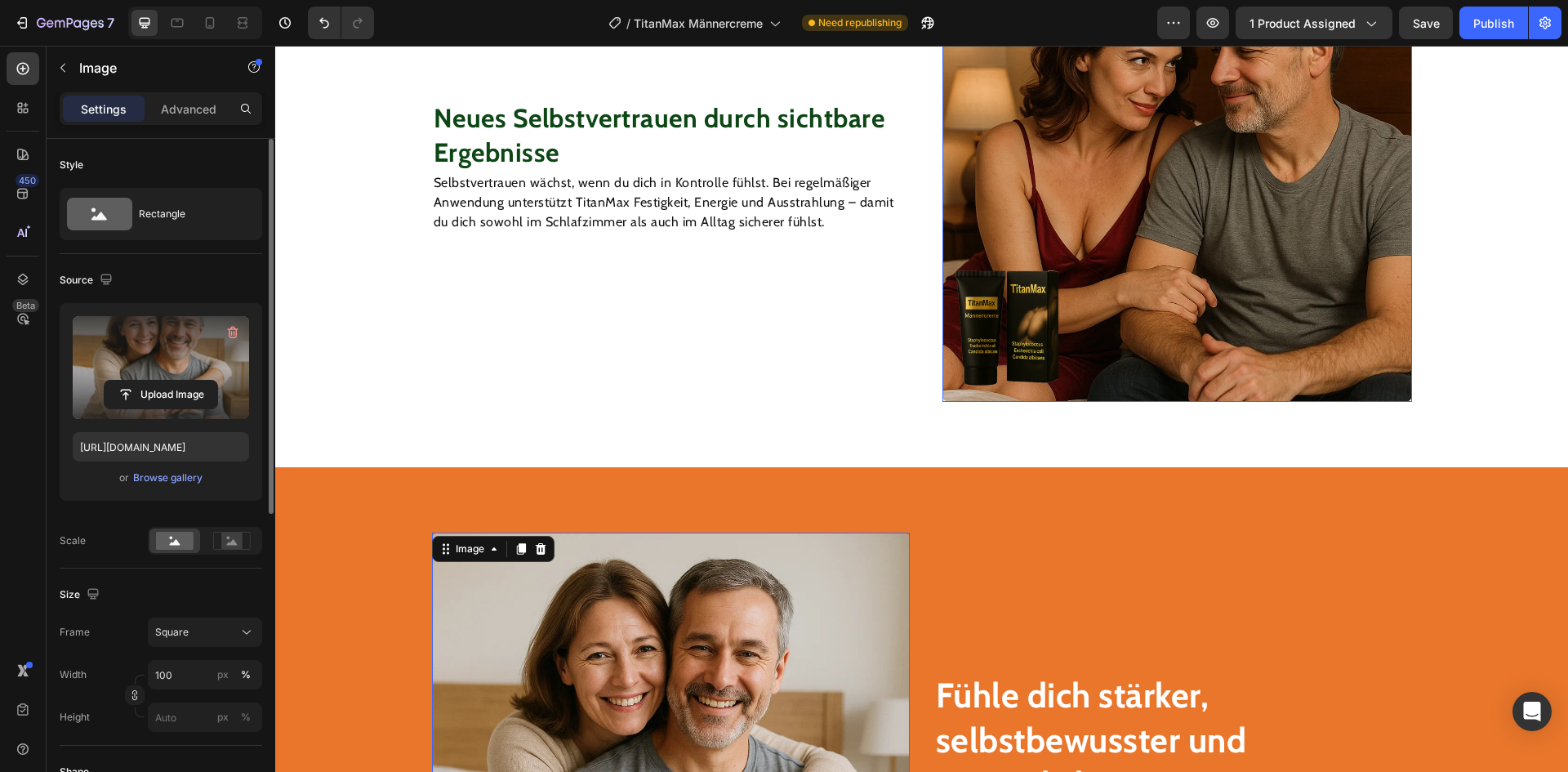
click at [1004, 232] on img at bounding box center [1177, 166] width 469 height 470
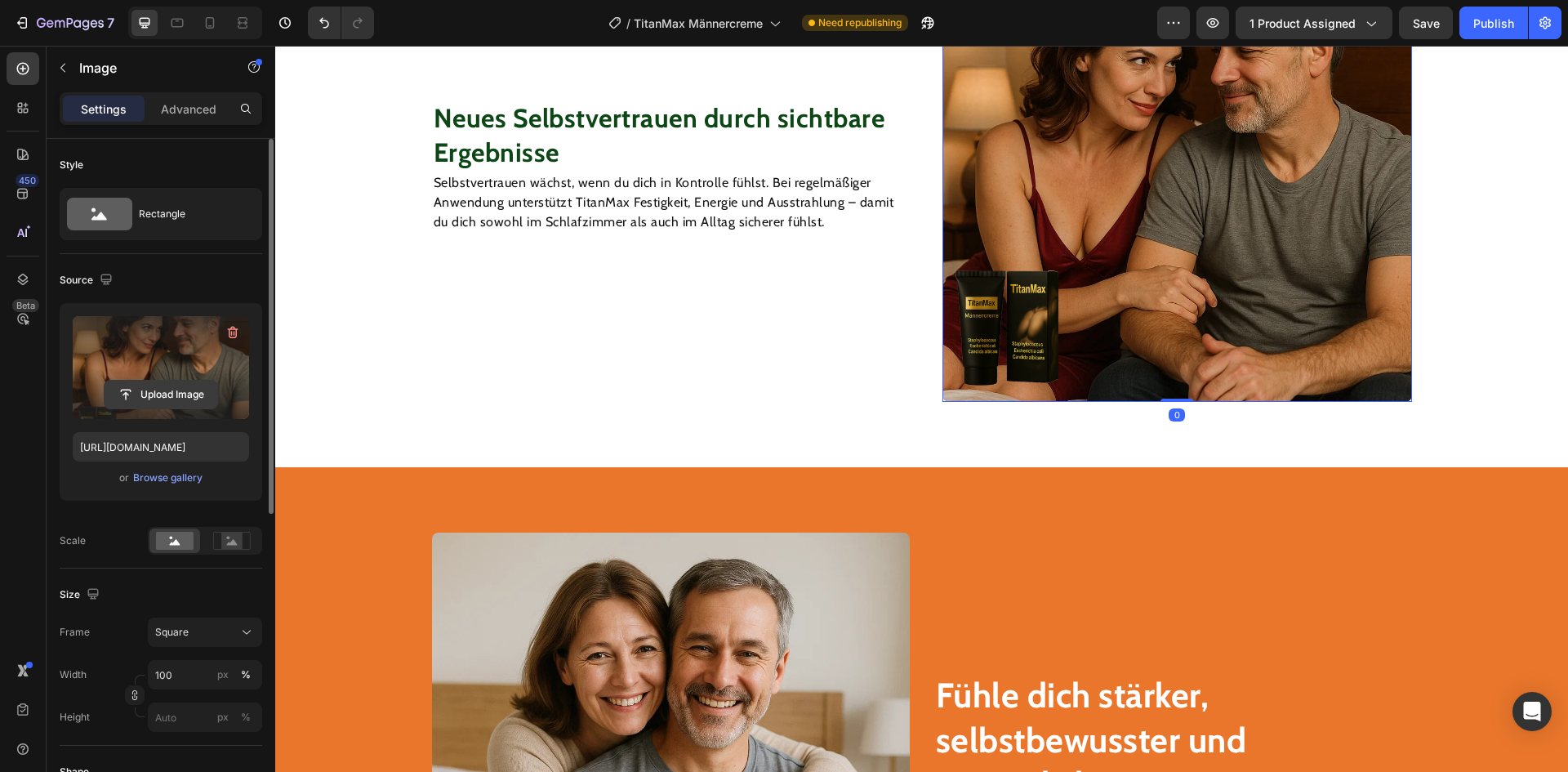
click at [121, 390] on input "file" at bounding box center [161, 394] width 112 height 27
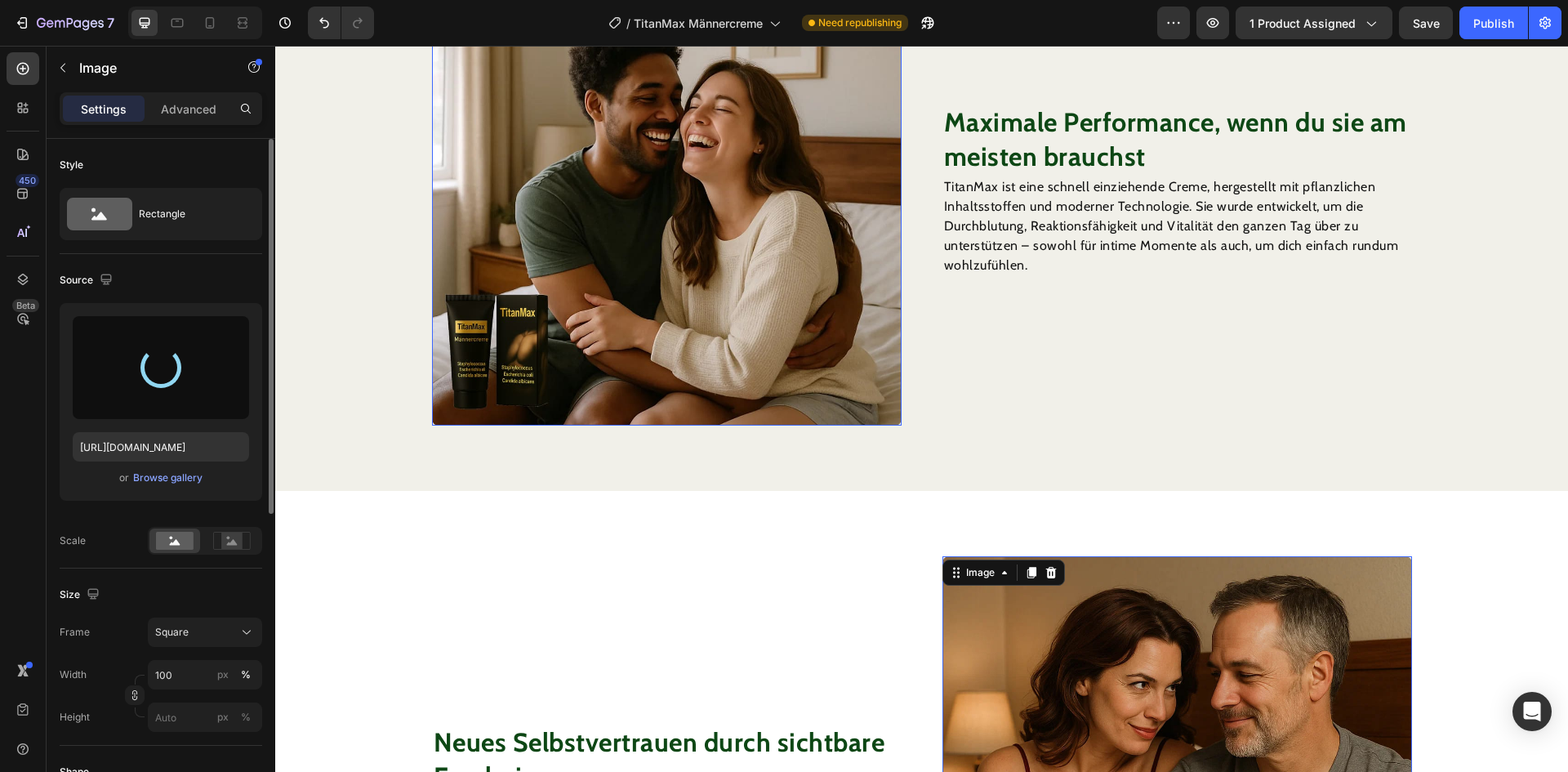
scroll to position [1535, 0]
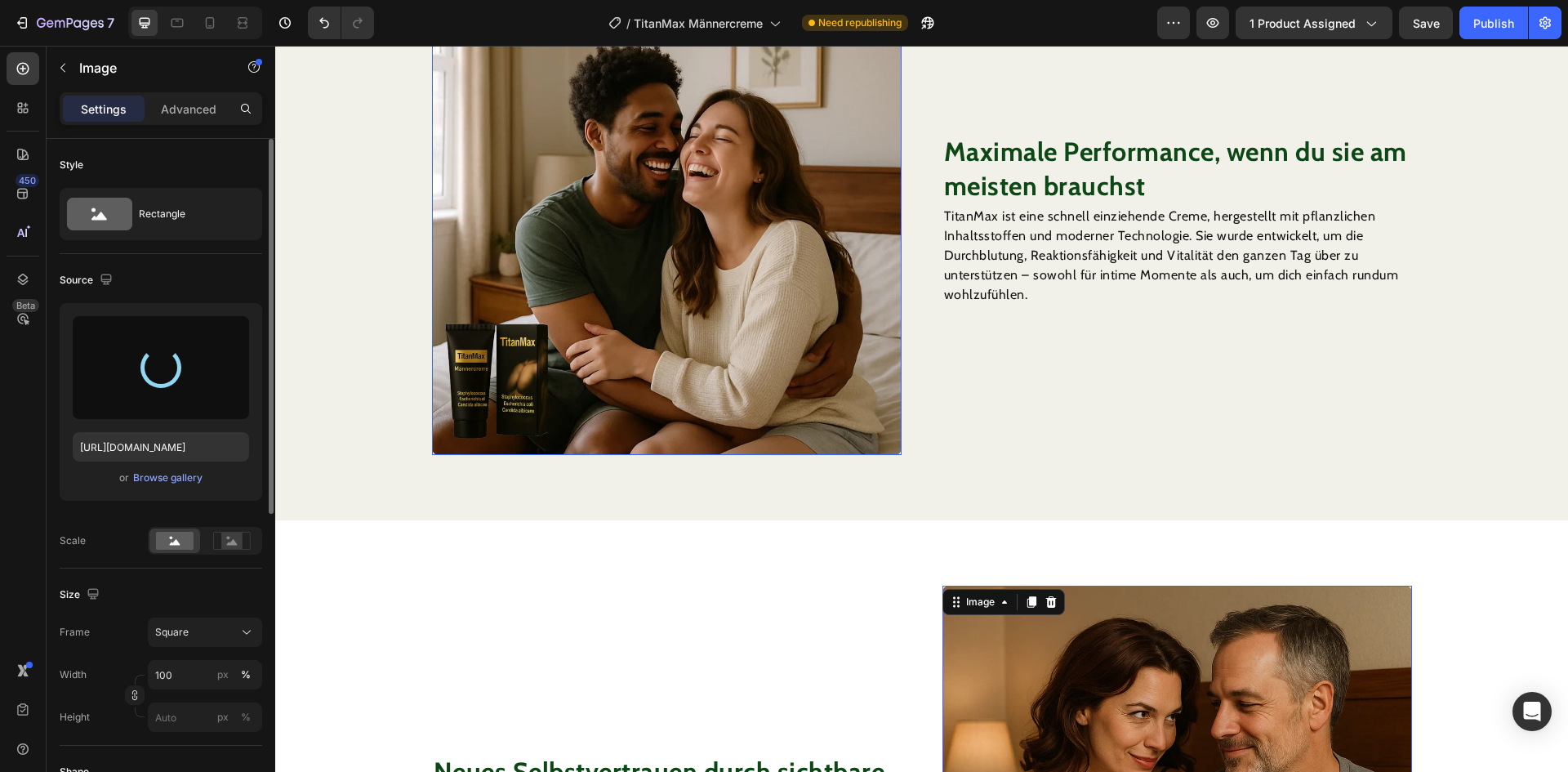
type input "[URL][DOMAIN_NAME]"
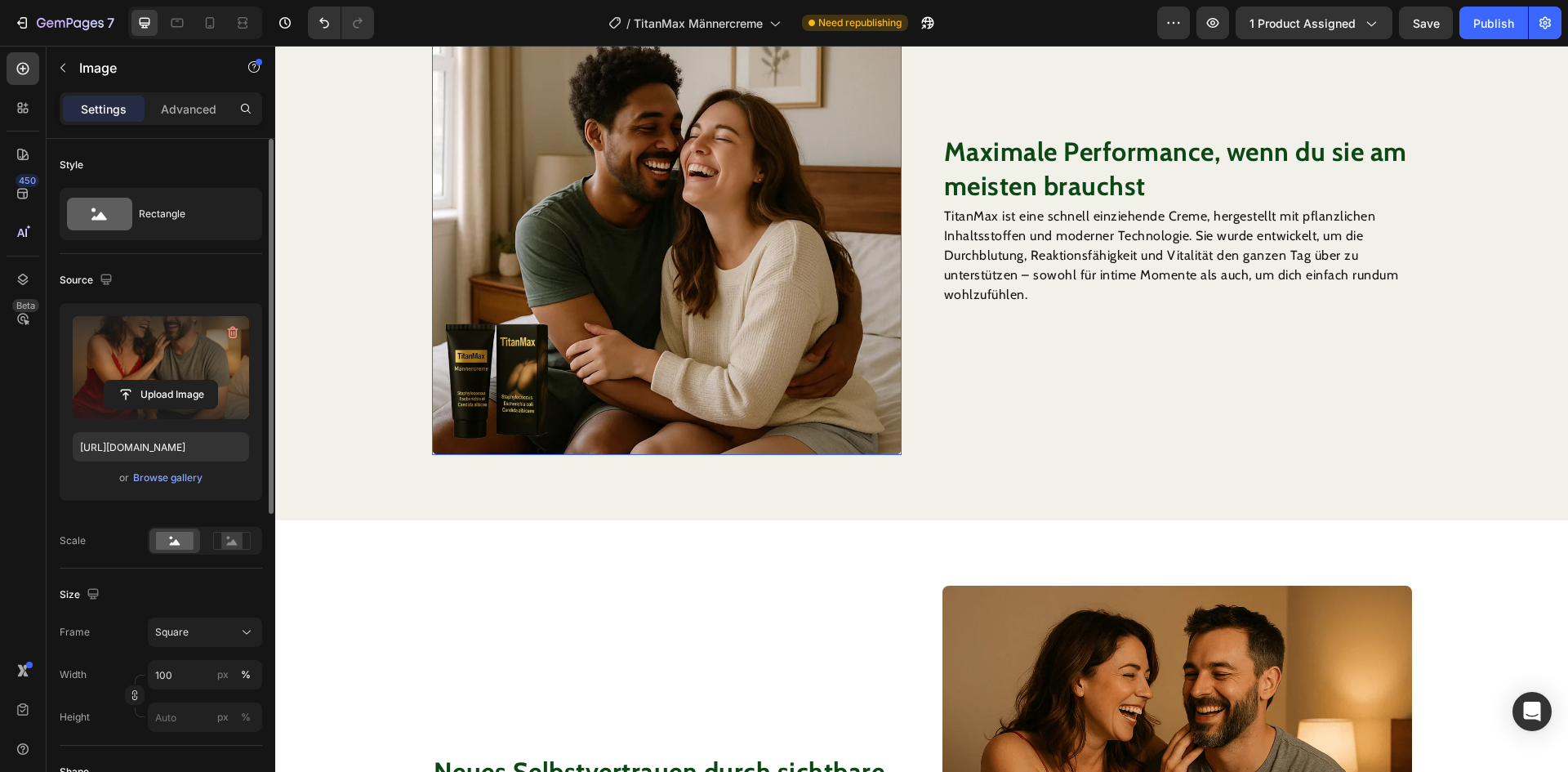
click at [677, 268] on img at bounding box center [666, 219] width 469 height 470
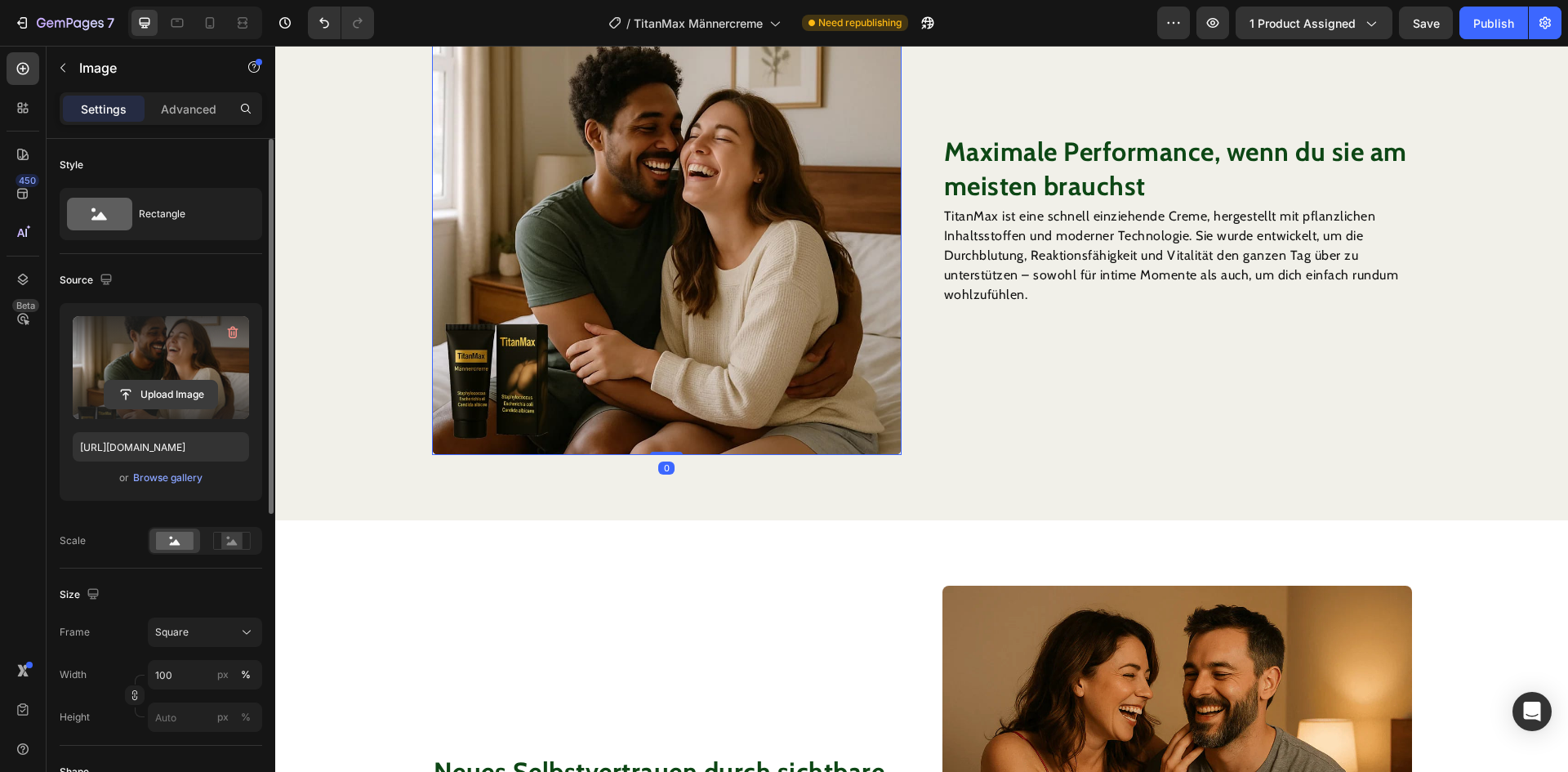
click at [165, 386] on input "file" at bounding box center [161, 394] width 112 height 27
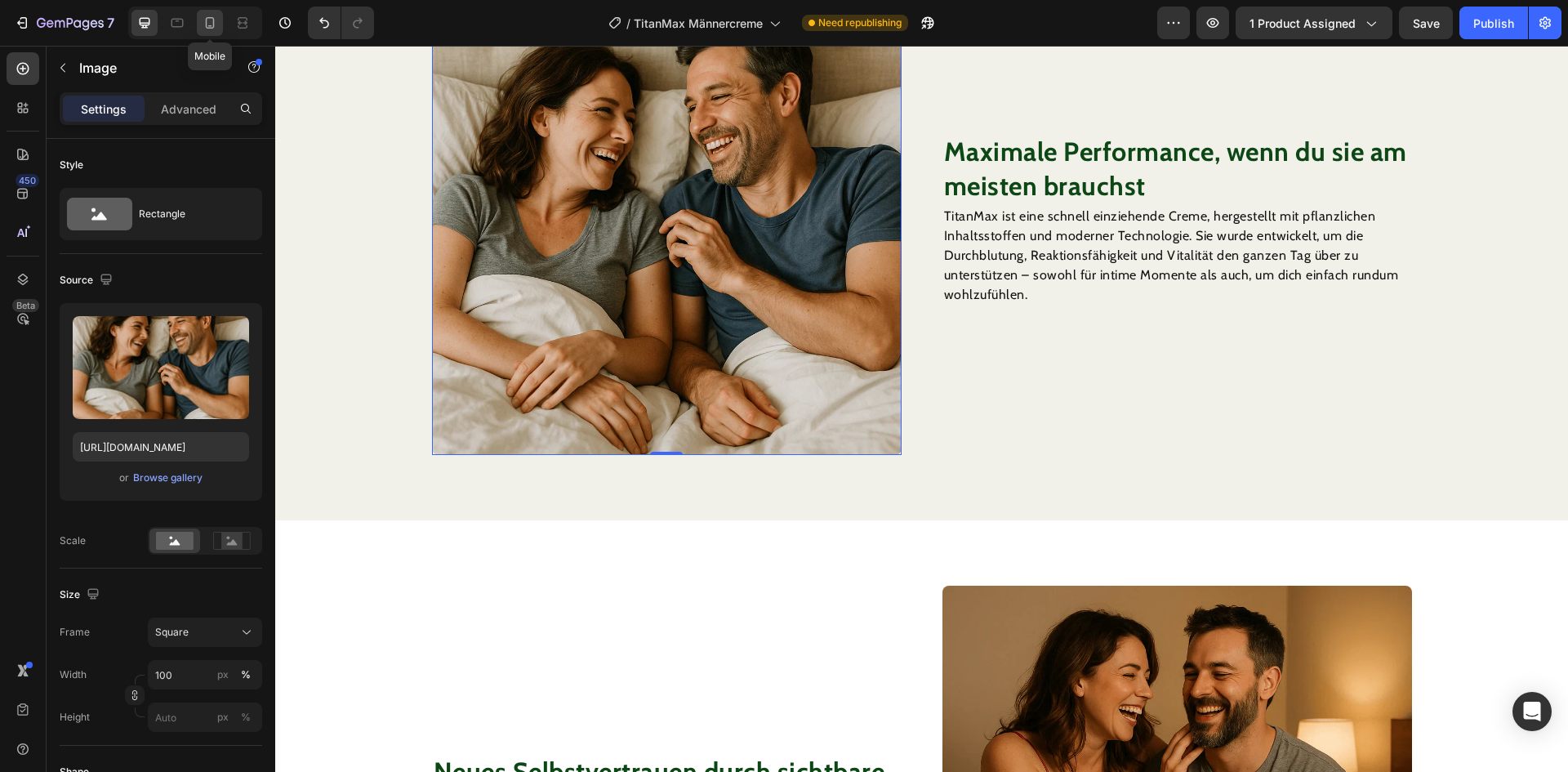
click at [213, 29] on icon at bounding box center [210, 23] width 16 height 16
type input "[URL][DOMAIN_NAME]"
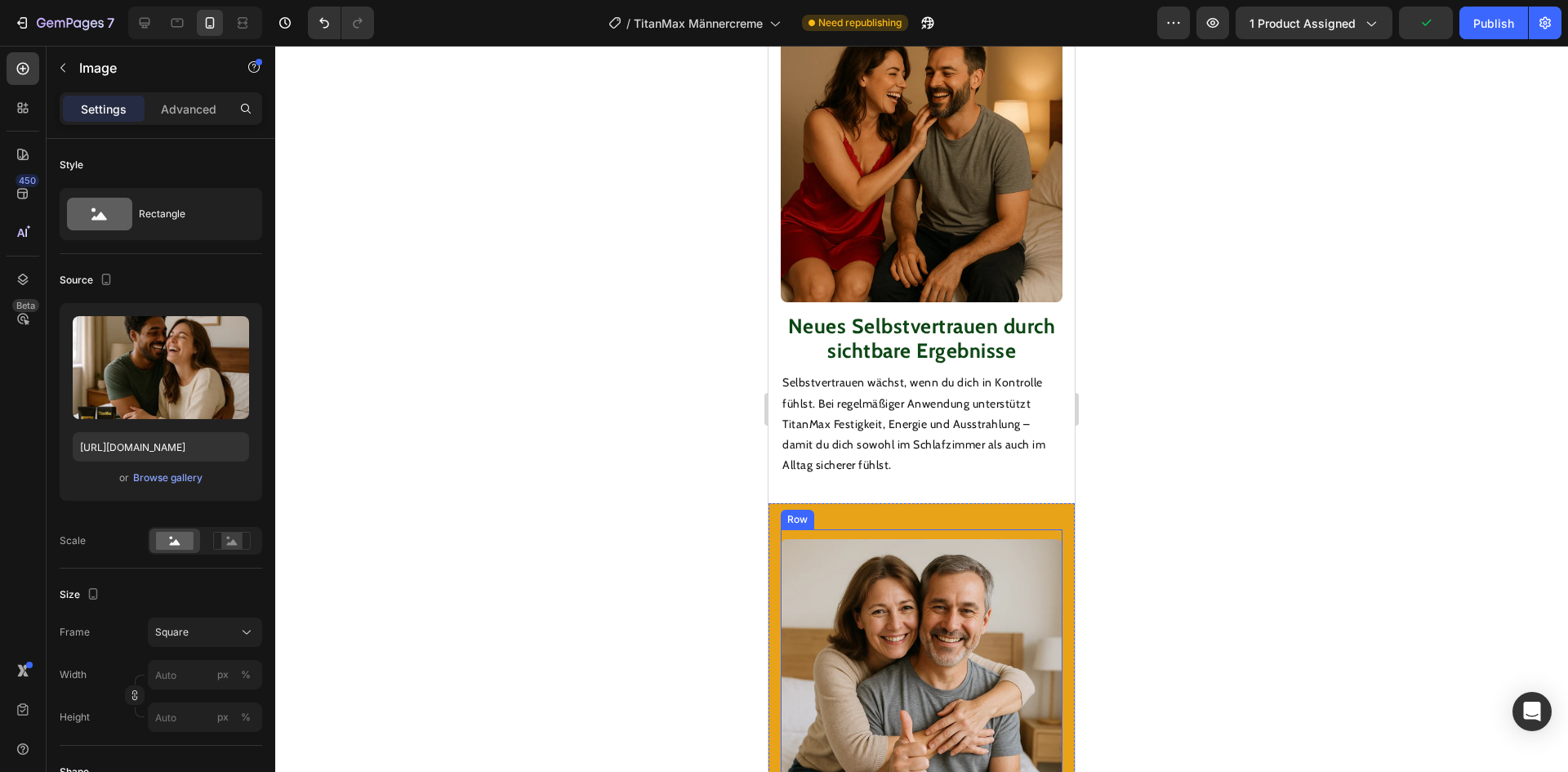
scroll to position [2391, 0]
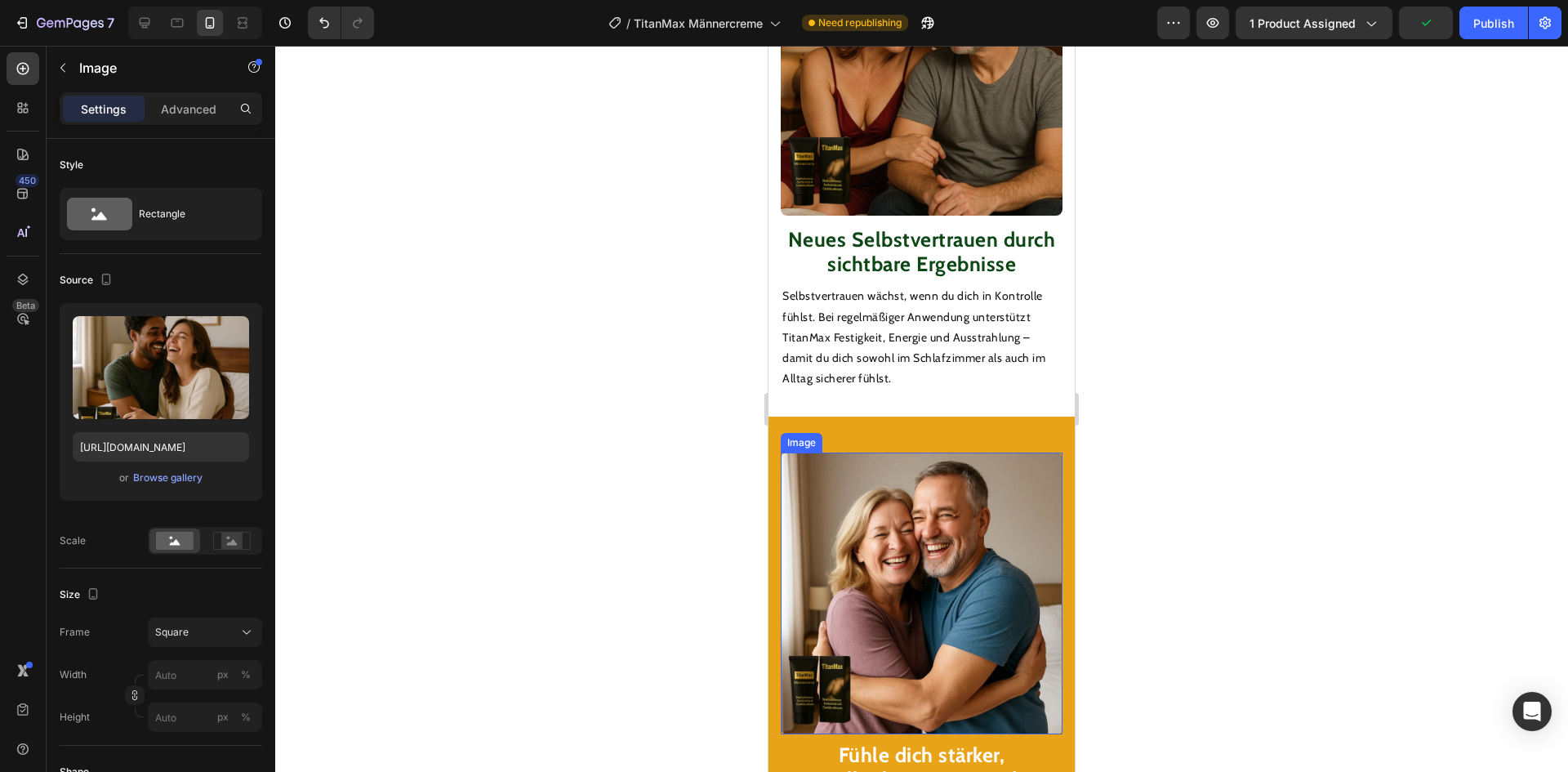
click at [901, 521] on img at bounding box center [922, 593] width 281 height 282
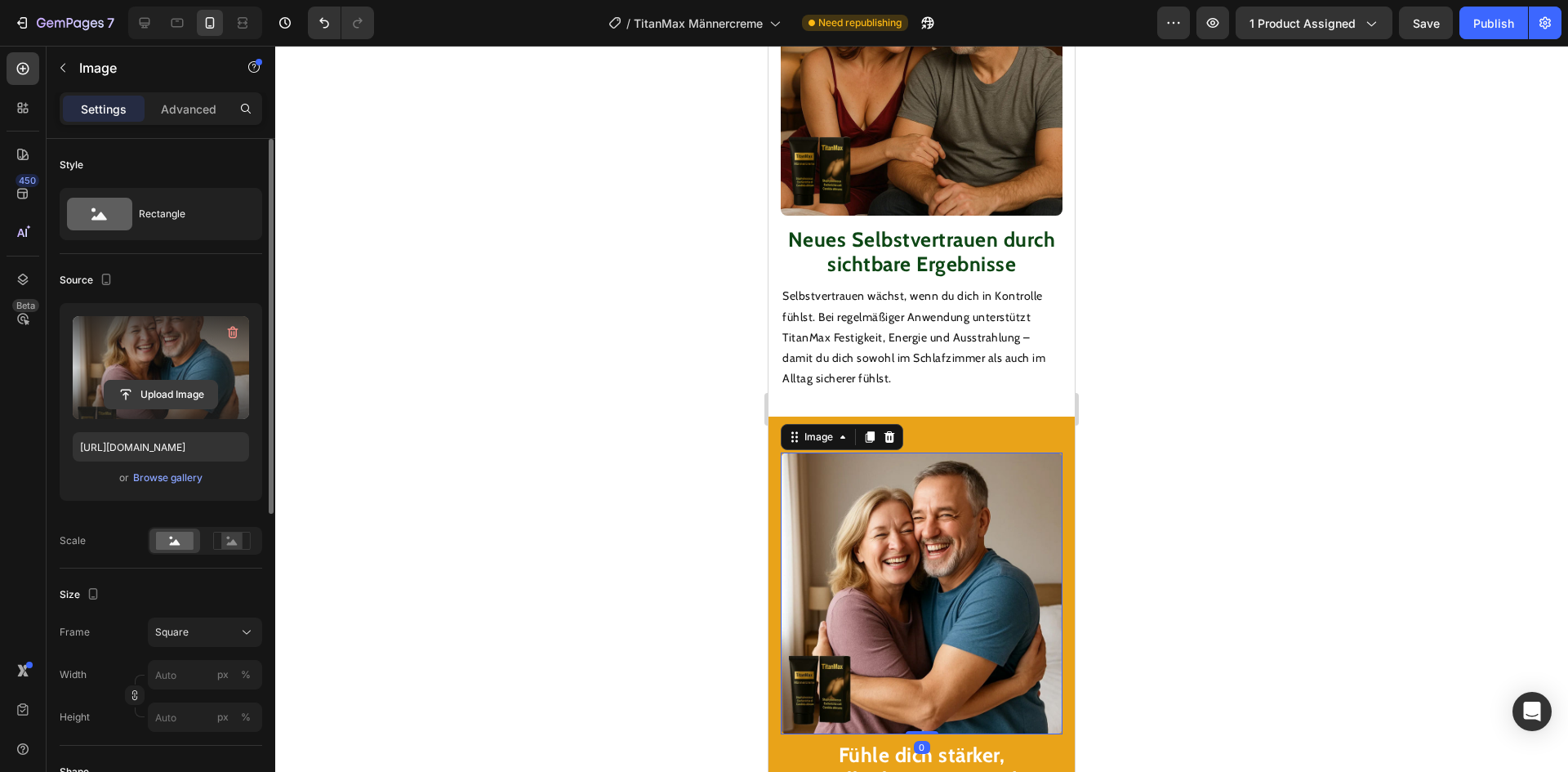
click at [127, 387] on input "file" at bounding box center [161, 394] width 112 height 27
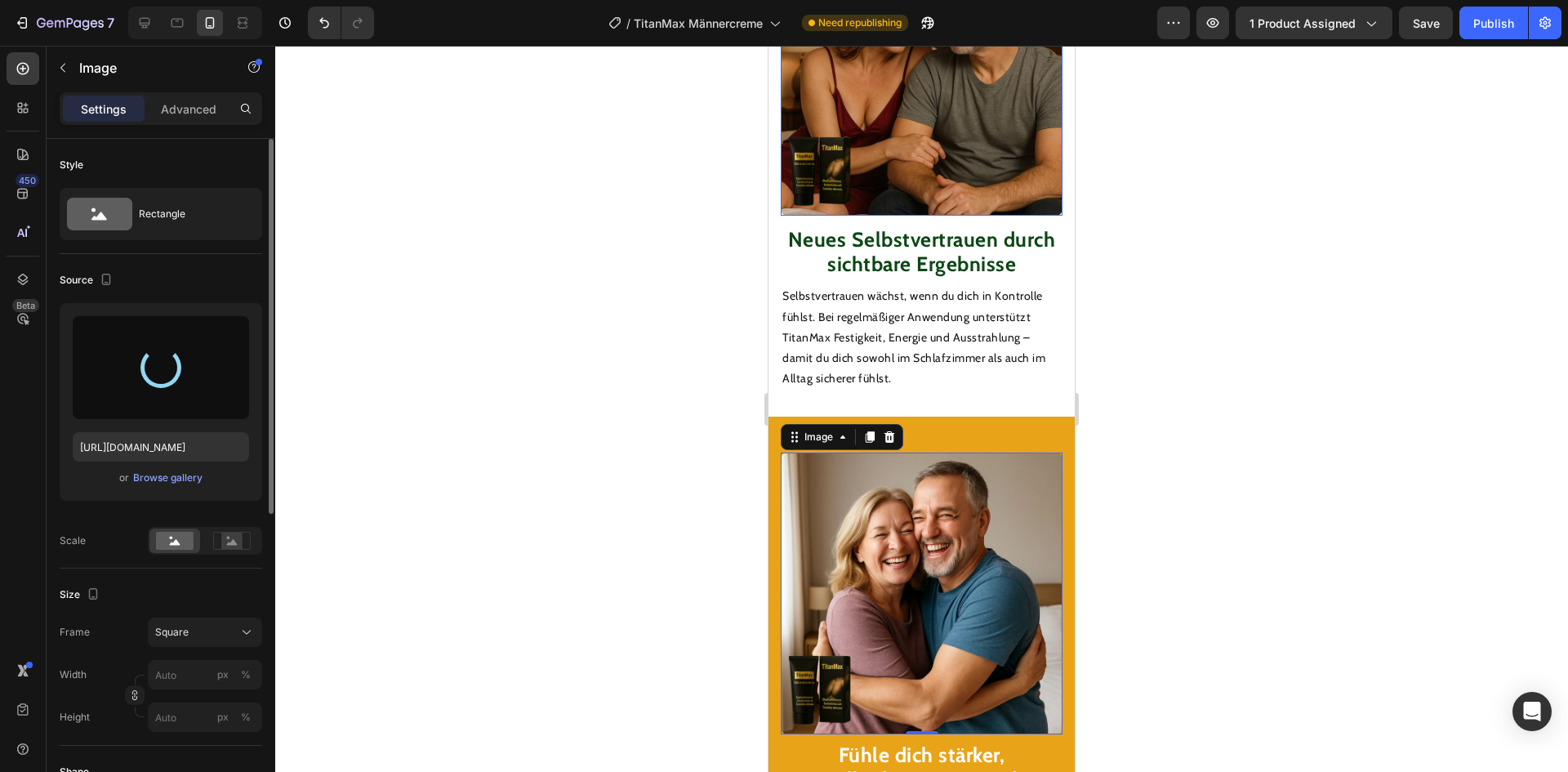
type input "[URL][DOMAIN_NAME]"
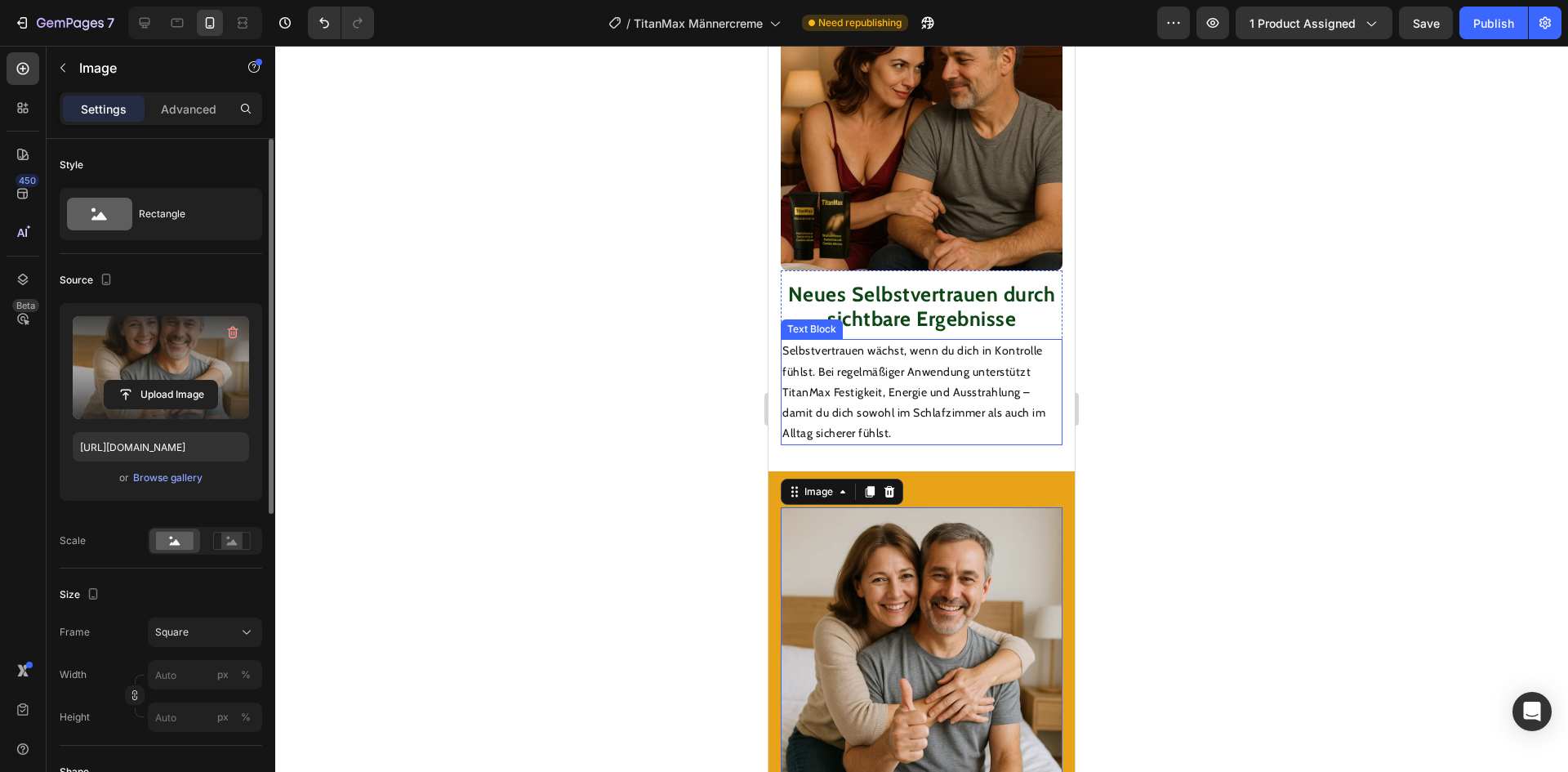
scroll to position [2227, 0]
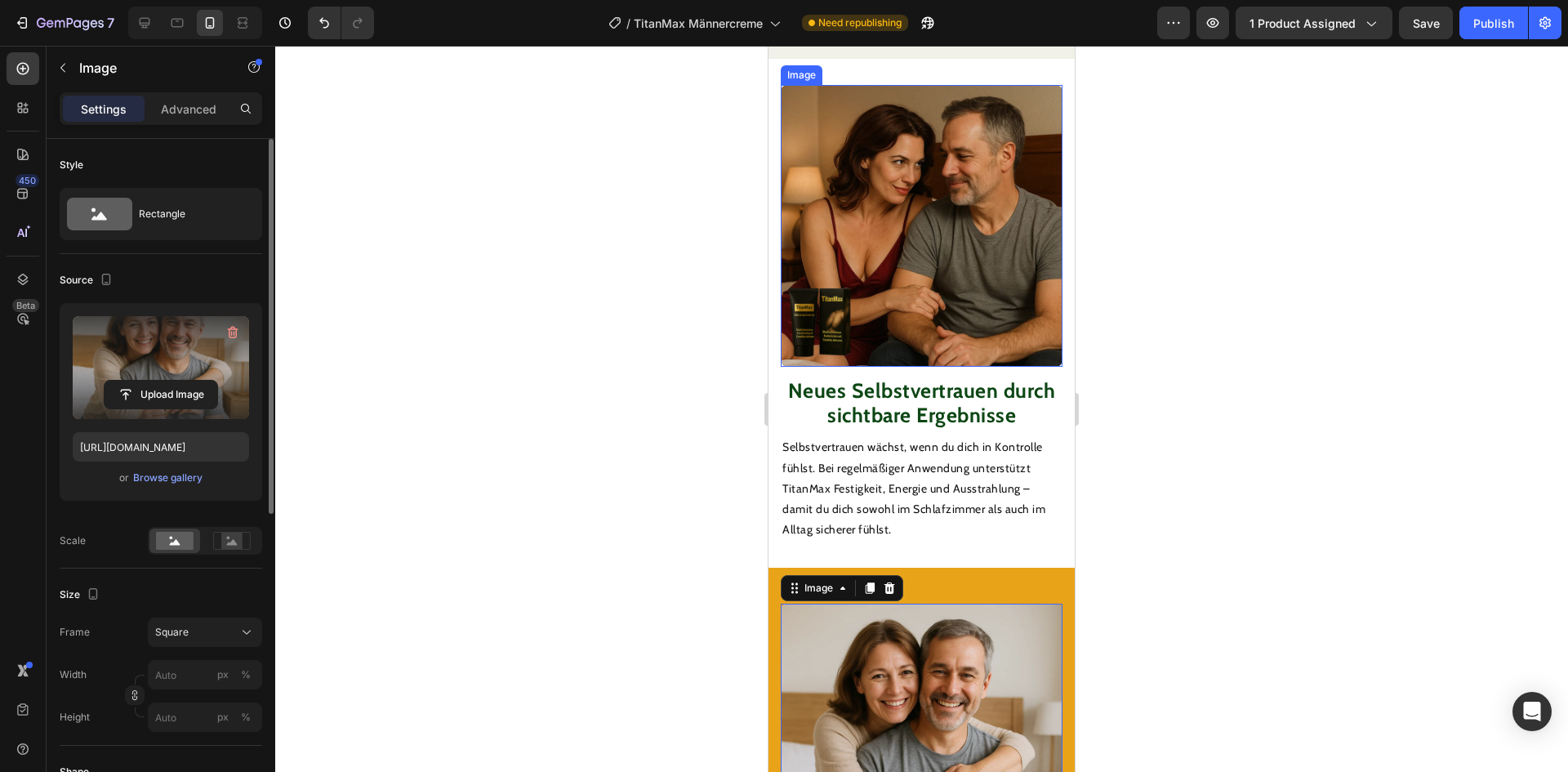
click at [961, 239] on img at bounding box center [922, 226] width 281 height 282
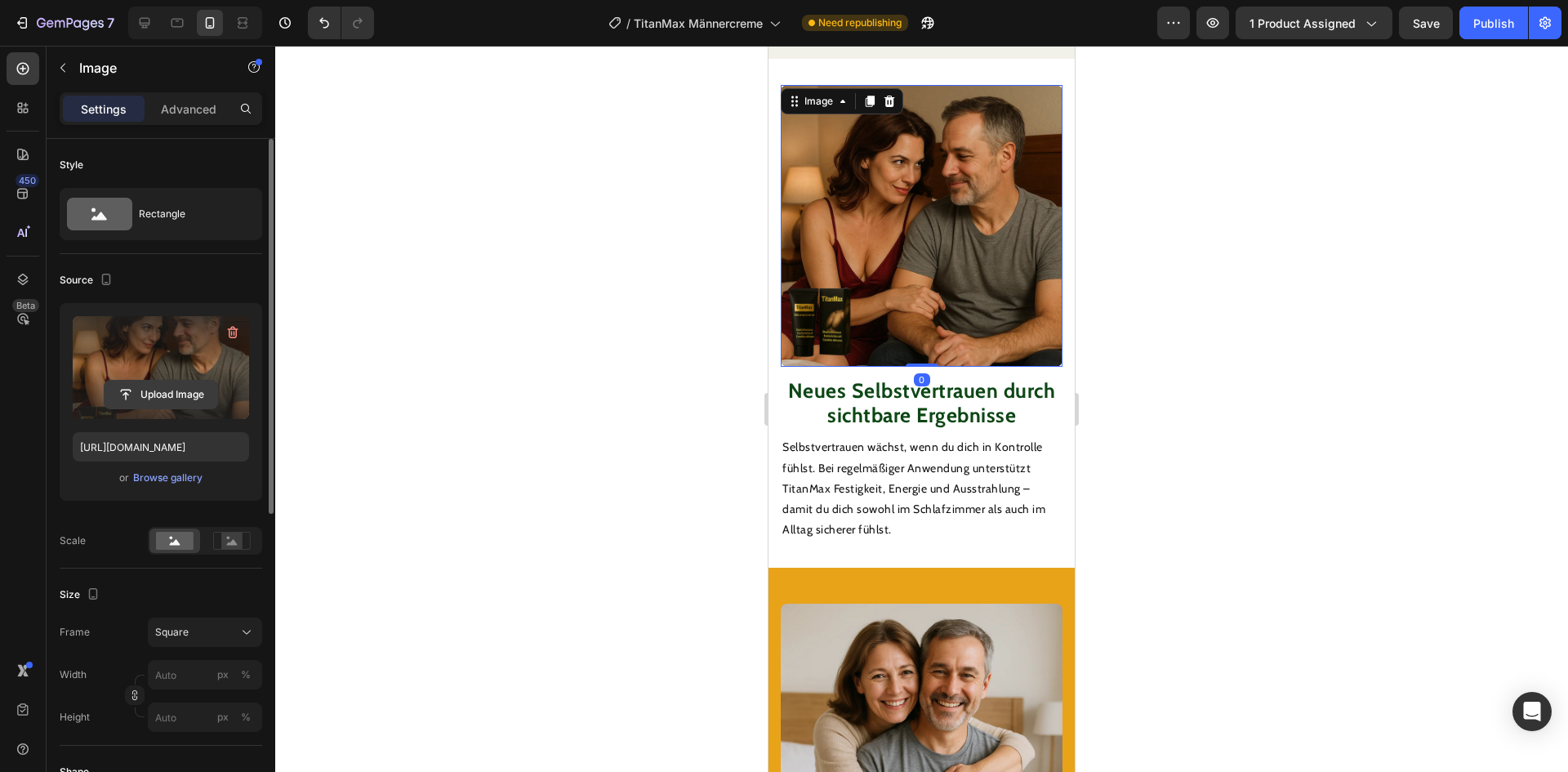
click at [166, 403] on input "file" at bounding box center [161, 394] width 112 height 27
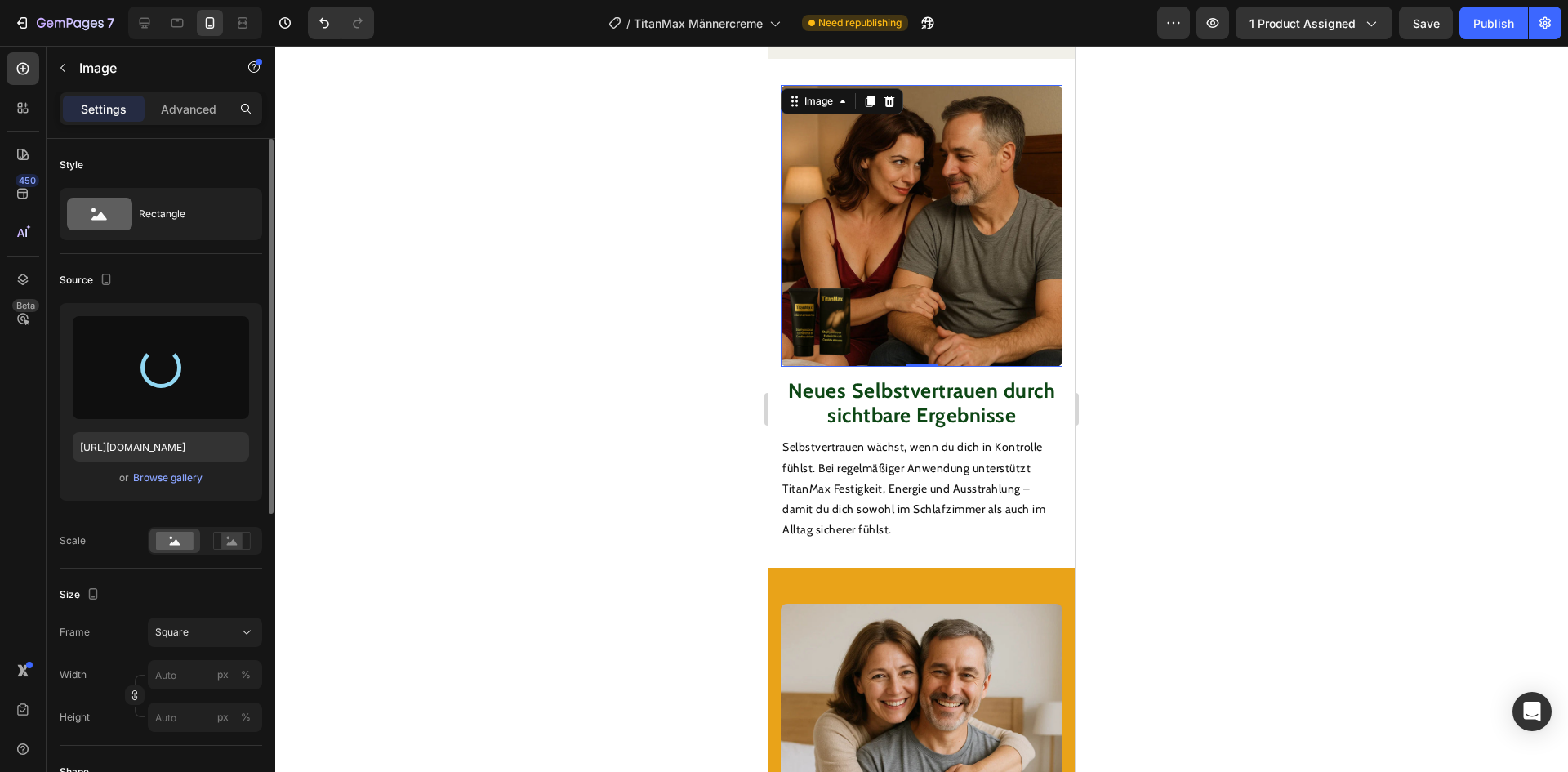
type input "[URL][DOMAIN_NAME]"
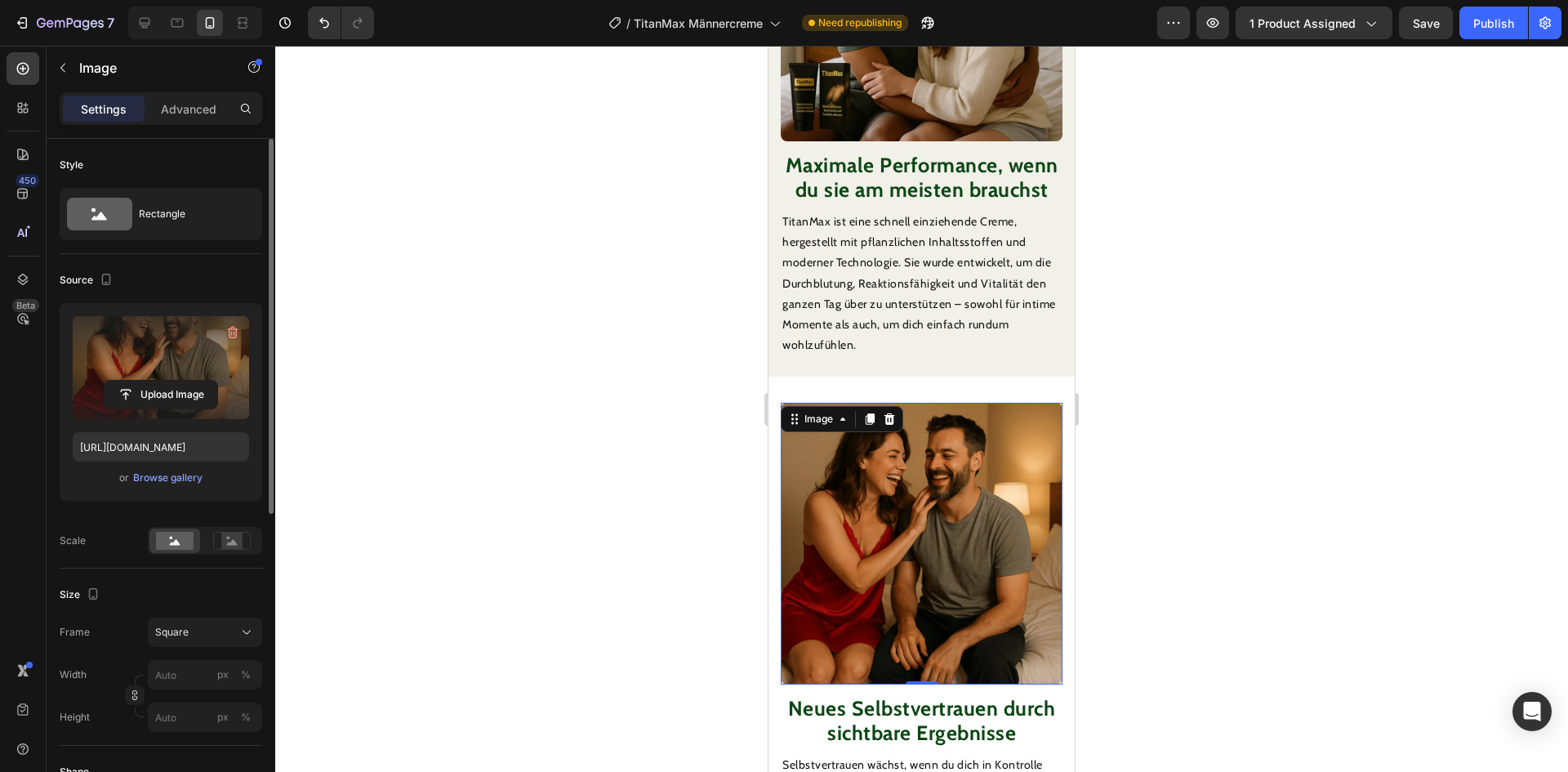
scroll to position [1819, 0]
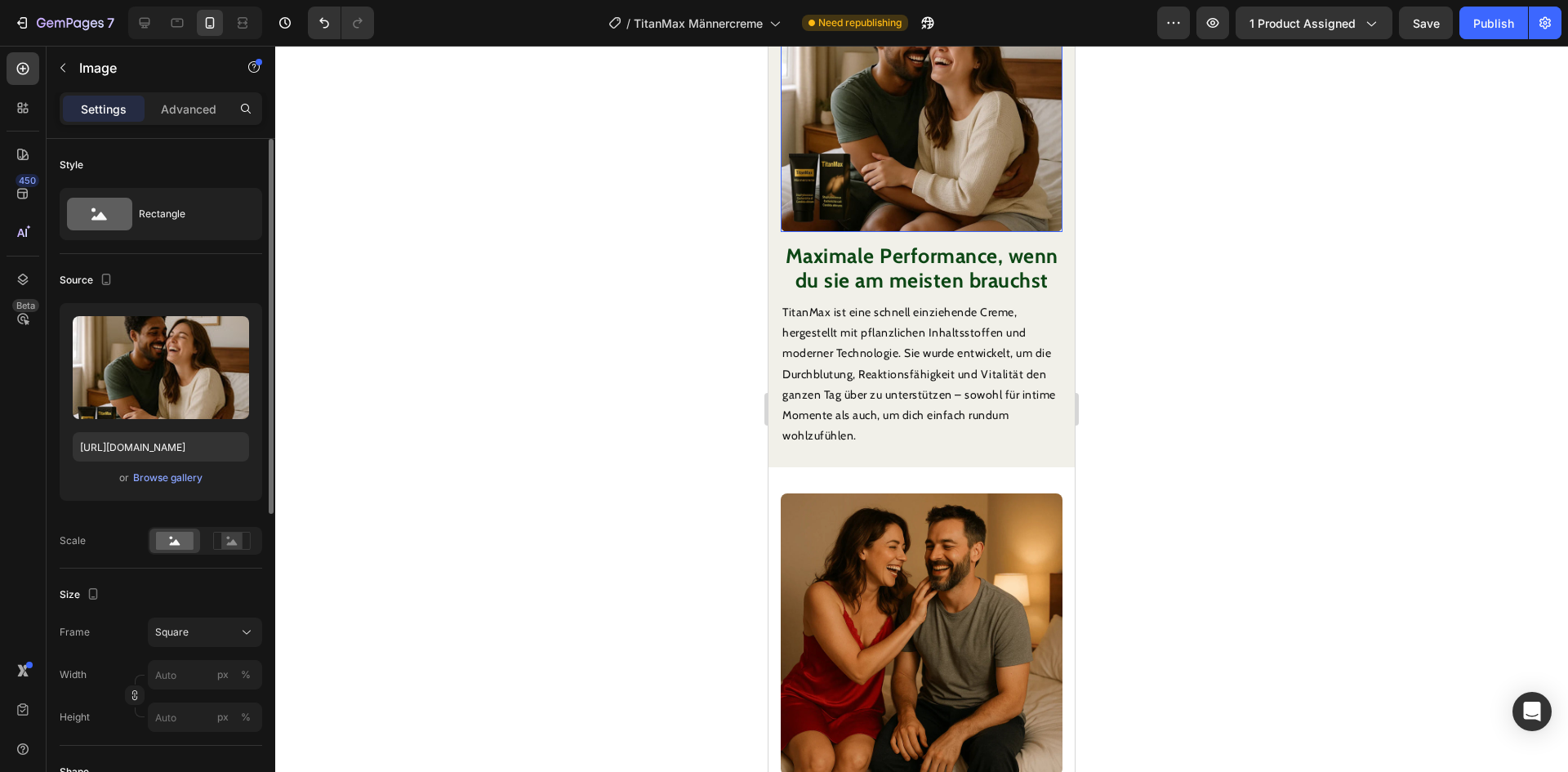
click at [933, 132] on img at bounding box center [922, 91] width 281 height 282
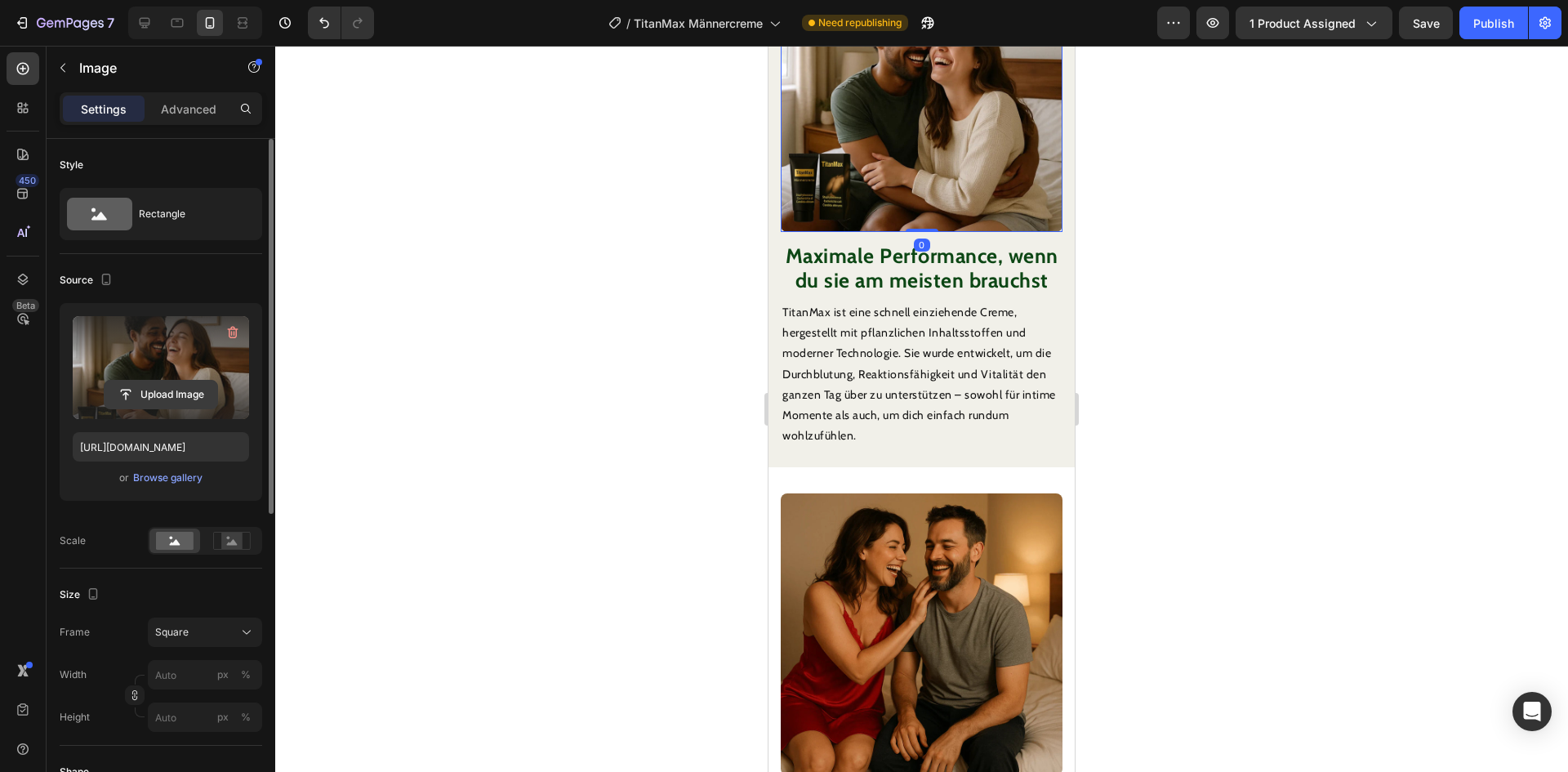
click at [172, 393] on input "file" at bounding box center [161, 394] width 112 height 27
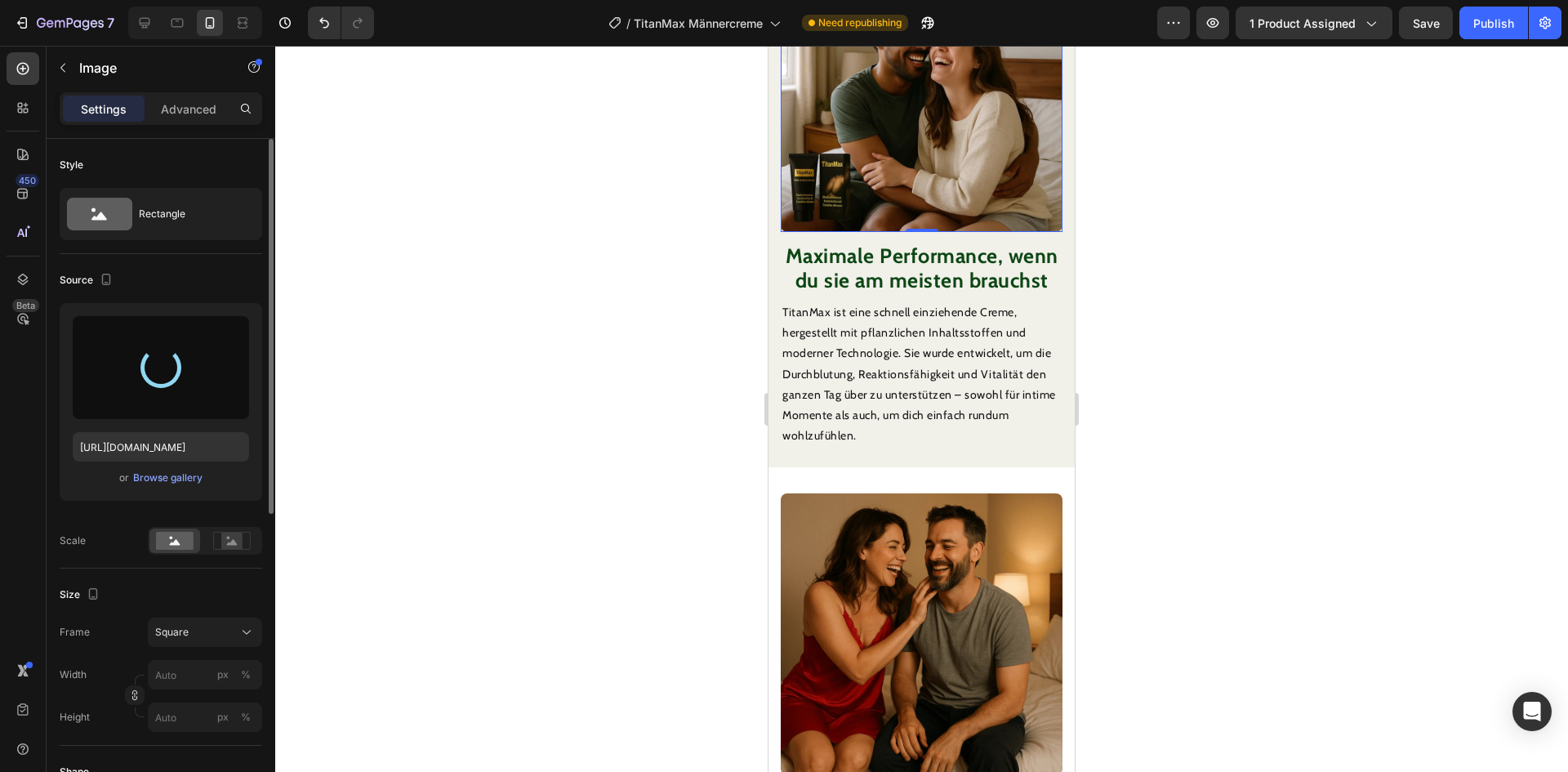
type input "[URL][DOMAIN_NAME]"
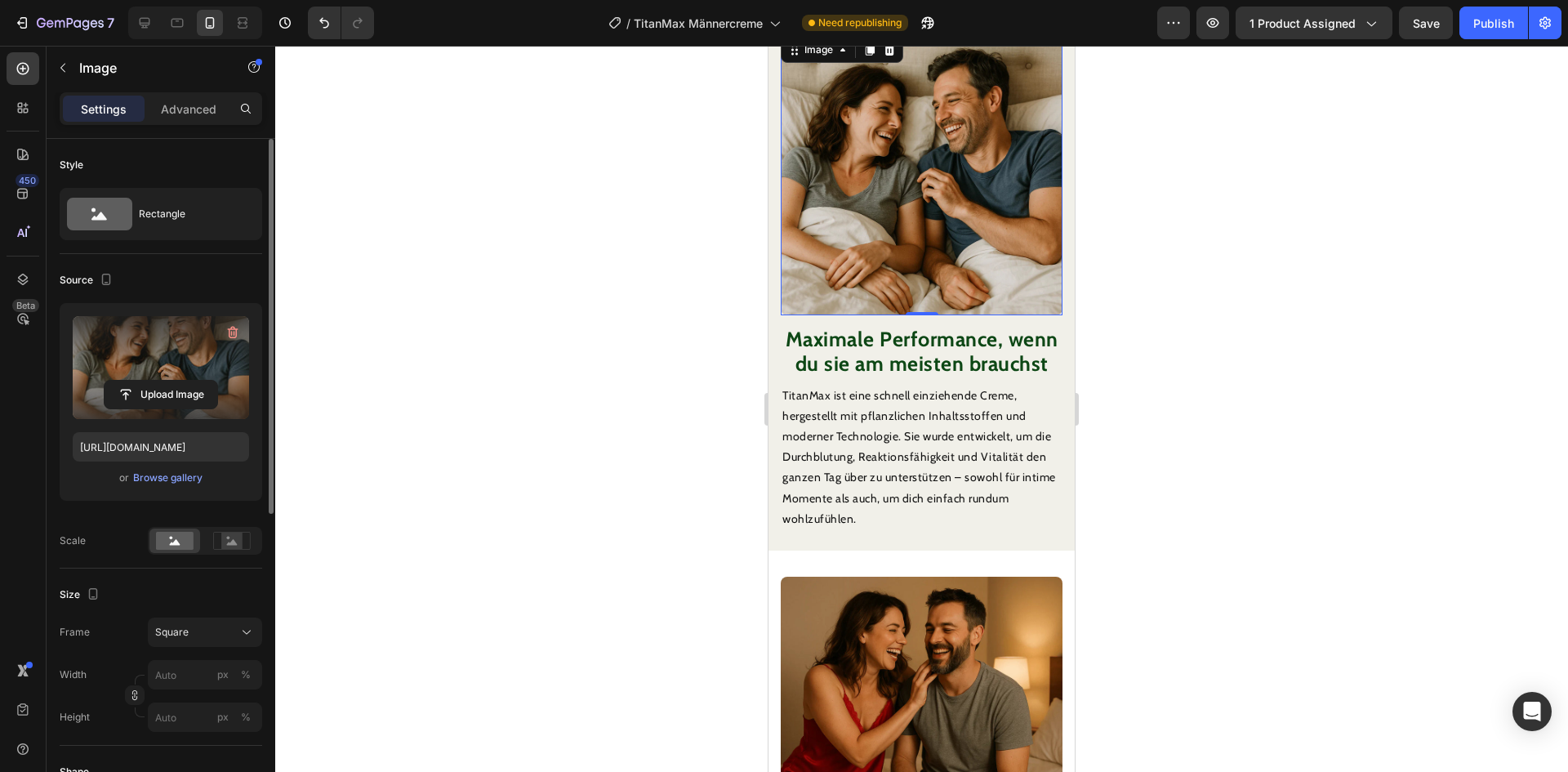
scroll to position [1492, 0]
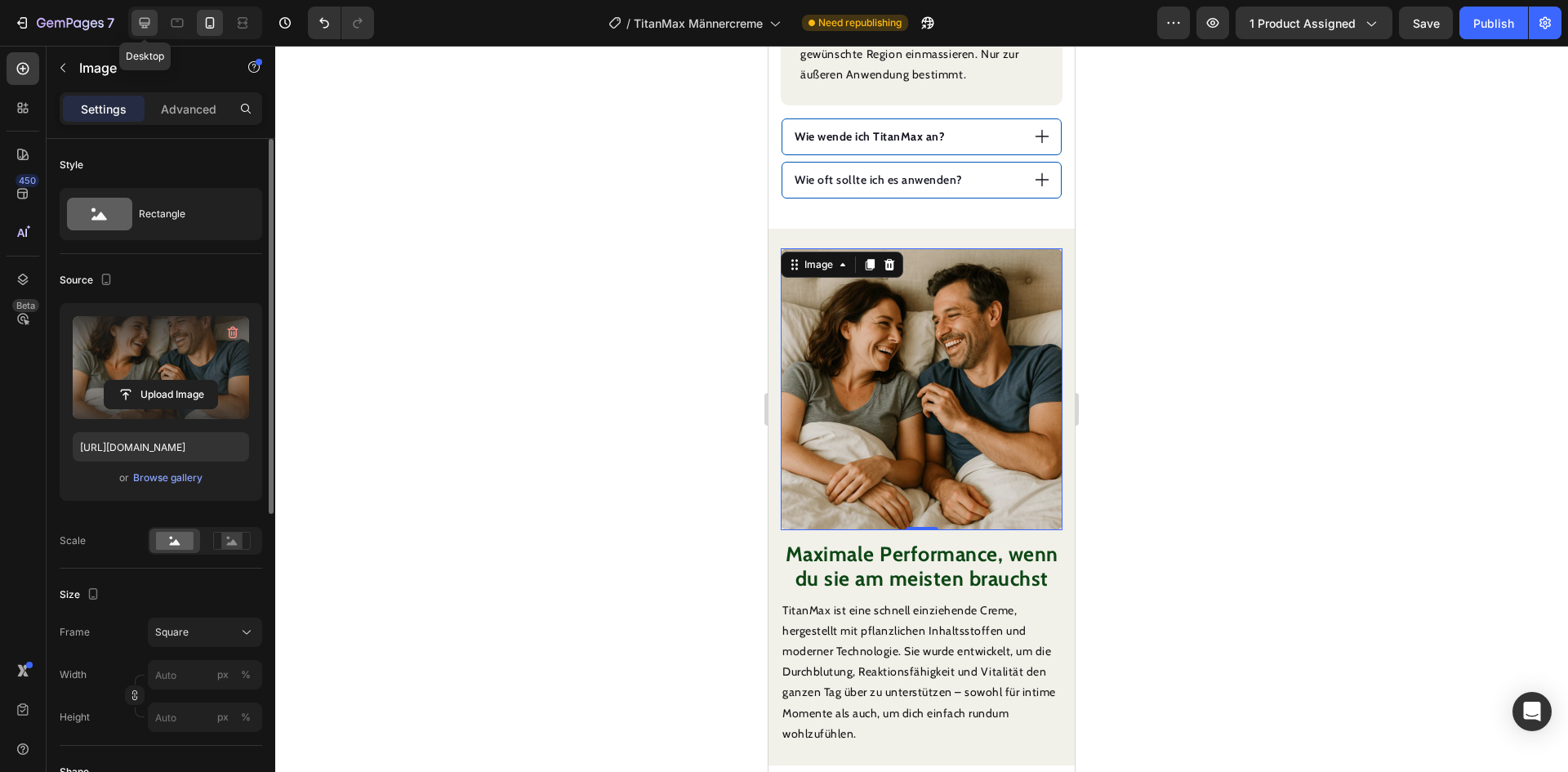
click at [138, 21] on icon at bounding box center [144, 23] width 16 height 16
type input "100"
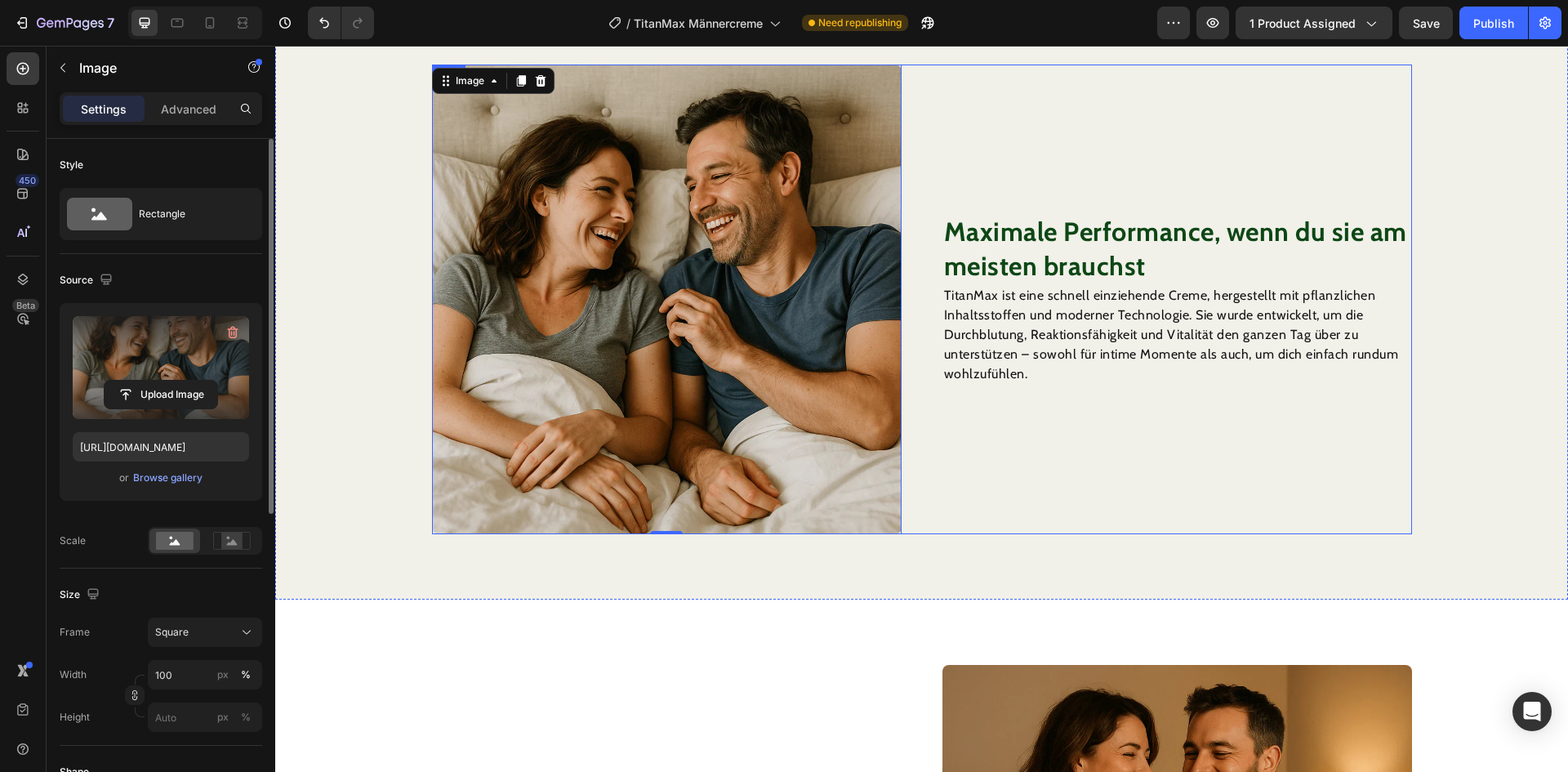
scroll to position [1330, 0]
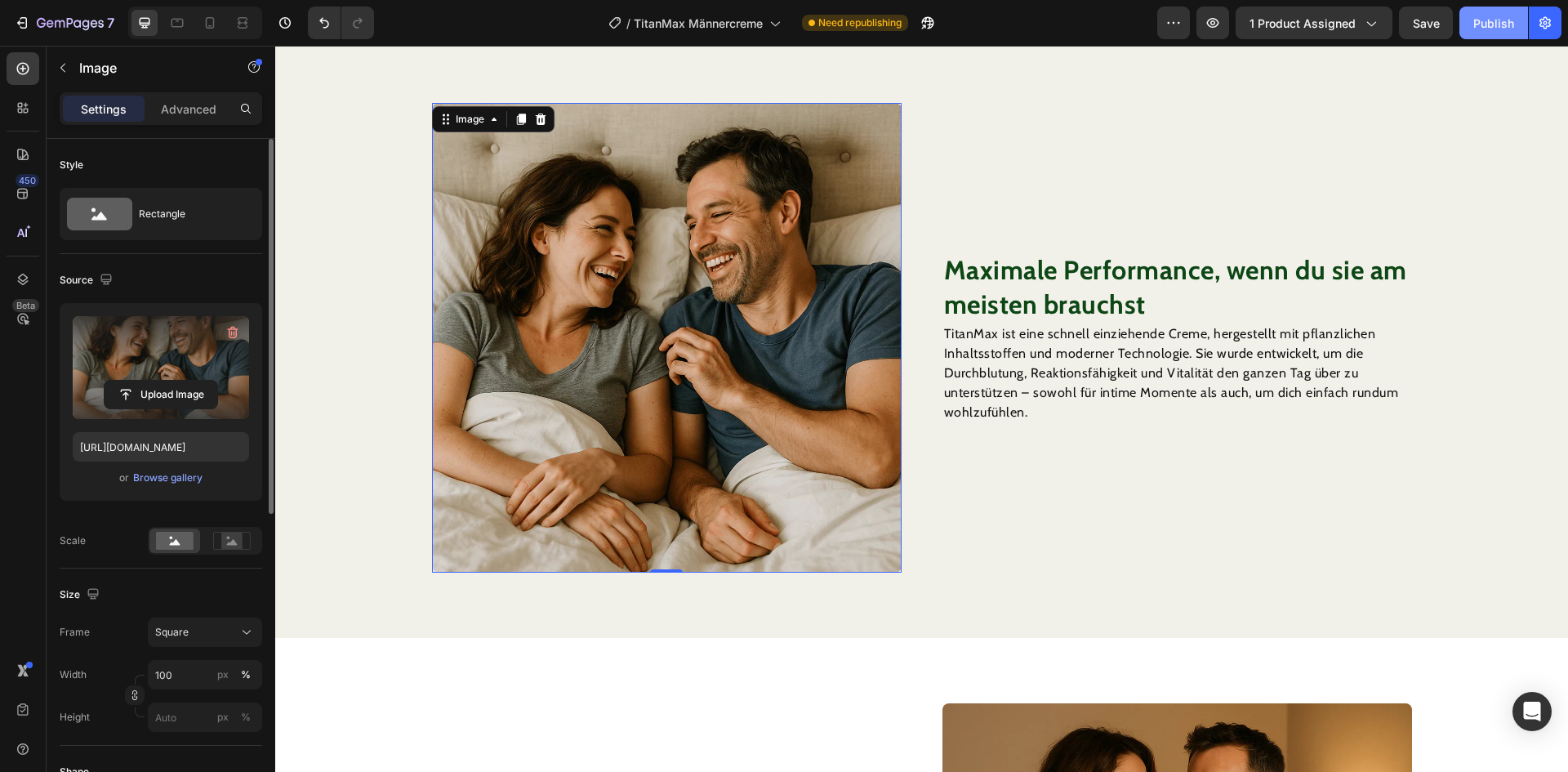
click at [1486, 17] on div "Publish" at bounding box center [1493, 24] width 41 height 17
